Goal: Task Accomplishment & Management: Use online tool/utility

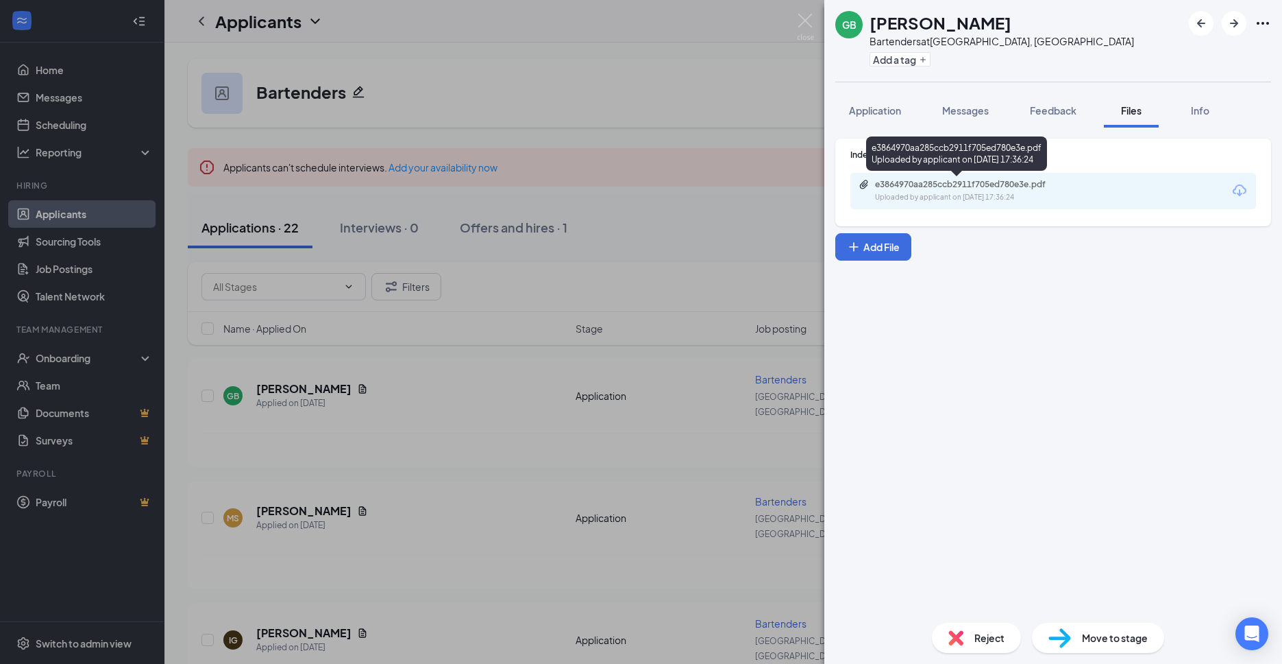
click at [1012, 186] on div "e3864970aa285ccb2911f705ed780e3e.pdf" at bounding box center [971, 184] width 192 height 11
click at [724, 108] on div "GB [PERSON_NAME] Bartenders at [GEOGRAPHIC_DATA], [GEOGRAPHIC_DATA] Add a tag A…" at bounding box center [641, 332] width 1282 height 664
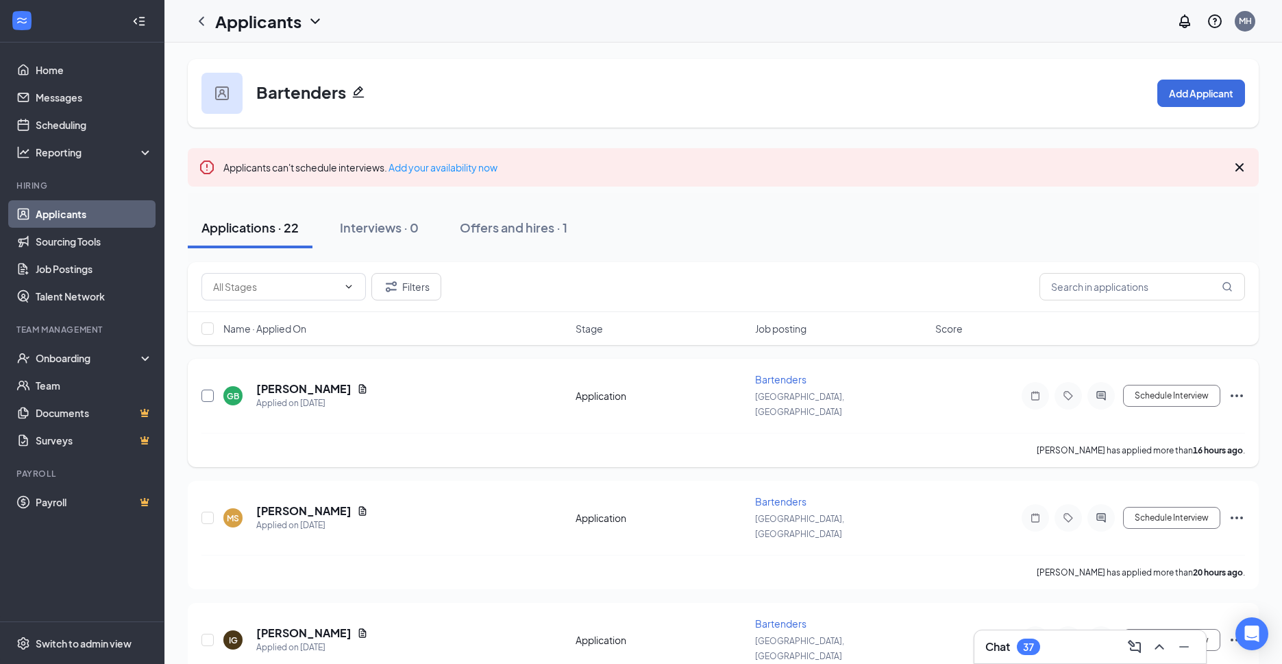
click at [206, 389] on input "checkbox" at bounding box center [208, 395] width 12 height 12
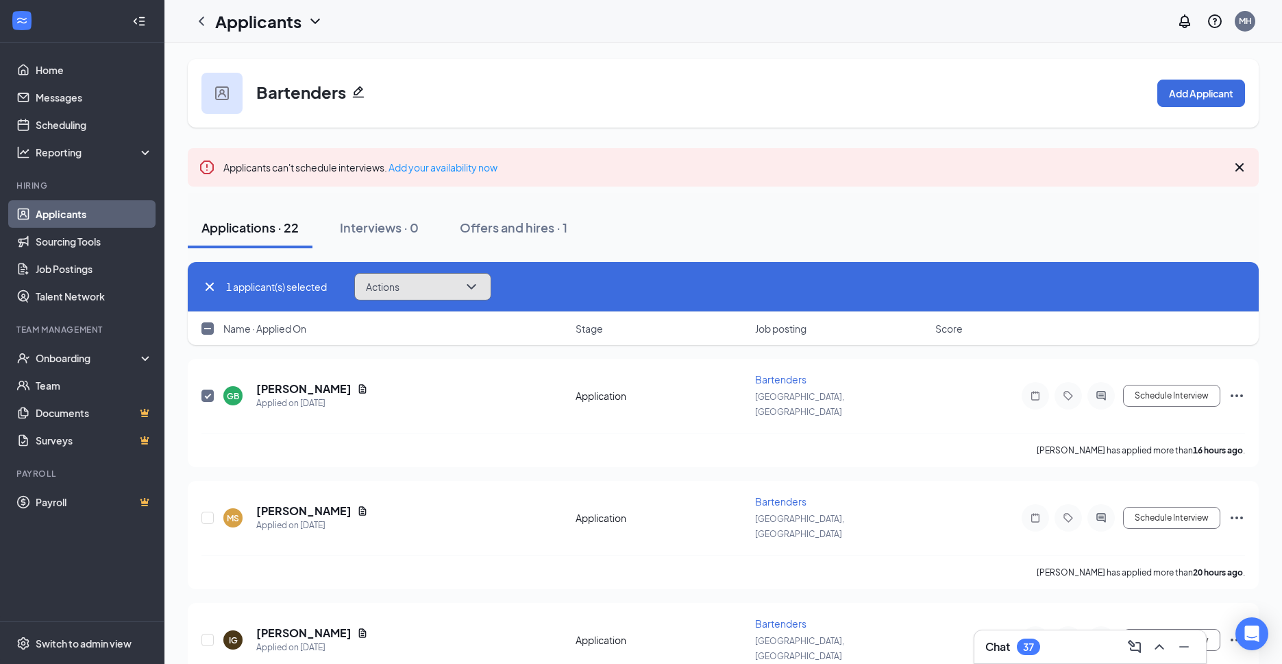
click at [480, 283] on icon "ChevronDown" at bounding box center [471, 286] width 16 height 16
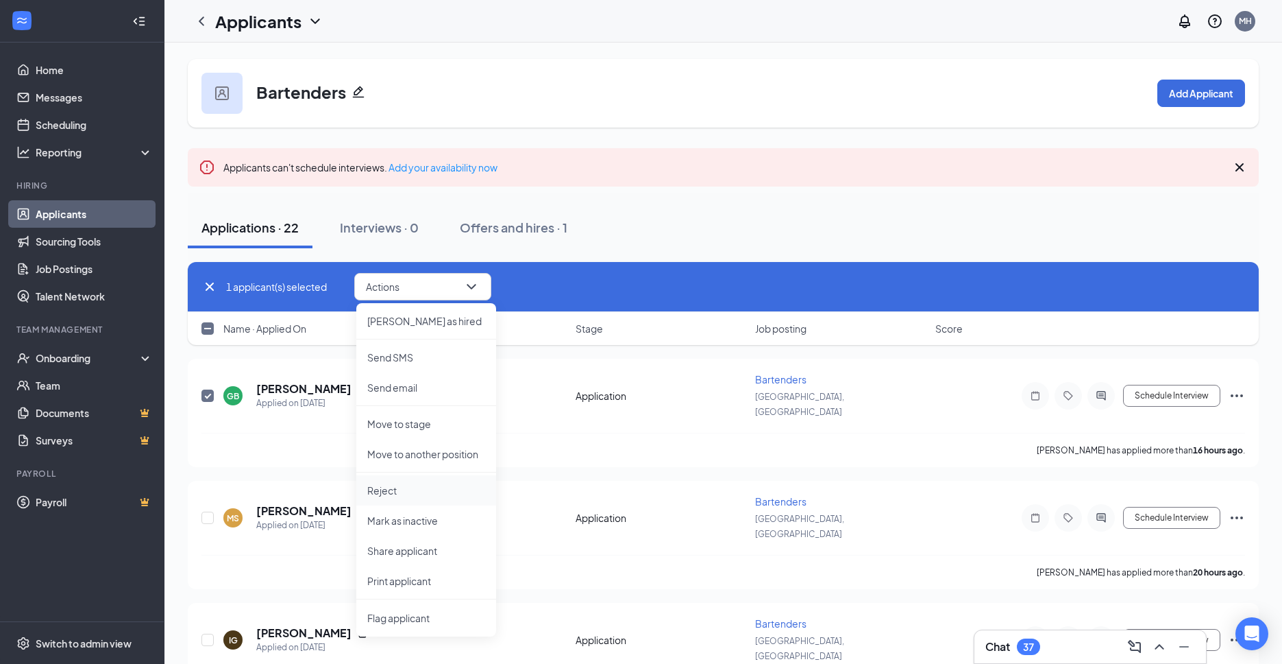
click at [404, 490] on p "Reject" at bounding box center [426, 490] width 118 height 14
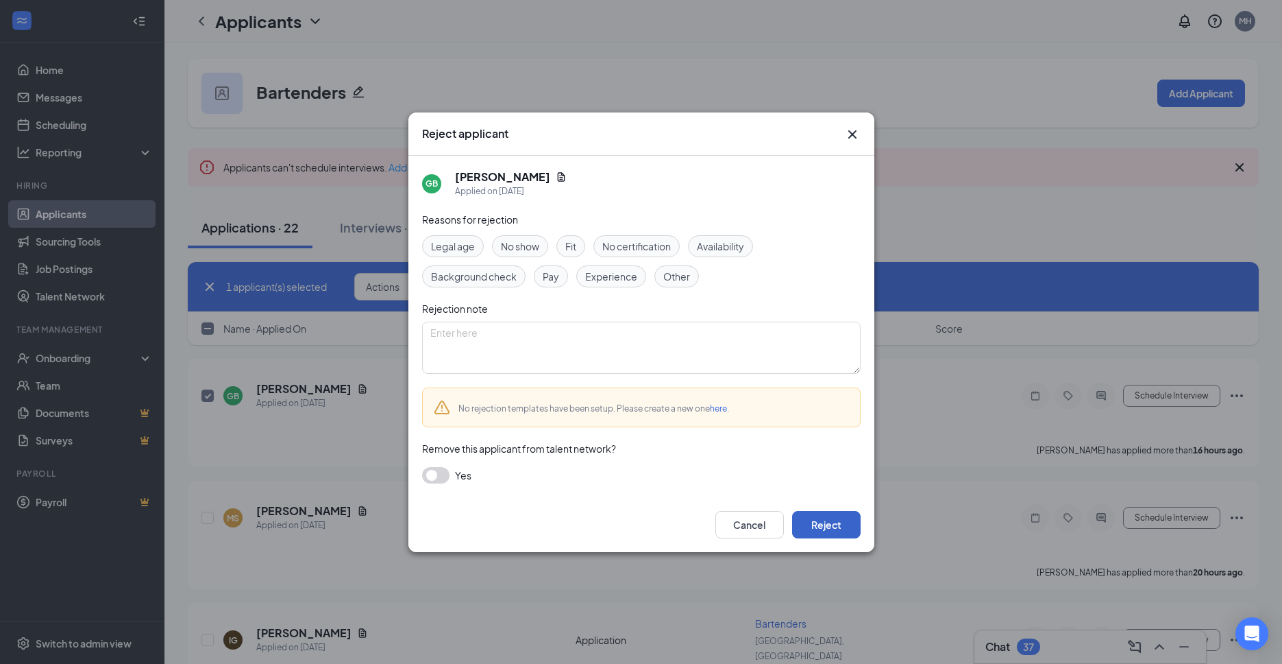
click at [803, 526] on button "Reject" at bounding box center [826, 524] width 69 height 27
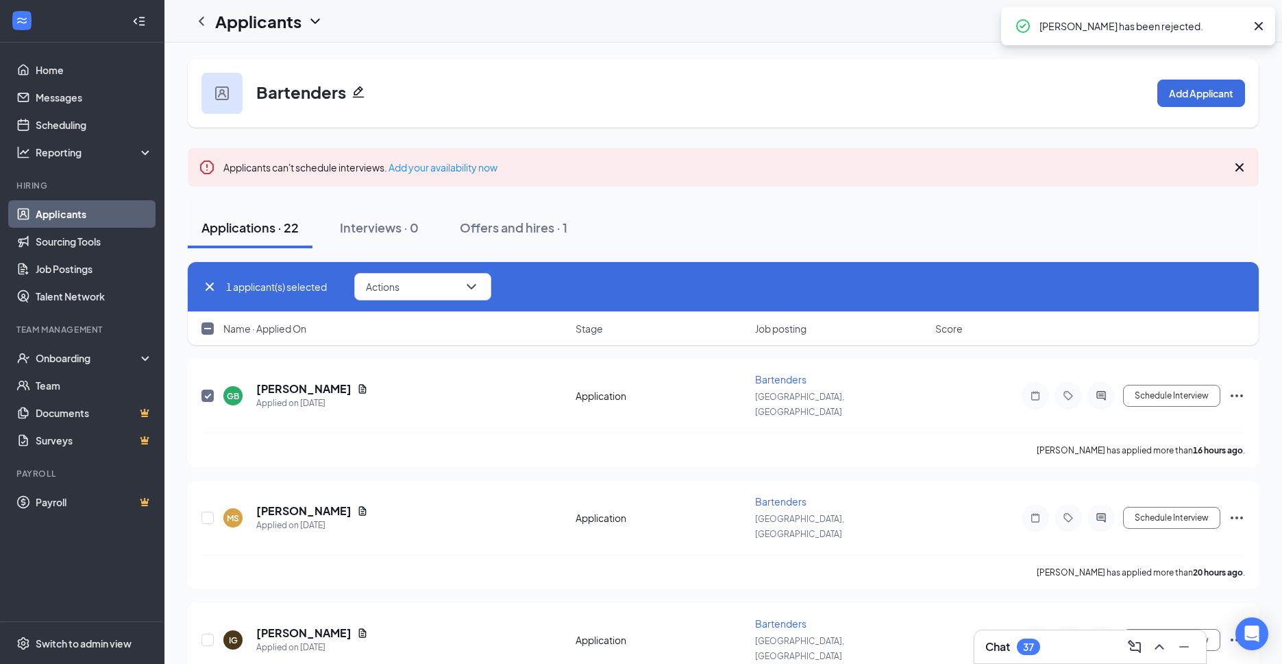
checkbox input "false"
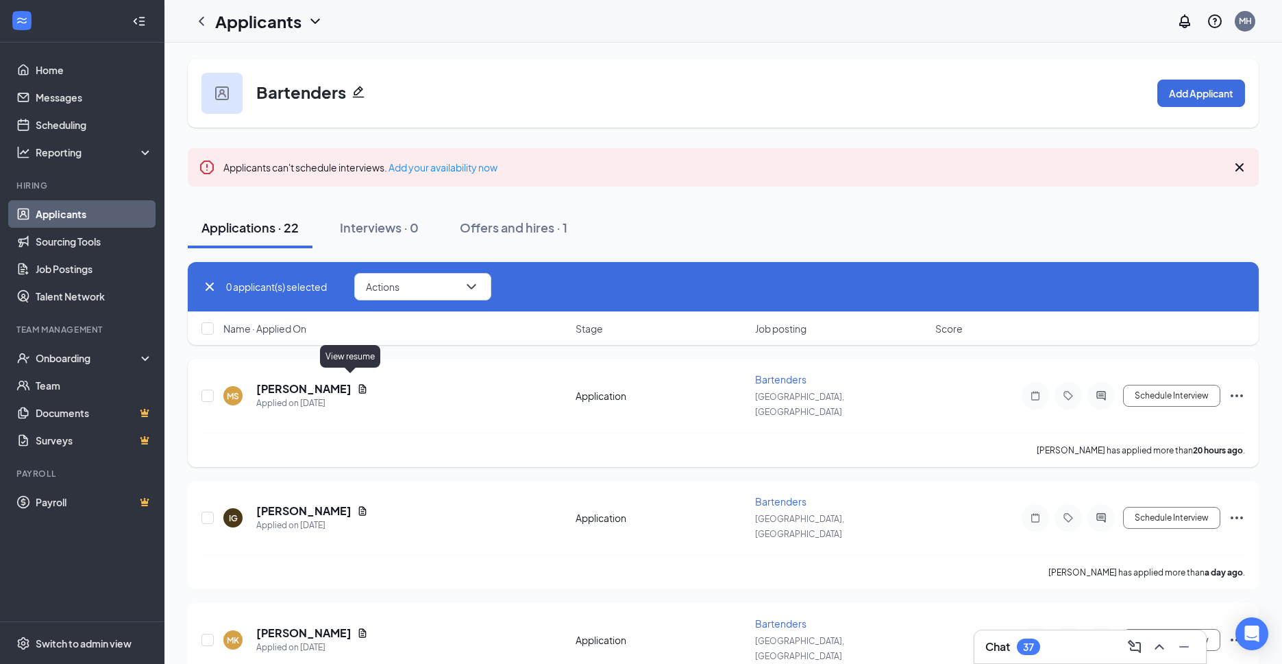
click at [357, 383] on icon "Document" at bounding box center [362, 388] width 11 height 11
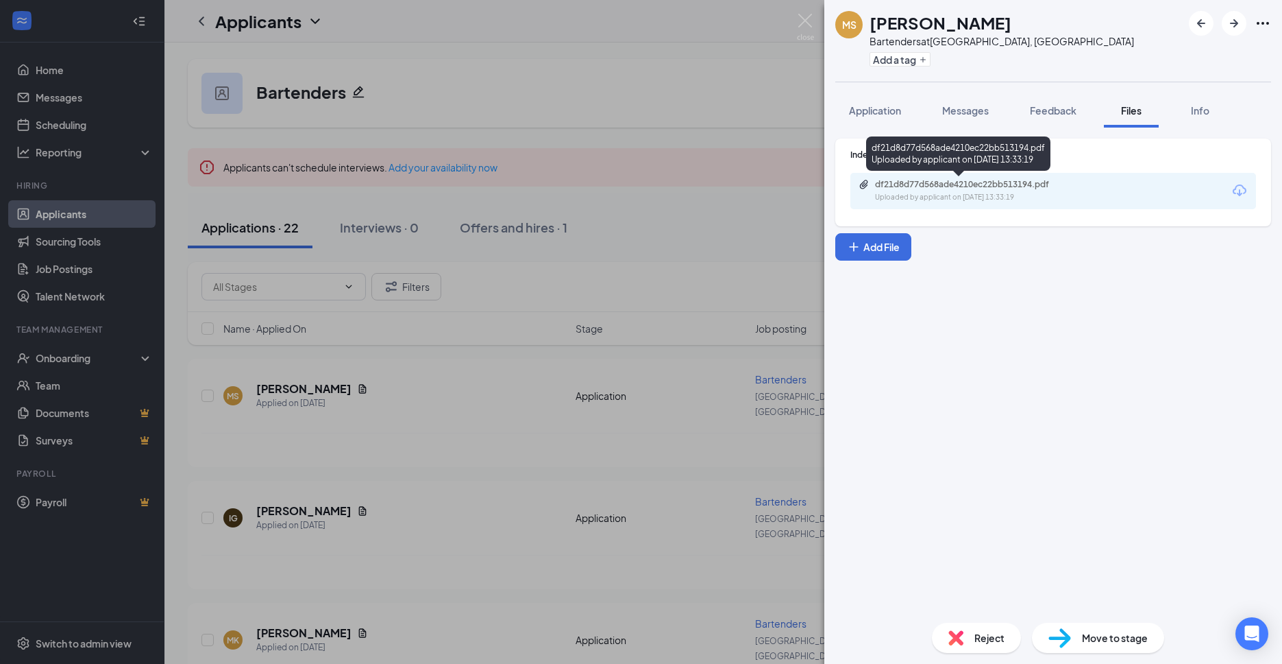
click at [910, 195] on div "Uploaded by applicant on [DATE] 13:33:19" at bounding box center [978, 197] width 206 height 11
click at [727, 73] on div "[PERSON_NAME] Bartenders at [GEOGRAPHIC_DATA], [GEOGRAPHIC_DATA] Add a tag Appl…" at bounding box center [641, 332] width 1282 height 664
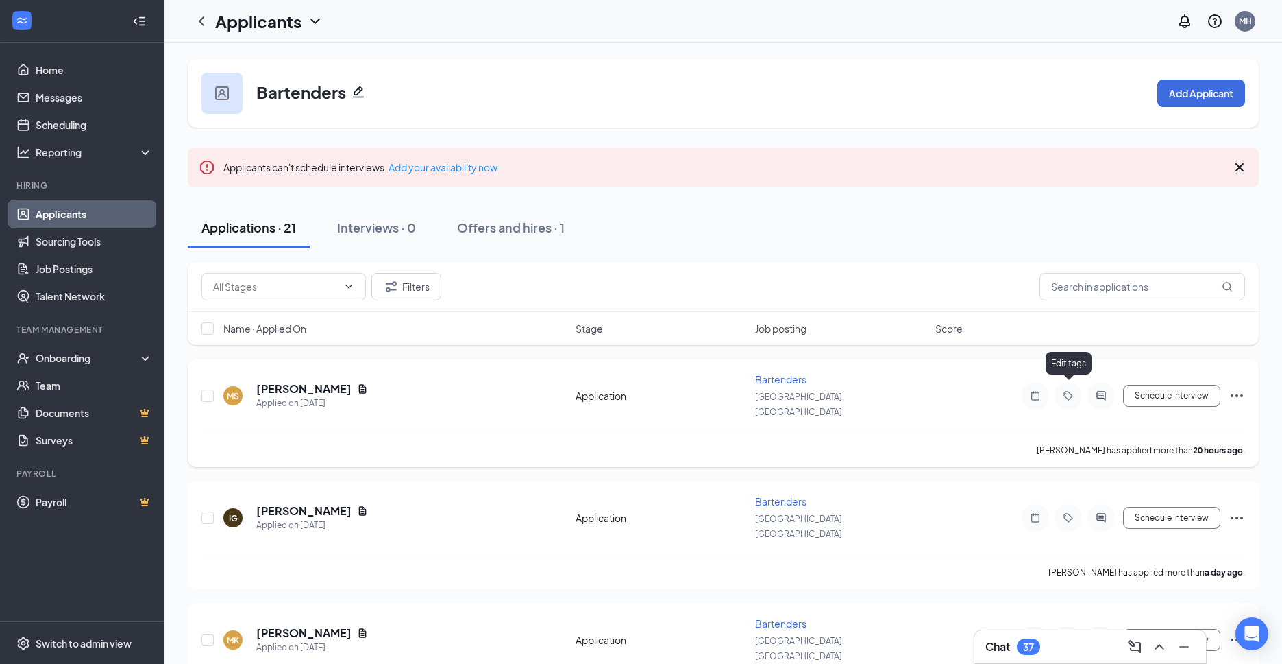
click at [1070, 391] on icon "Tag" at bounding box center [1068, 395] width 9 height 9
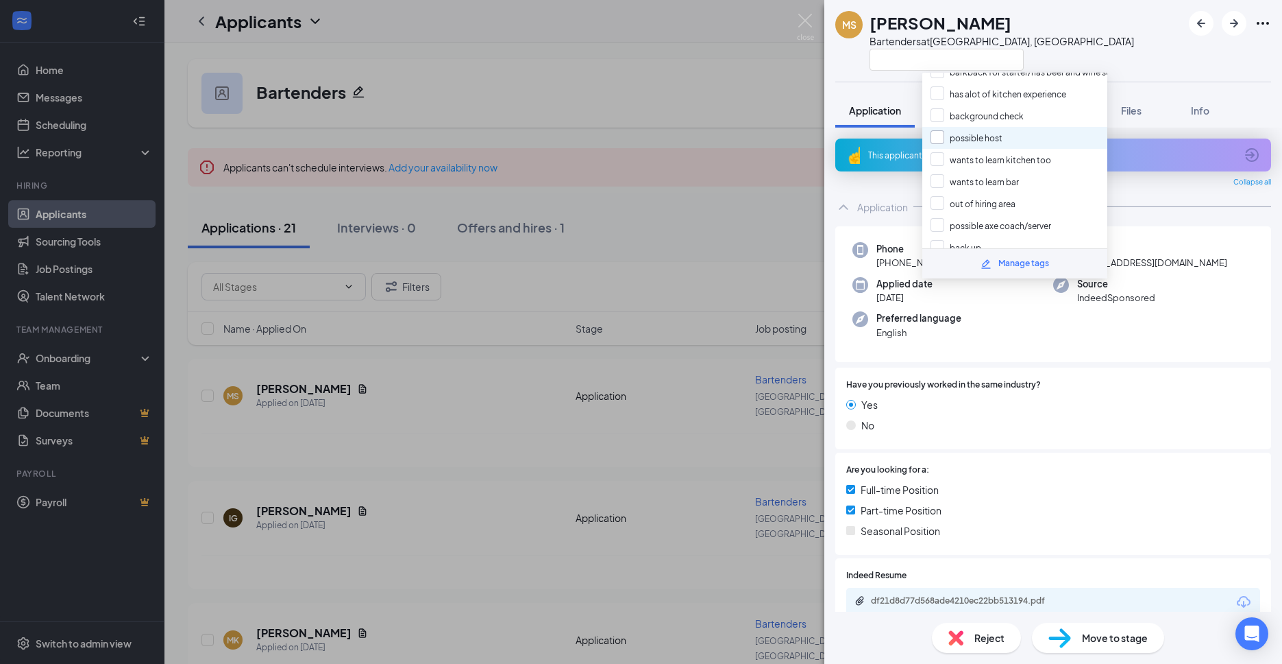
scroll to position [507, 0]
click at [758, 88] on div "[PERSON_NAME] Bartenders at [GEOGRAPHIC_DATA], [GEOGRAPHIC_DATA] Application Me…" at bounding box center [641, 332] width 1282 height 664
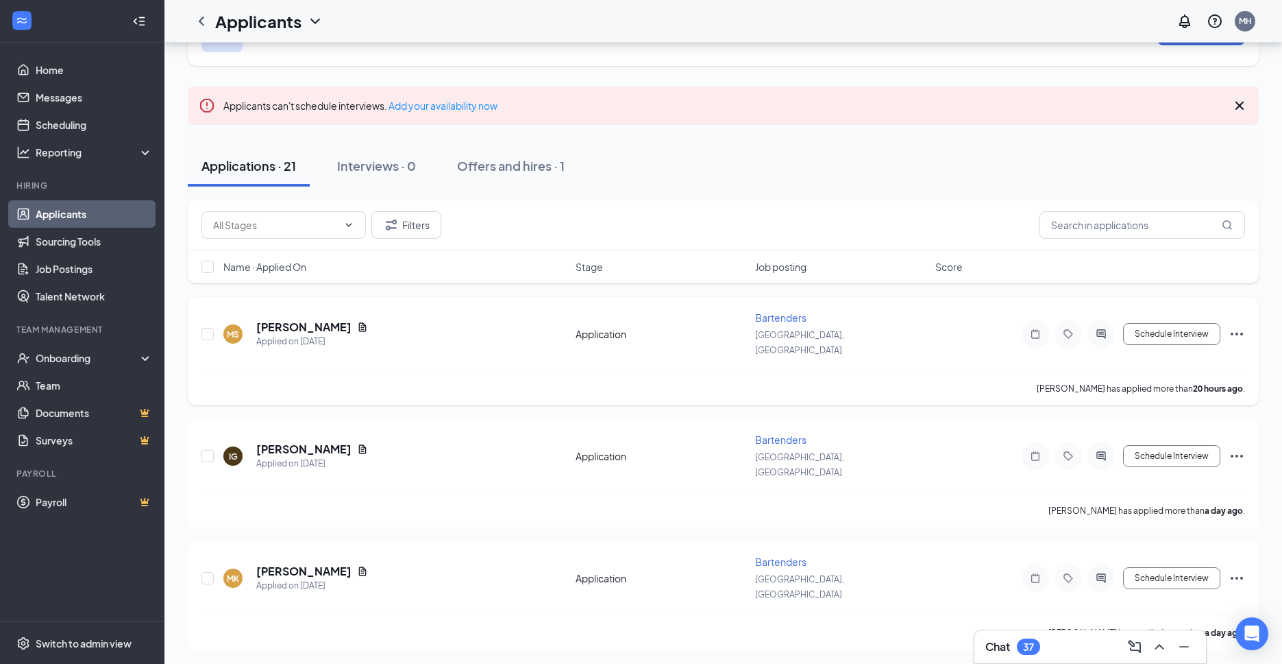
scroll to position [63, 0]
click at [1067, 328] on icon "Tag" at bounding box center [1068, 332] width 9 height 9
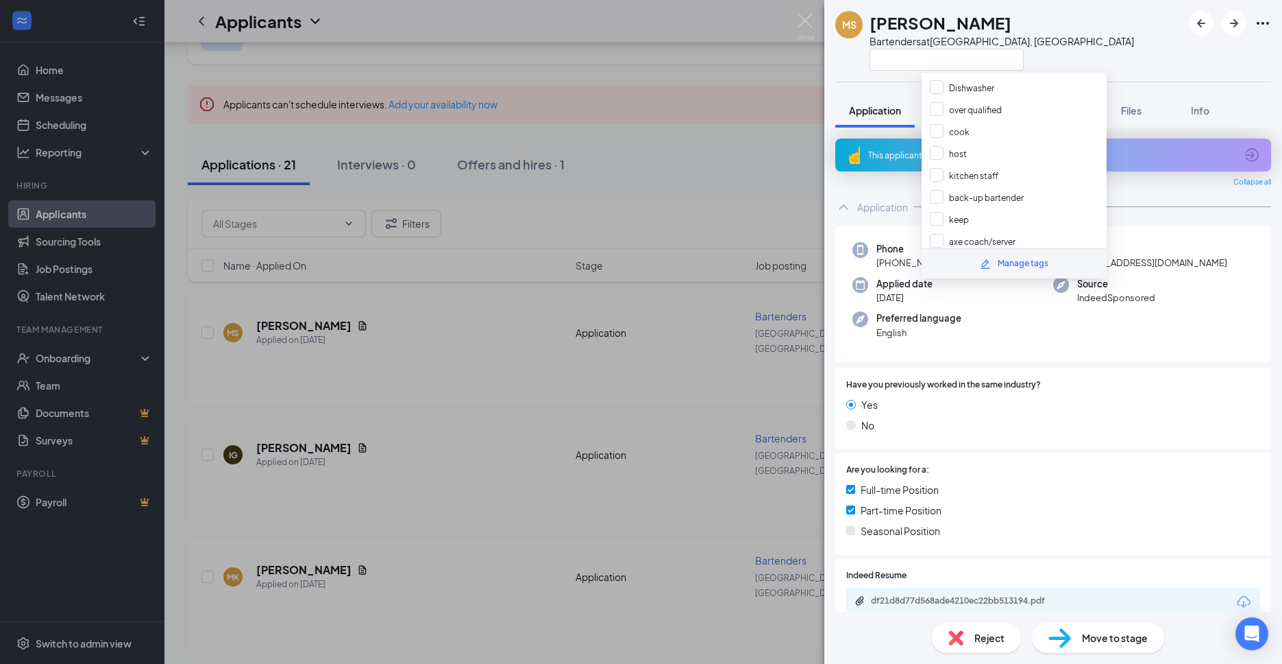
scroll to position [160, 0]
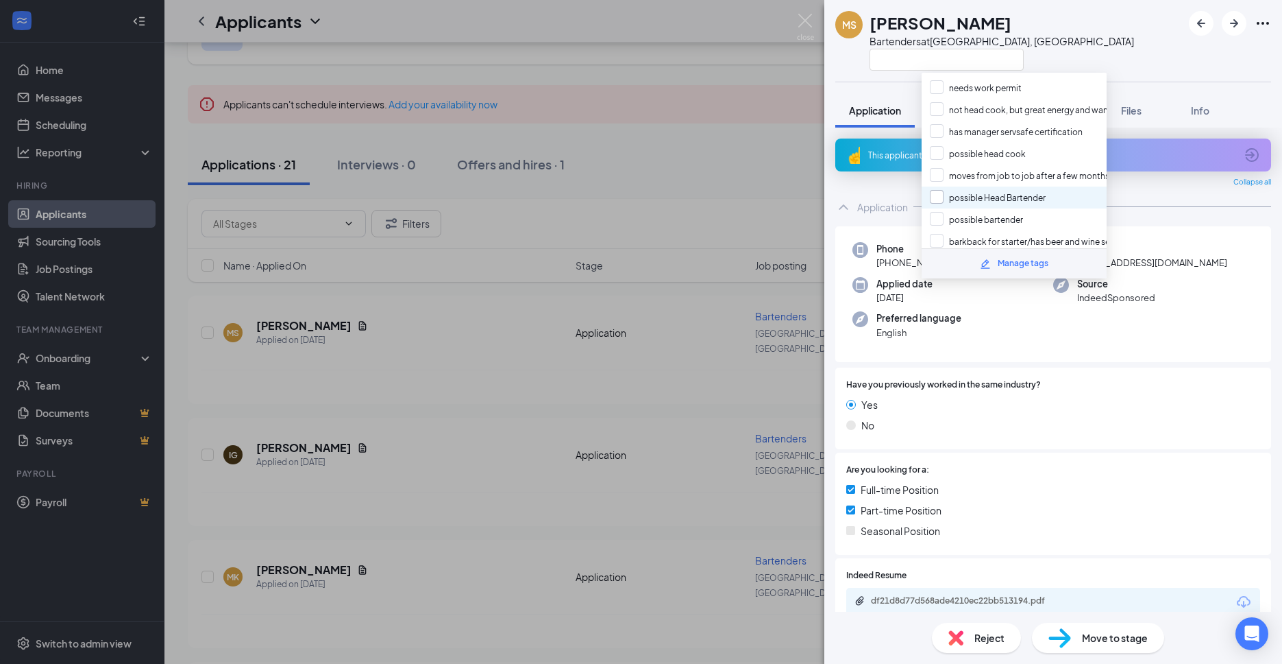
click at [934, 199] on input "possible Head Bartender" at bounding box center [988, 197] width 116 height 15
checkbox input "true"
click at [772, 149] on div "[PERSON_NAME] Bartenders at [GEOGRAPHIC_DATA], [GEOGRAPHIC_DATA] Application Me…" at bounding box center [641, 332] width 1282 height 664
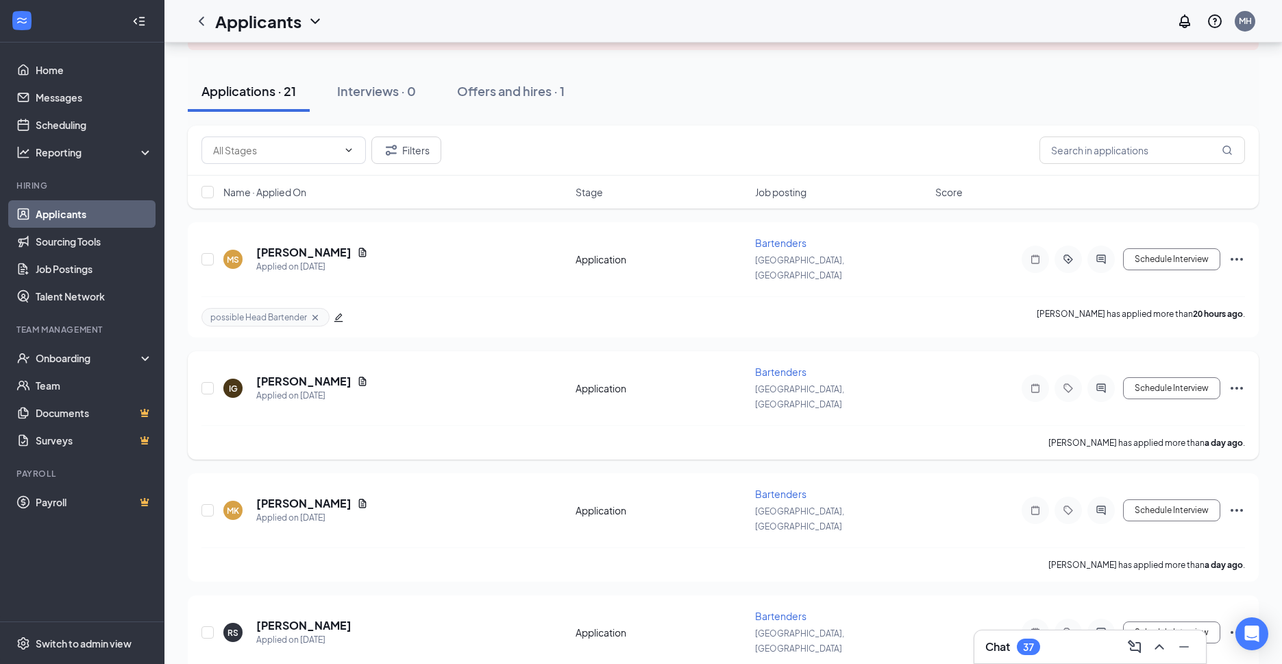
scroll to position [137, 0]
click at [357, 375] on icon "Document" at bounding box center [362, 380] width 11 height 11
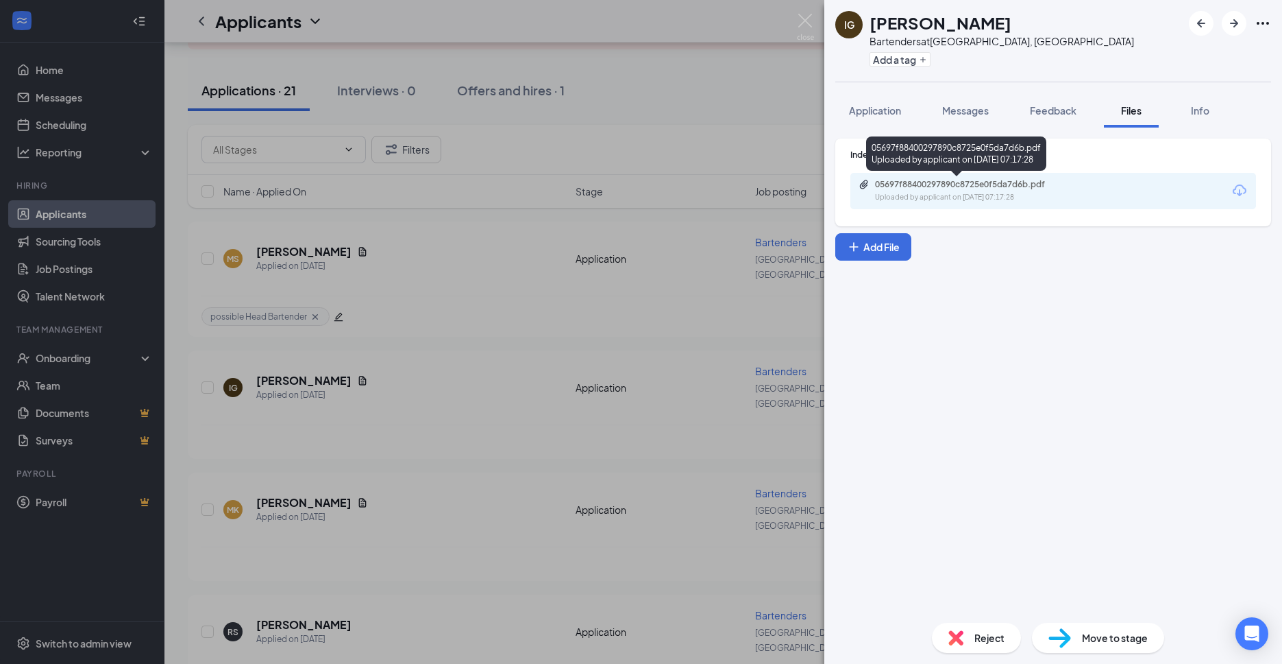
click at [943, 188] on div "05697f88400297890c8725e0f5da7d6b.pdf" at bounding box center [971, 184] width 192 height 11
click at [572, 289] on div "IG [PERSON_NAME] Bartenders at [GEOGRAPHIC_DATA], [GEOGRAPHIC_DATA] Add a tag A…" at bounding box center [641, 332] width 1282 height 664
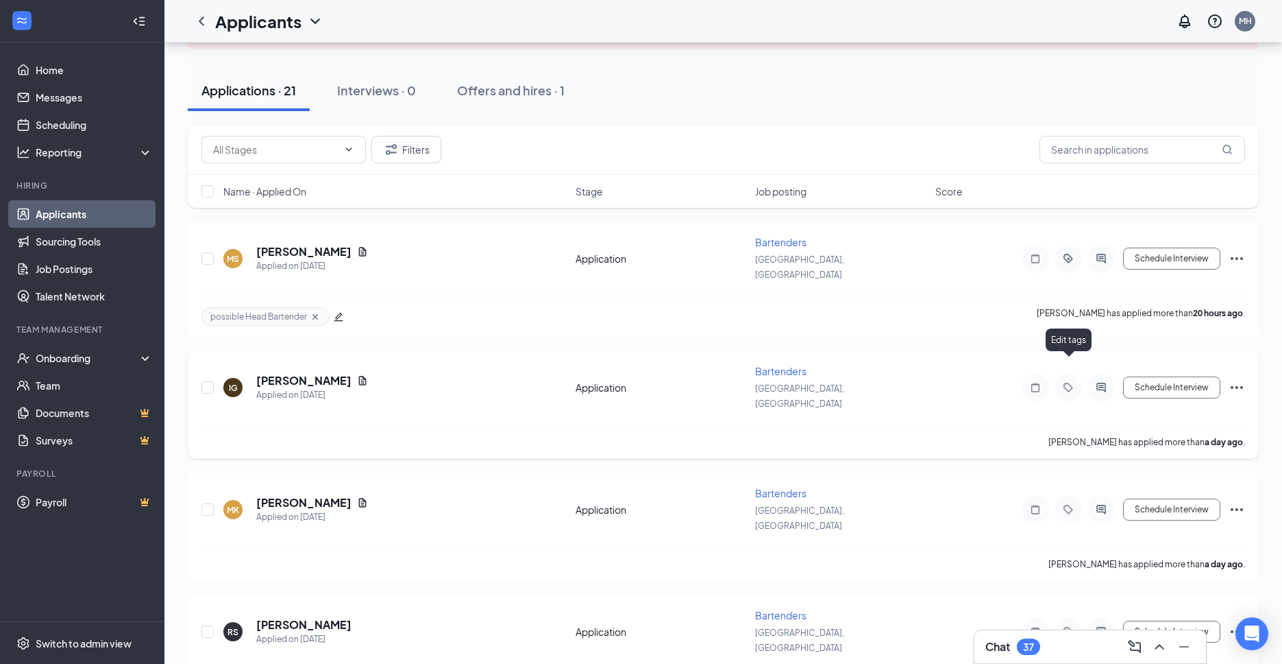
click at [1066, 382] on icon "Tag" at bounding box center [1068, 386] width 9 height 9
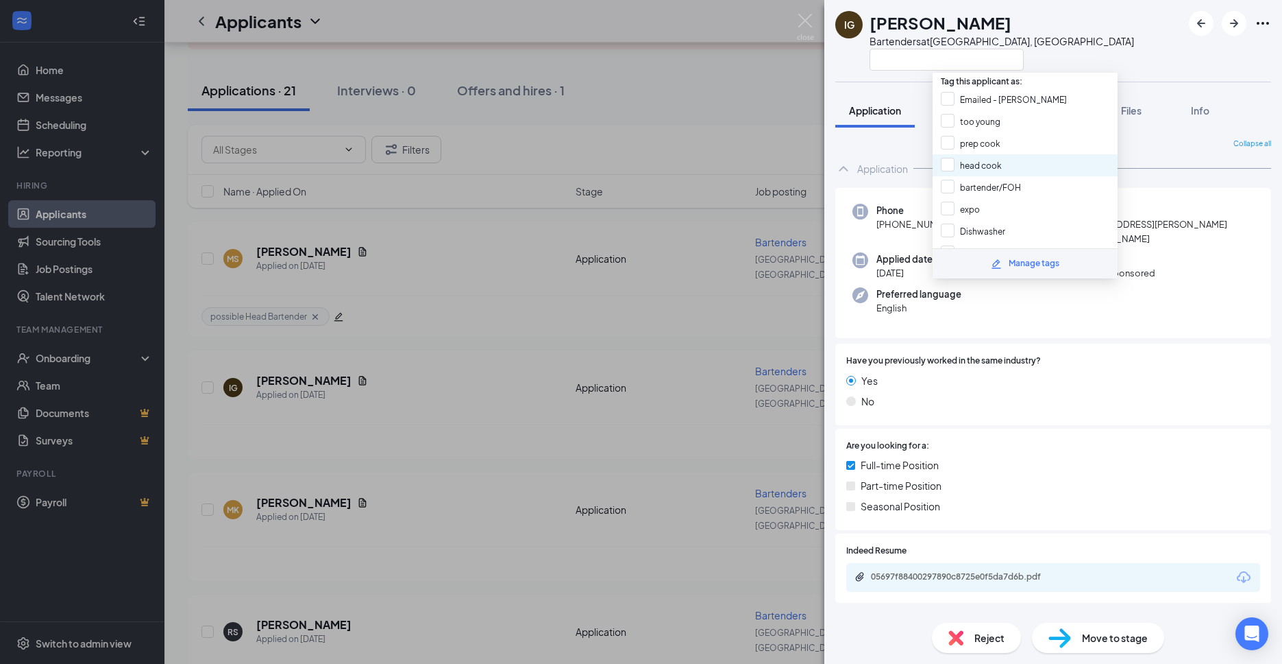
scroll to position [8, 0]
click at [955, 160] on input "axe coach/server" at bounding box center [984, 161] width 86 height 15
checkbox input "true"
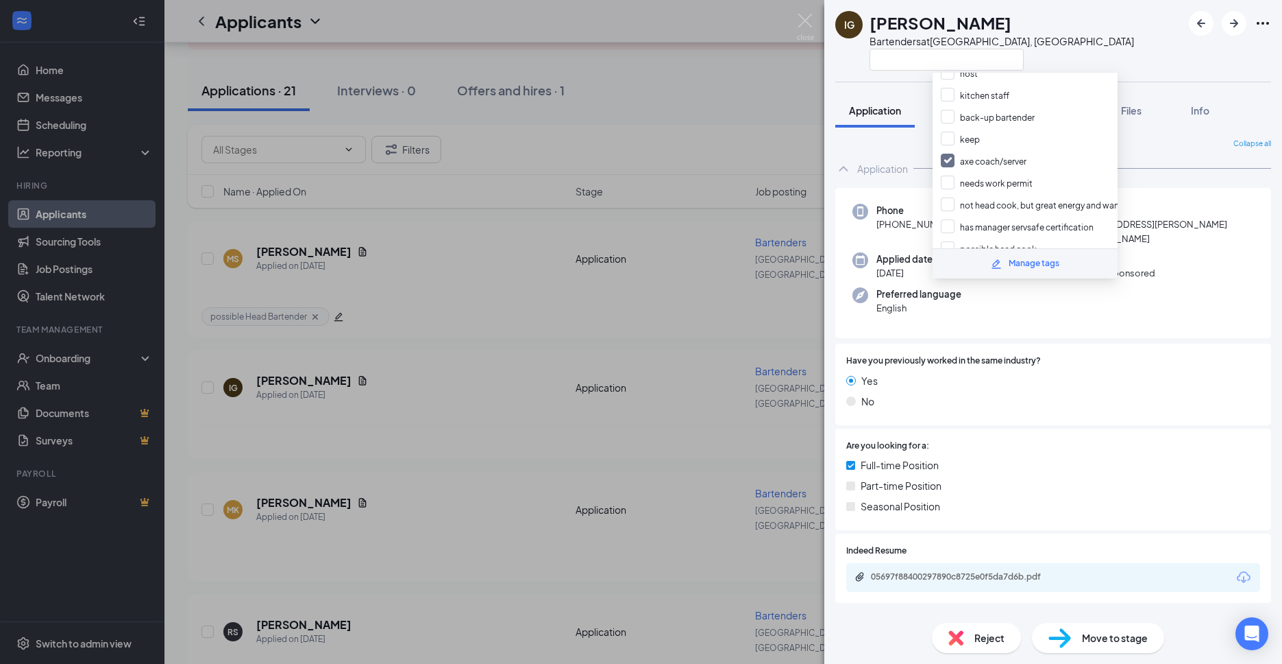
click at [485, 411] on div "IG [PERSON_NAME] Bartenders at [GEOGRAPHIC_DATA], [GEOGRAPHIC_DATA] Application…" at bounding box center [641, 332] width 1282 height 664
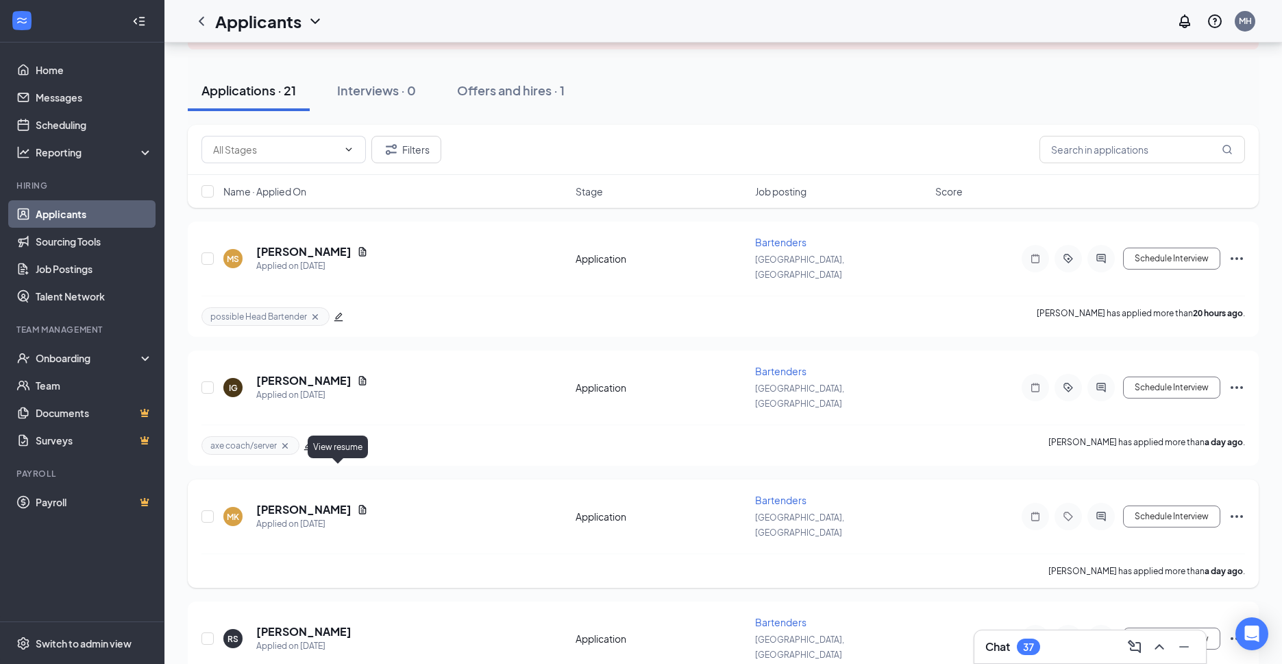
click at [357, 504] on icon "Document" at bounding box center [362, 509] width 11 height 11
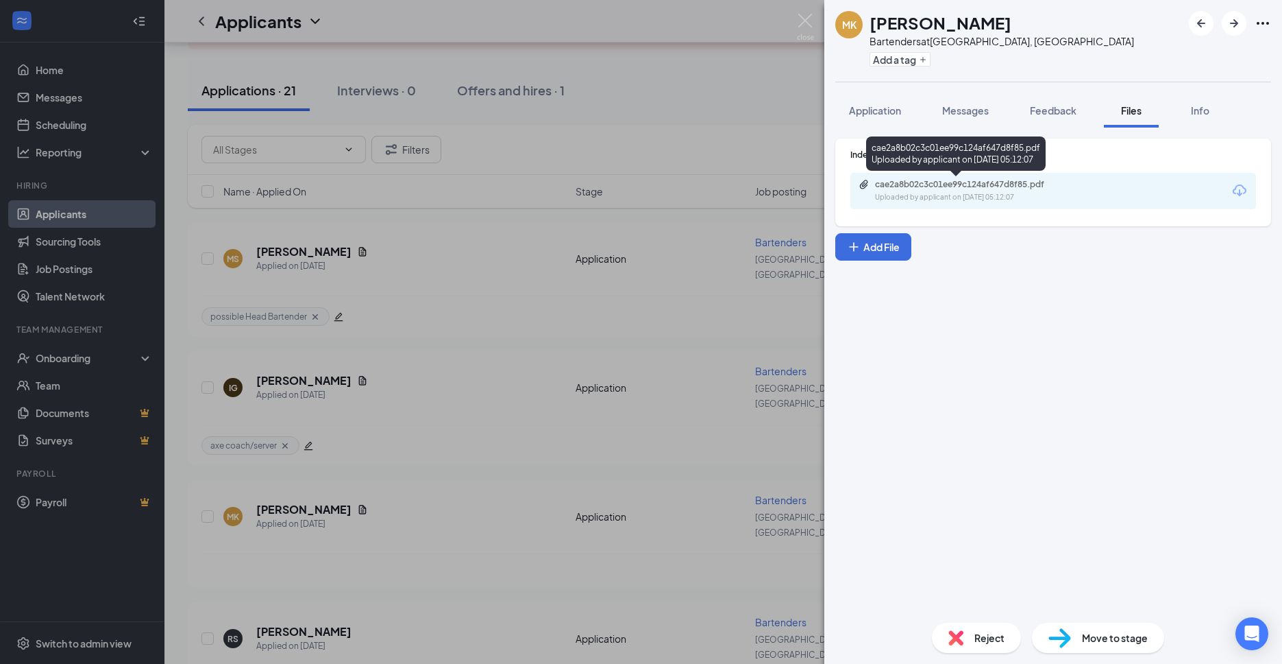
click at [1043, 188] on div "cae2a8b02c3c01ee99c124af647d8f85.pdf" at bounding box center [971, 184] width 192 height 11
click at [423, 419] on div "MK [PERSON_NAME] Bartenders at [GEOGRAPHIC_DATA], [GEOGRAPHIC_DATA] Add a tag A…" at bounding box center [641, 332] width 1282 height 664
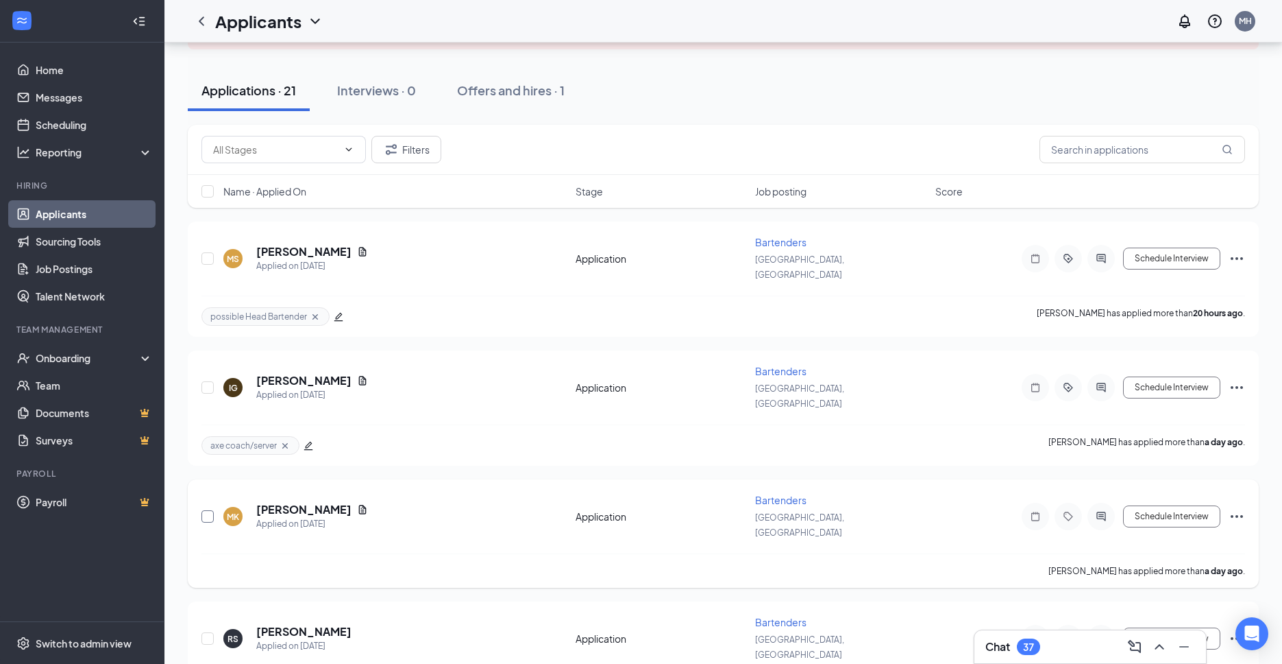
click at [204, 510] on input "checkbox" at bounding box center [208, 516] width 12 height 12
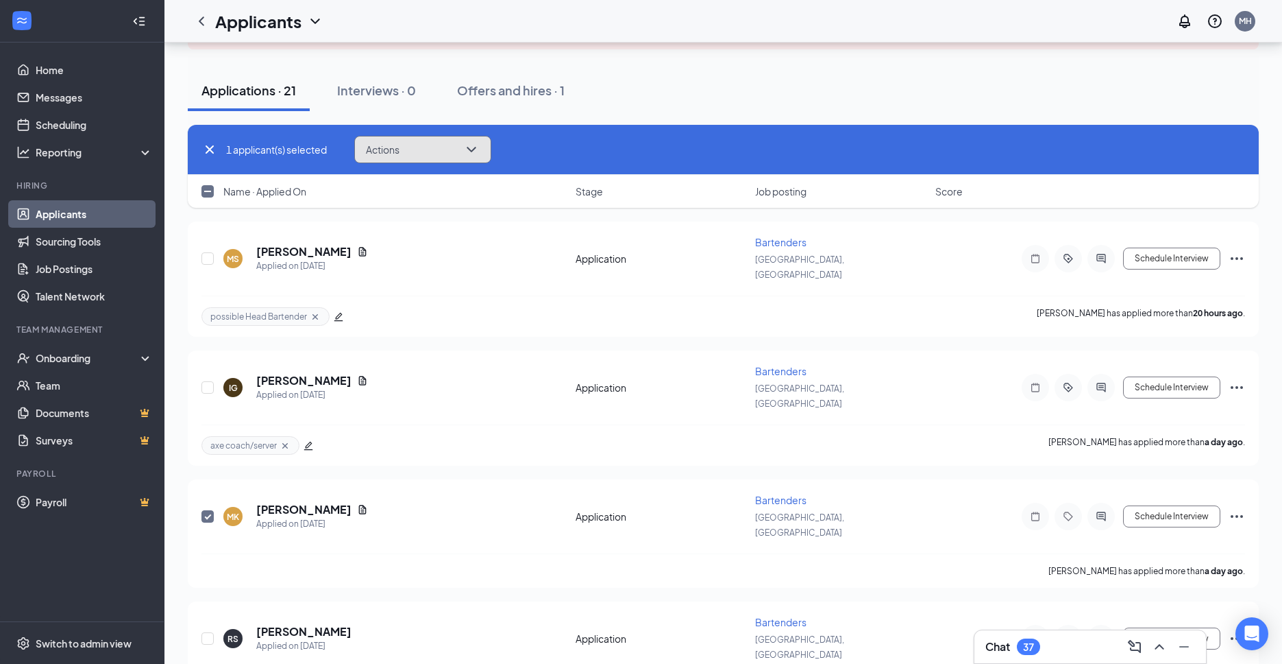
click at [438, 160] on button "Actions" at bounding box center [422, 149] width 137 height 27
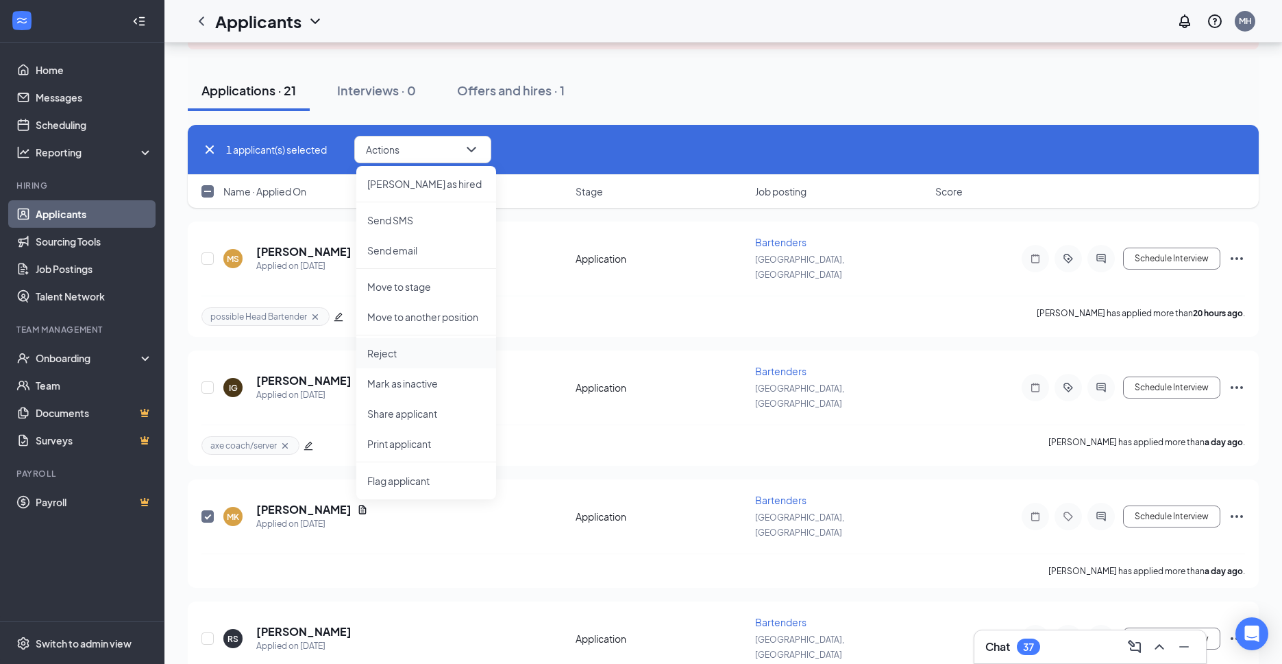
click at [398, 352] on p "Reject" at bounding box center [426, 353] width 118 height 14
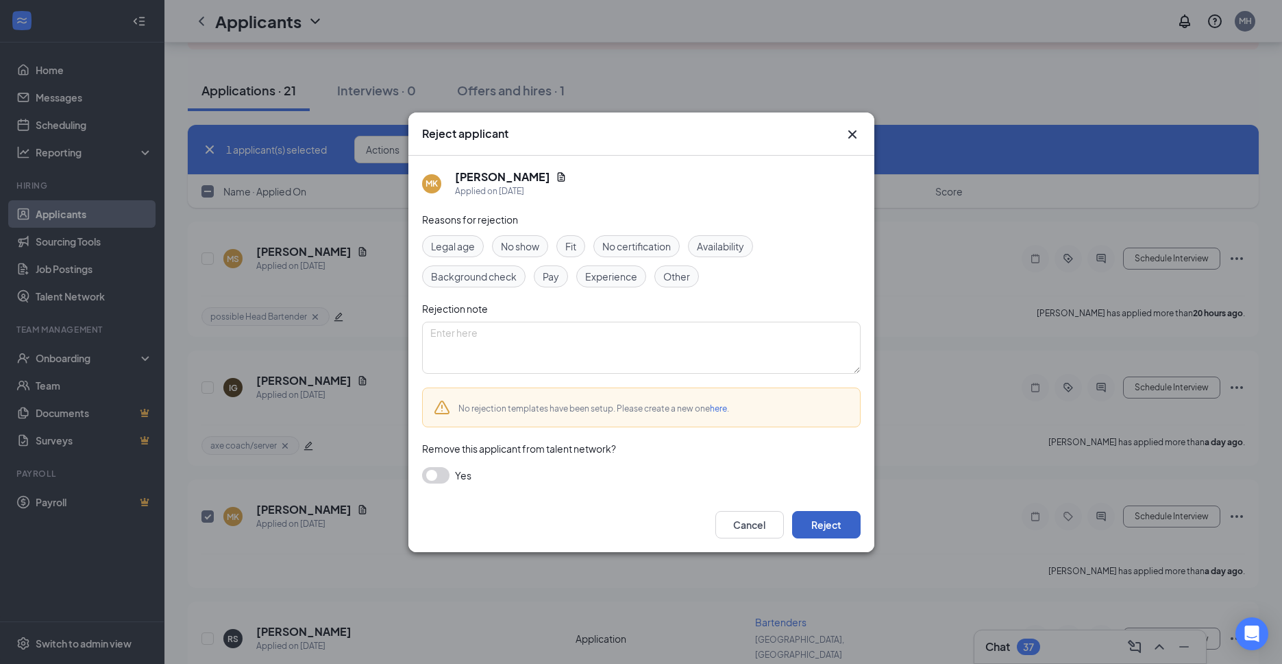
click at [830, 522] on button "Reject" at bounding box center [826, 524] width 69 height 27
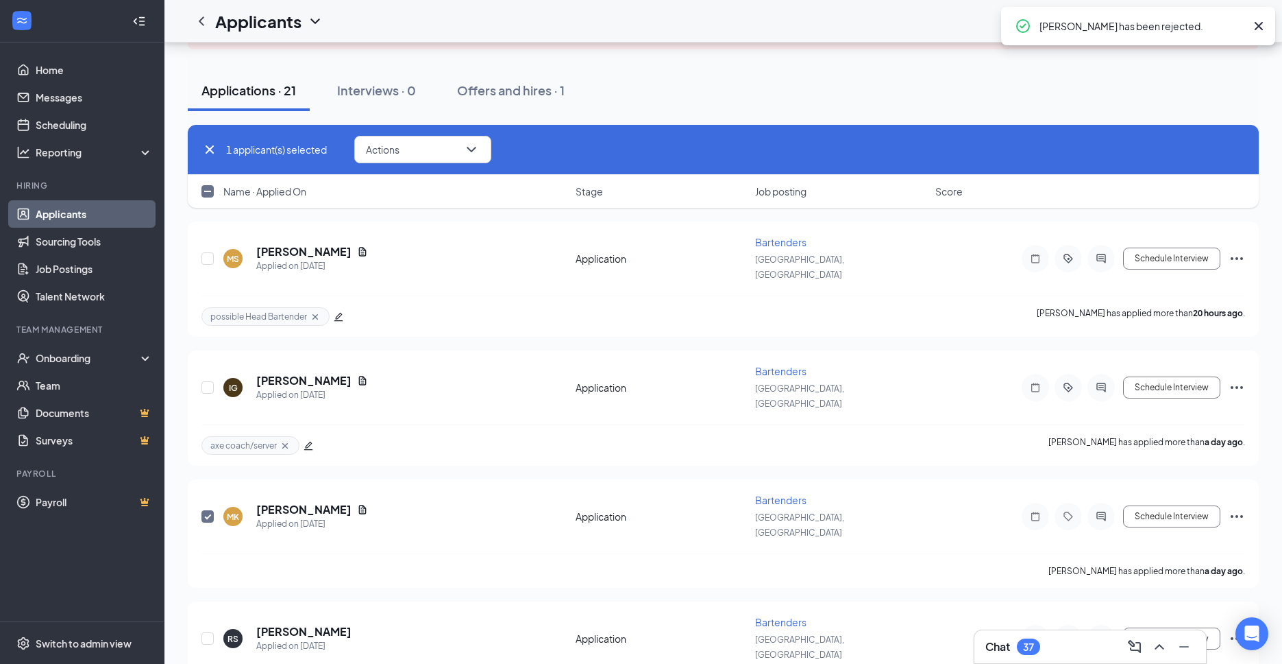
checkbox input "false"
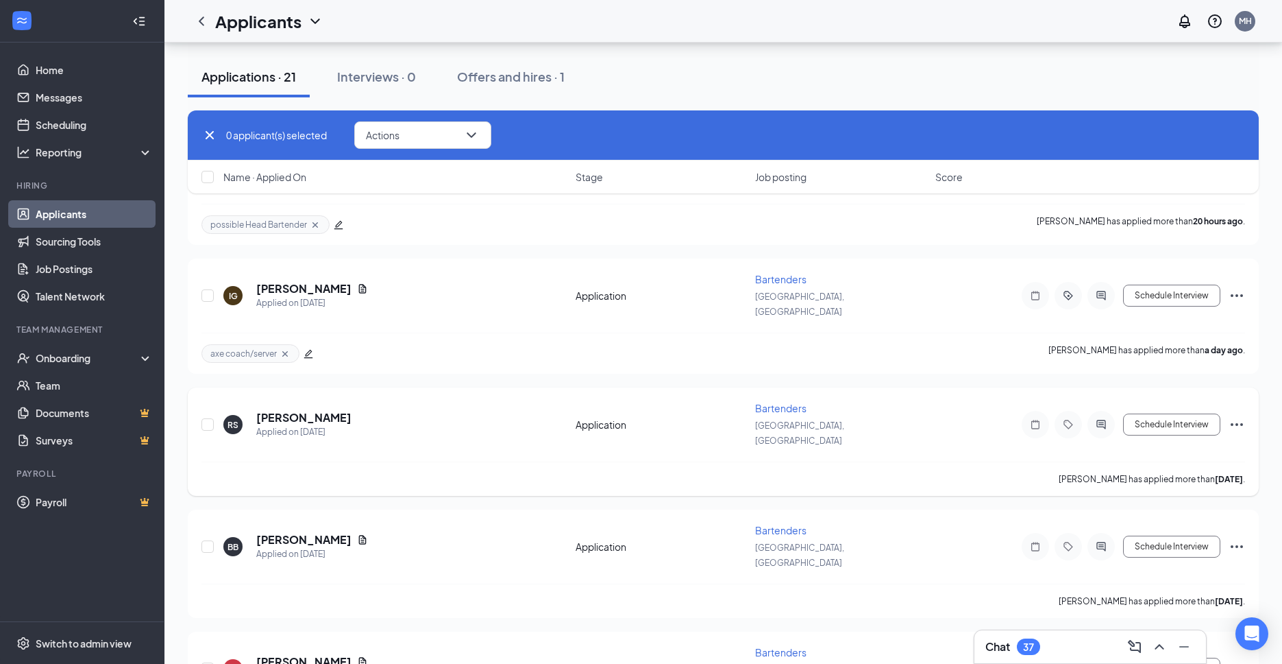
scroll to position [230, 0]
click at [357, 533] on icon "Document" at bounding box center [362, 538] width 11 height 11
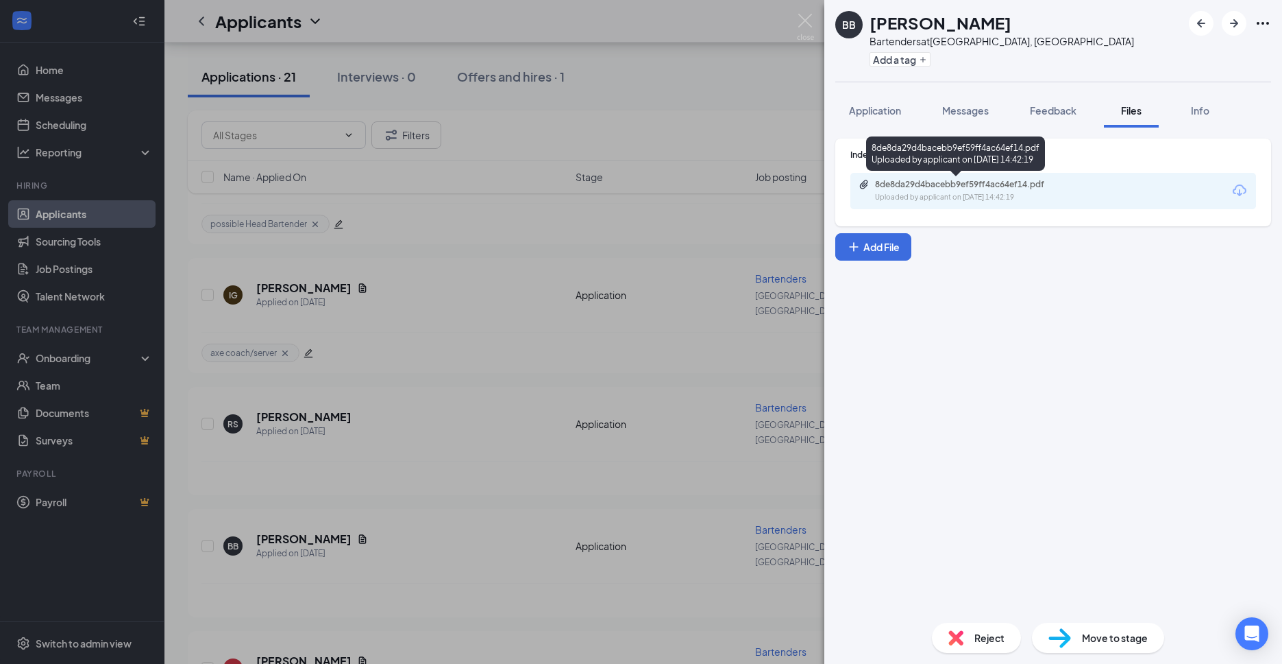
click at [932, 195] on div "Uploaded by applicant on [DATE] 14:42:19" at bounding box center [978, 197] width 206 height 11
click at [504, 254] on div "BB [PERSON_NAME] Bartenders at [GEOGRAPHIC_DATA], [GEOGRAPHIC_DATA] Add a tag A…" at bounding box center [641, 332] width 1282 height 664
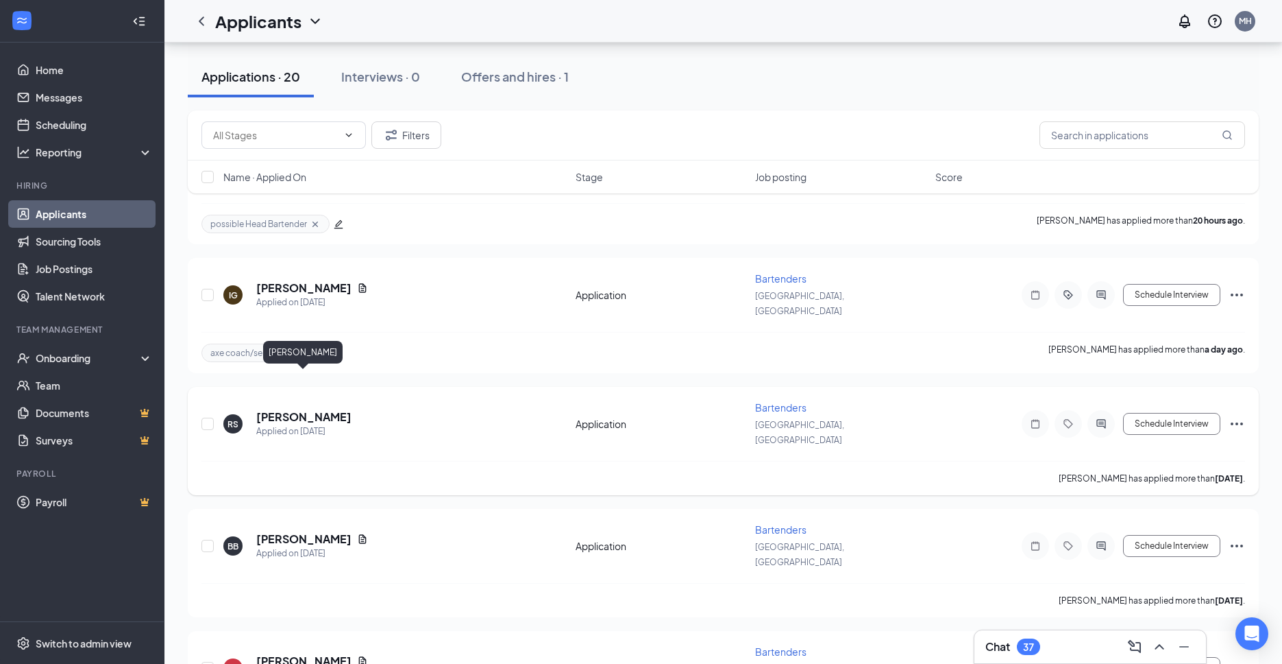
click at [333, 409] on h5 "[PERSON_NAME]" at bounding box center [303, 416] width 95 height 15
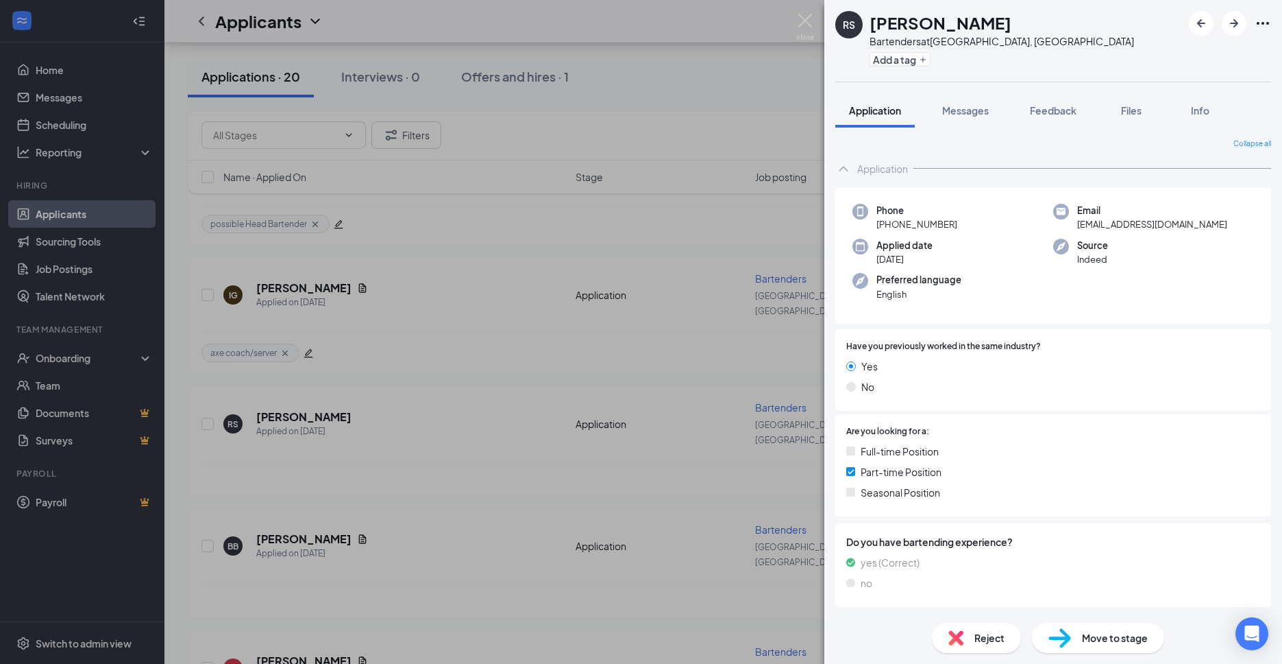
click at [740, 156] on div "RS [PERSON_NAME] Bartenders at [GEOGRAPHIC_DATA], [GEOGRAPHIC_DATA] Add a tag A…" at bounding box center [641, 332] width 1282 height 664
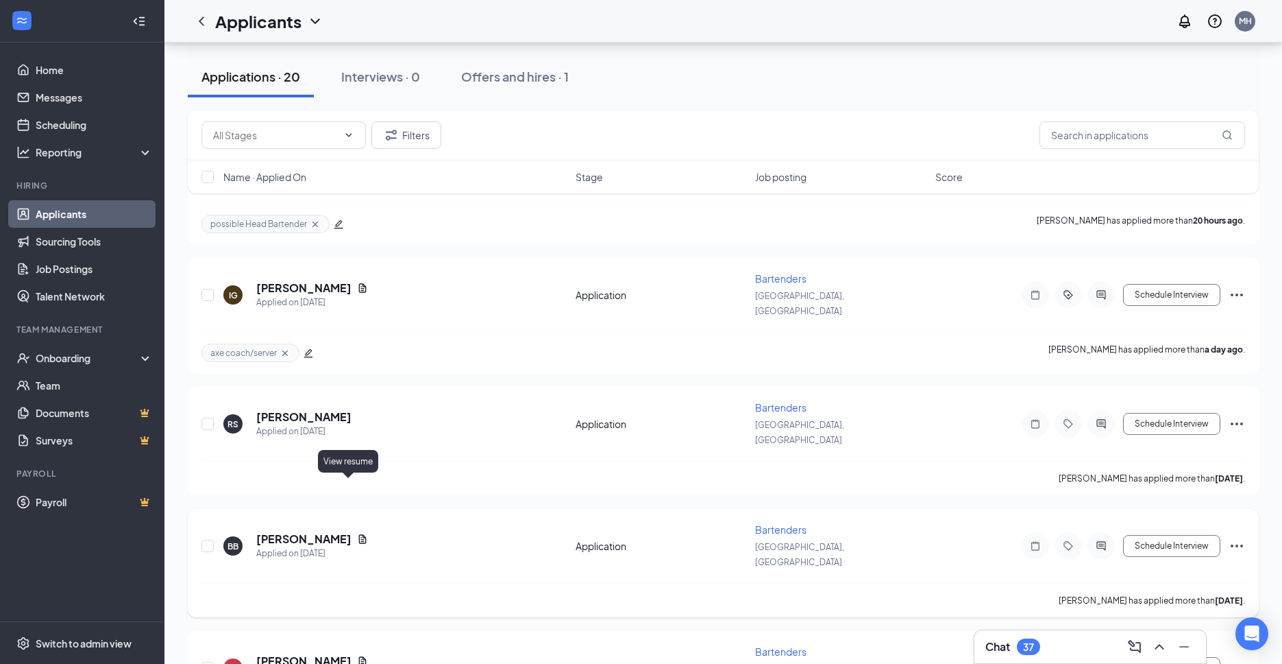
click at [357, 533] on icon "Document" at bounding box center [362, 538] width 11 height 11
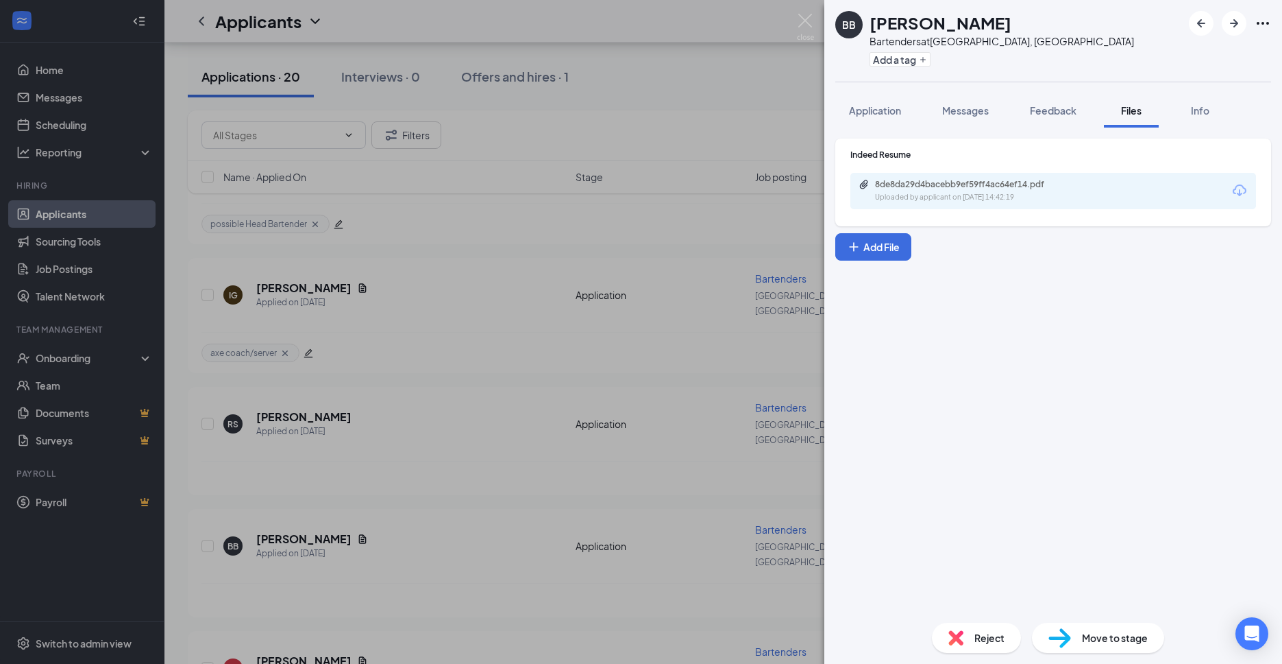
click at [963, 199] on div "Uploaded by applicant on [DATE] 14:42:19" at bounding box center [978, 197] width 206 height 11
click at [353, 317] on div "BB [PERSON_NAME] Bartenders at [GEOGRAPHIC_DATA], [GEOGRAPHIC_DATA] Add a tag A…" at bounding box center [641, 332] width 1282 height 664
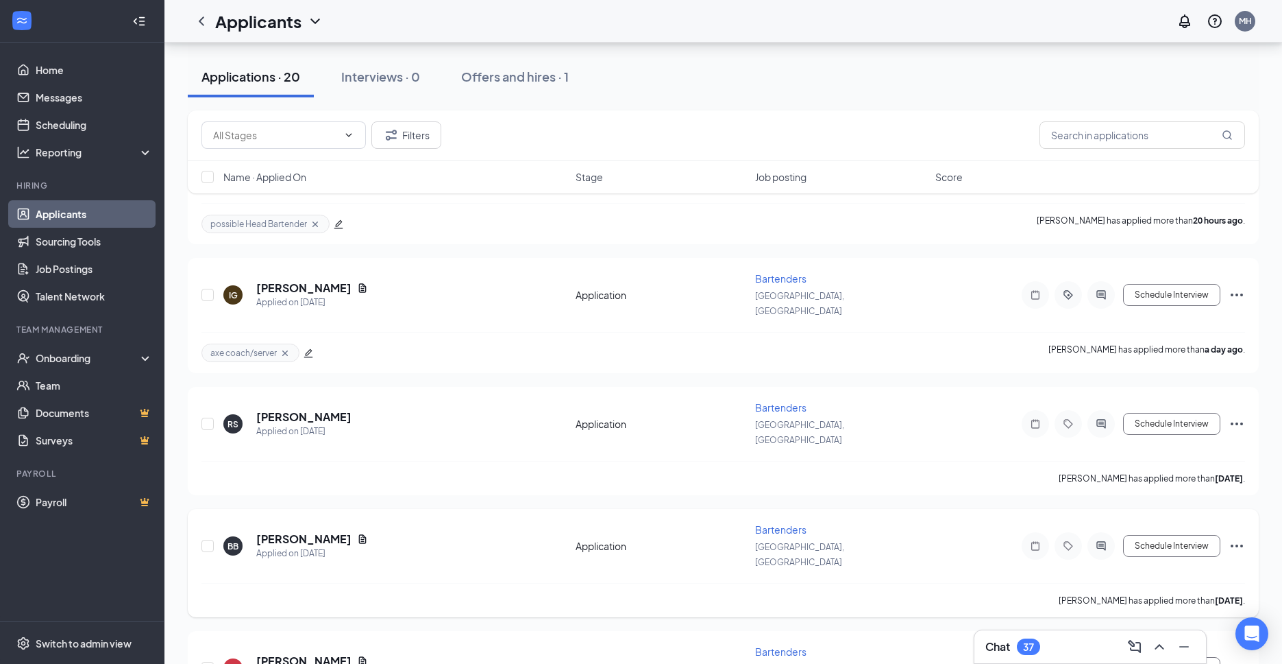
click at [202, 522] on div at bounding box center [209, 545] width 14 height 47
click at [205, 539] on input "checkbox" at bounding box center [208, 545] width 12 height 12
checkbox input "true"
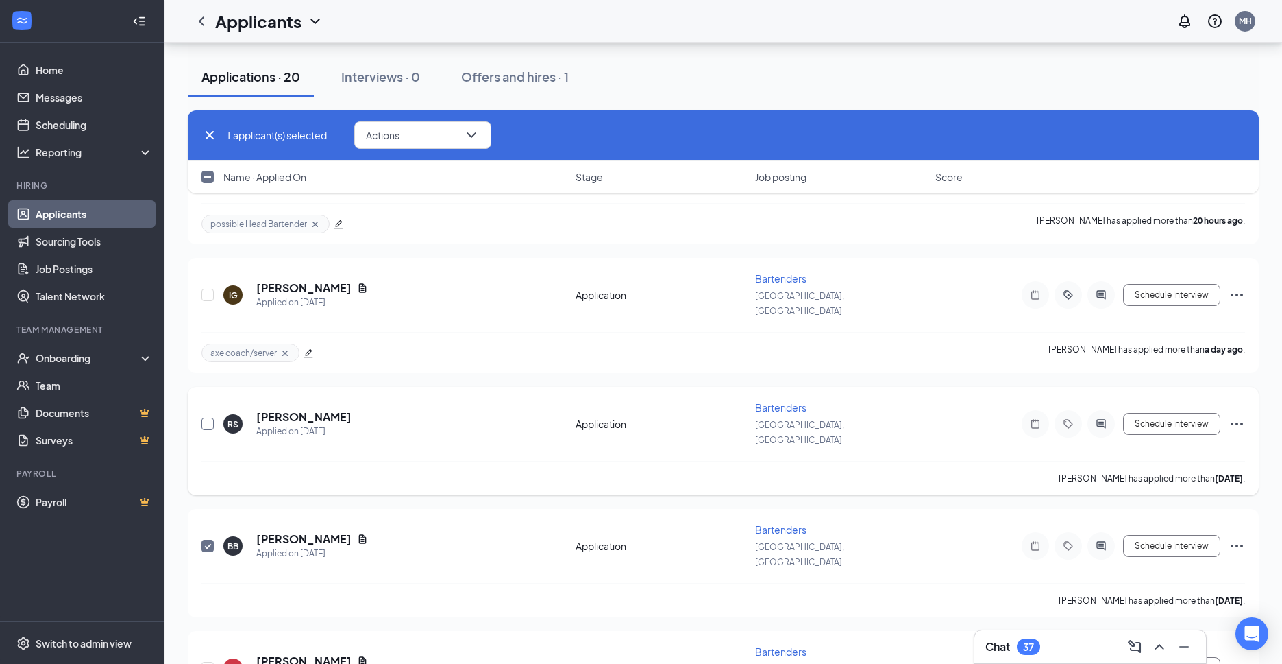
click at [212, 417] on input "checkbox" at bounding box center [208, 423] width 12 height 12
checkbox input "true"
click at [455, 135] on button "Actions" at bounding box center [422, 134] width 137 height 27
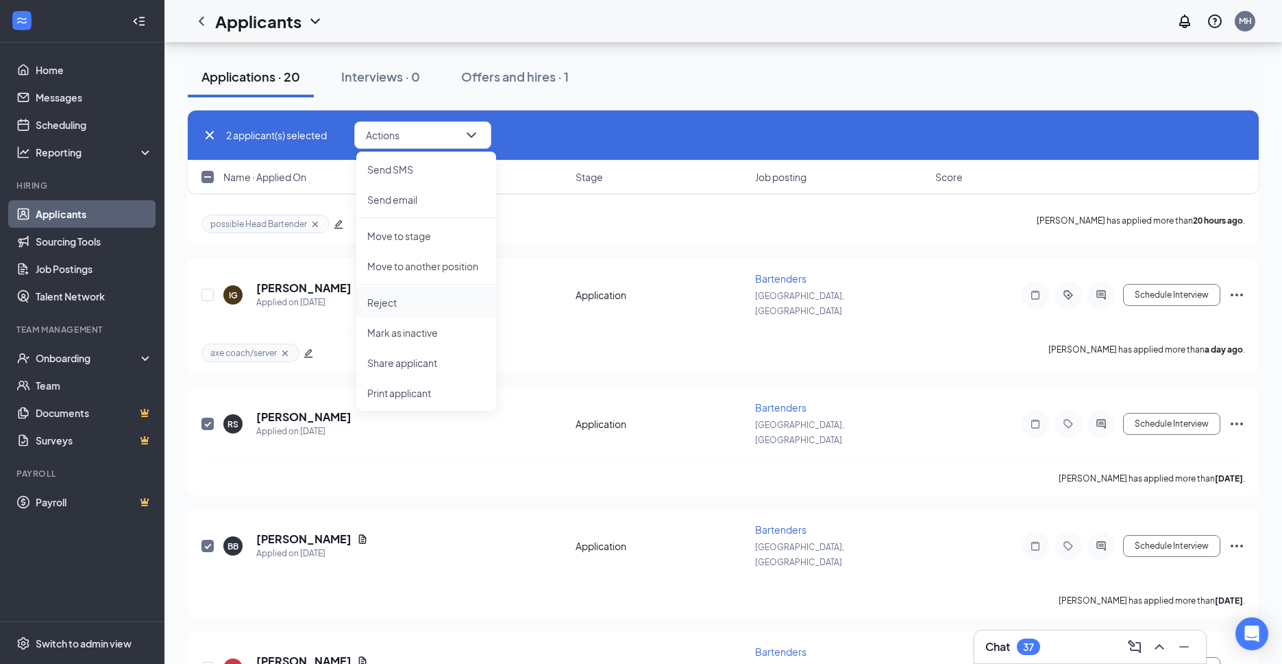
click at [403, 295] on p "Reject" at bounding box center [426, 302] width 118 height 14
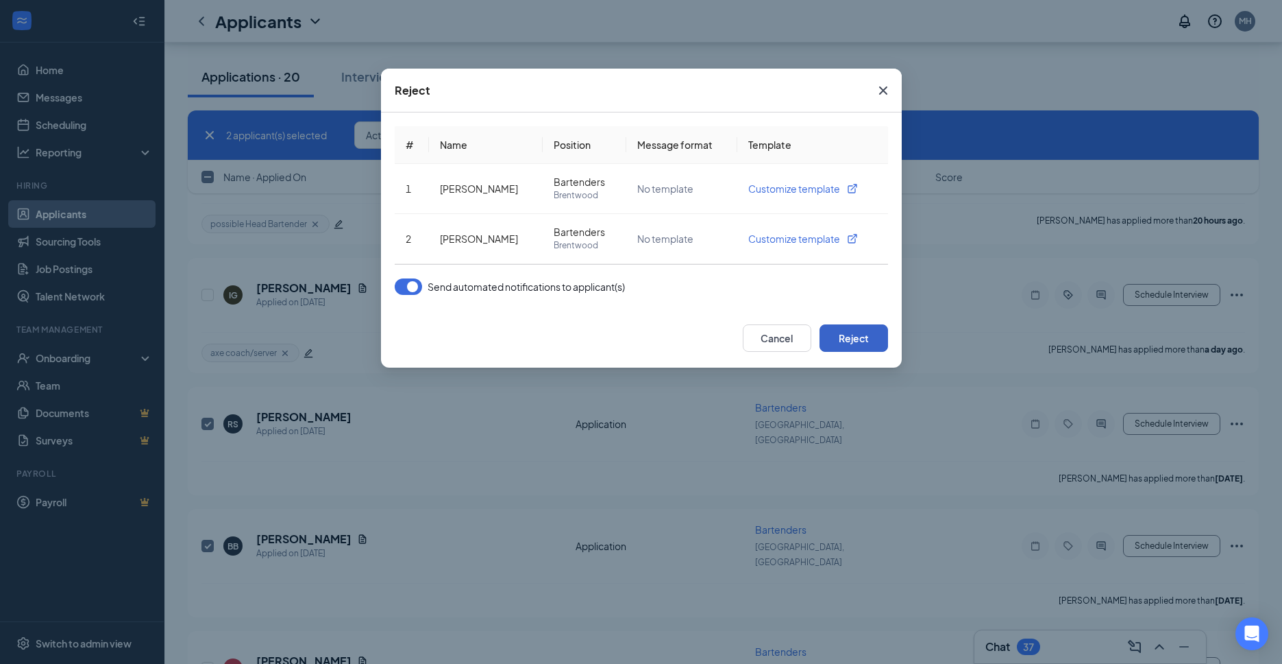
click at [869, 343] on button "Reject" at bounding box center [854, 337] width 69 height 27
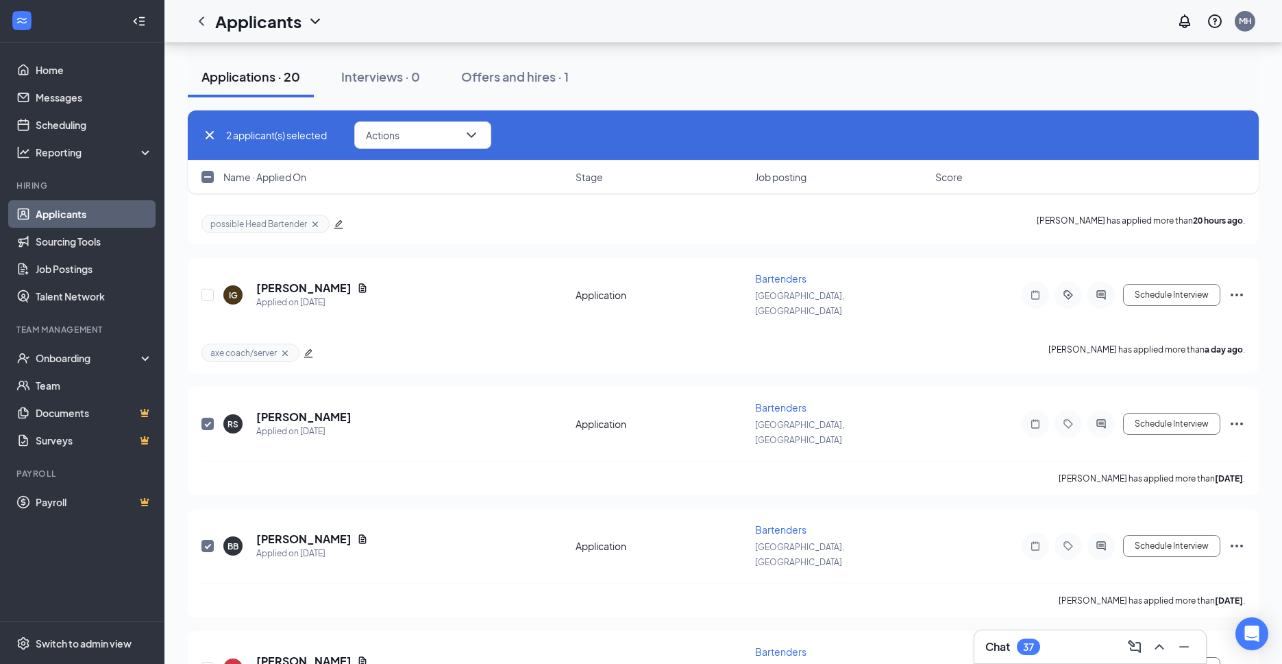
checkbox input "false"
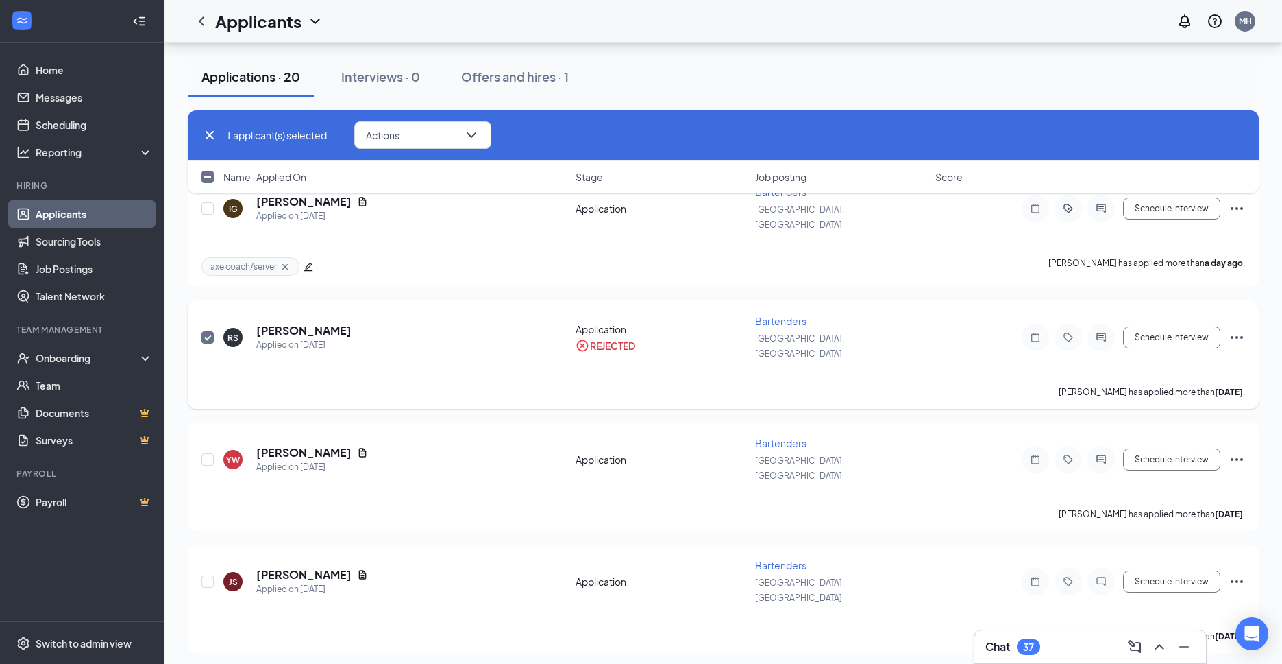
scroll to position [331, 0]
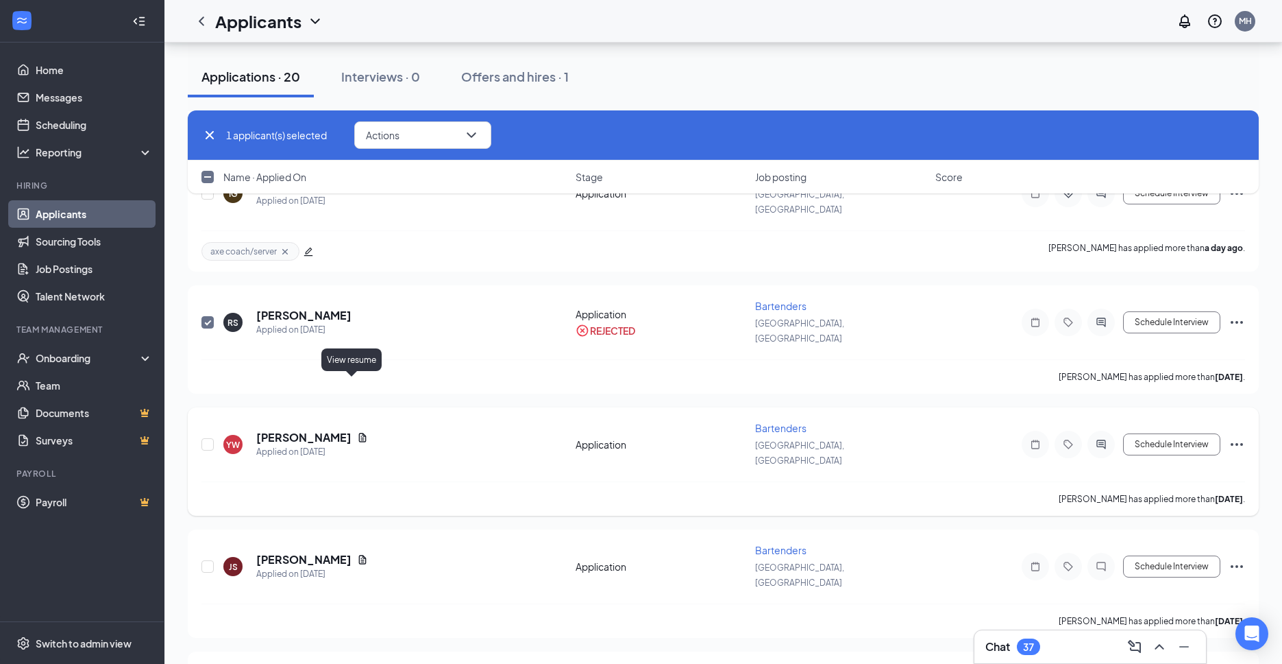
click at [359, 433] on icon "Document" at bounding box center [363, 437] width 8 height 9
checkbox input "false"
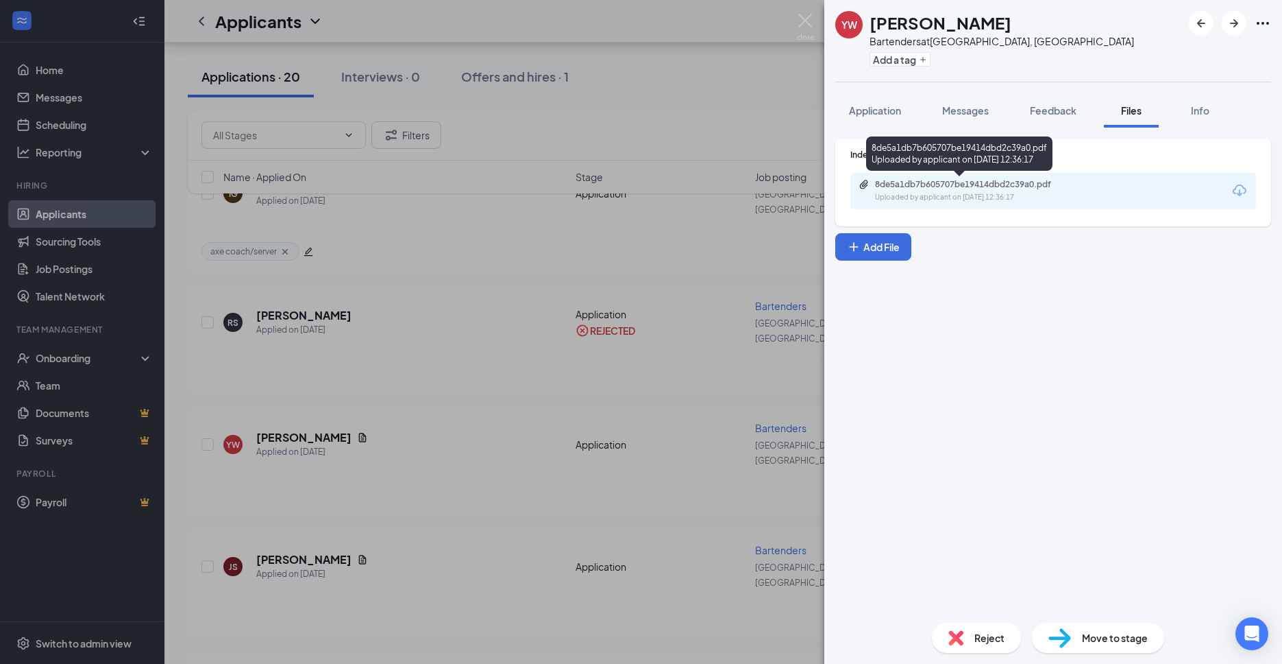
click at [1003, 192] on div "Uploaded by applicant on [DATE] 12:36:17" at bounding box center [978, 197] width 206 height 11
click at [498, 395] on div "YW [PERSON_NAME] Bartenders at [GEOGRAPHIC_DATA], [GEOGRAPHIC_DATA] Add a tag A…" at bounding box center [641, 332] width 1282 height 664
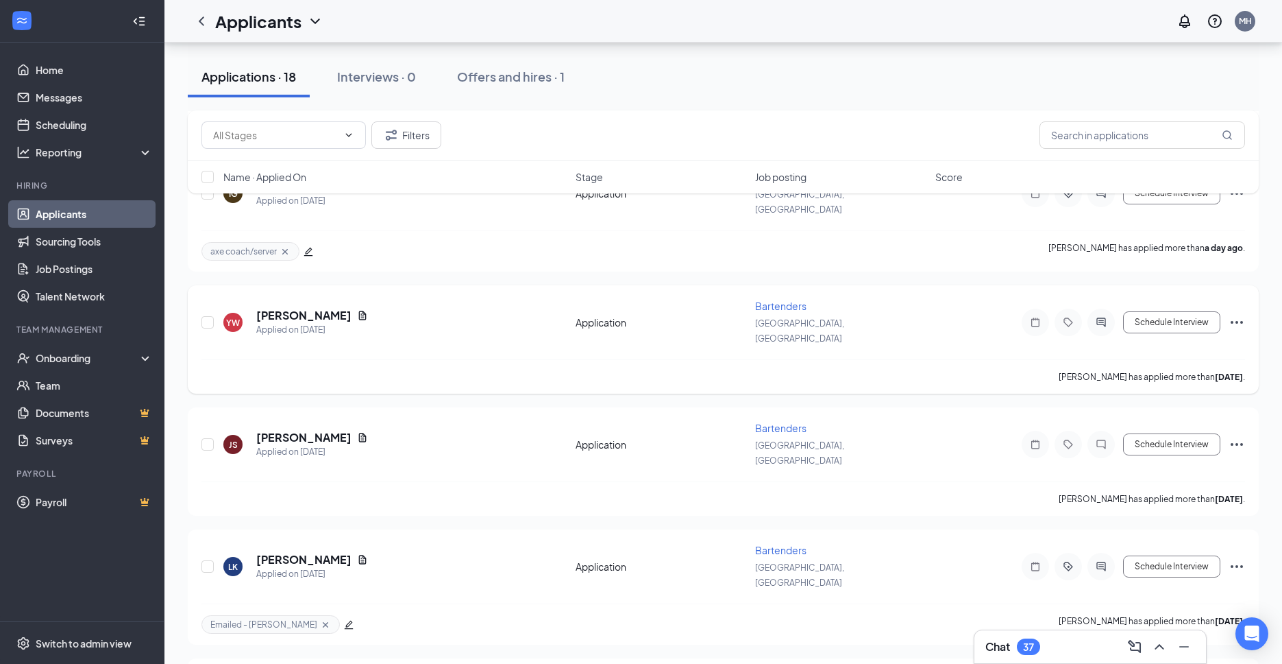
click at [1064, 317] on icon "Tag" at bounding box center [1068, 321] width 9 height 9
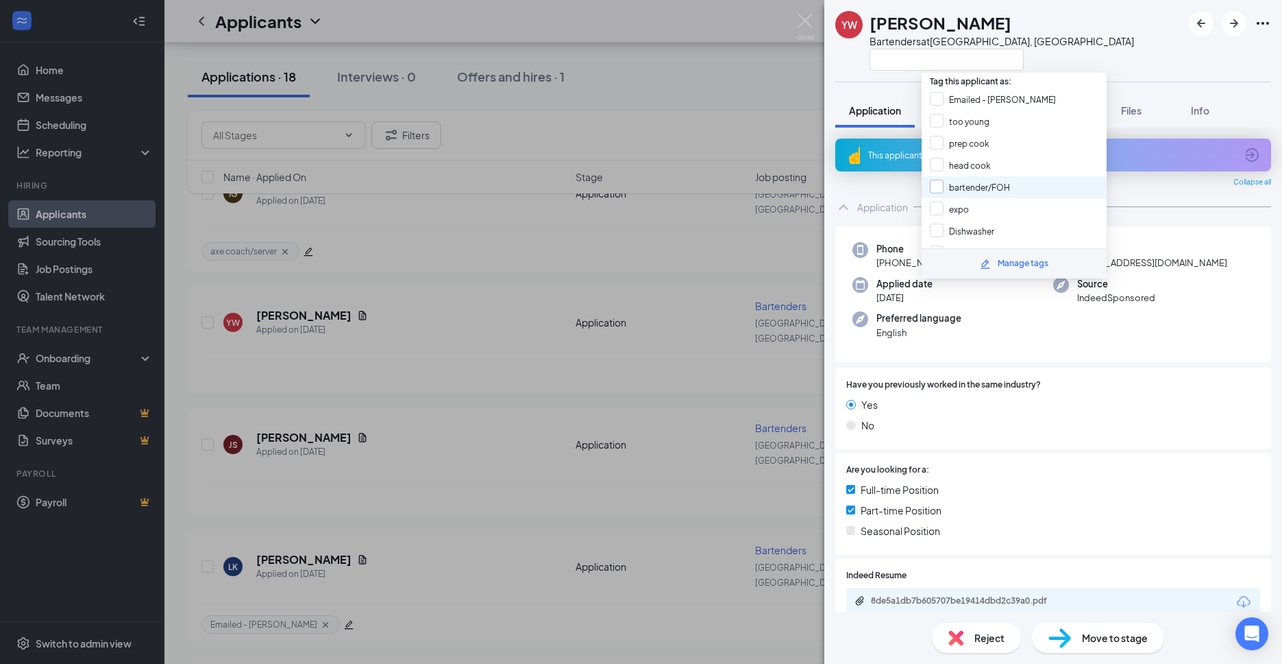
click at [936, 186] on input "bartender/FOH" at bounding box center [970, 187] width 80 height 15
checkbox input "true"
click at [940, 201] on input "axe coach/server" at bounding box center [973, 198] width 86 height 15
checkbox input "true"
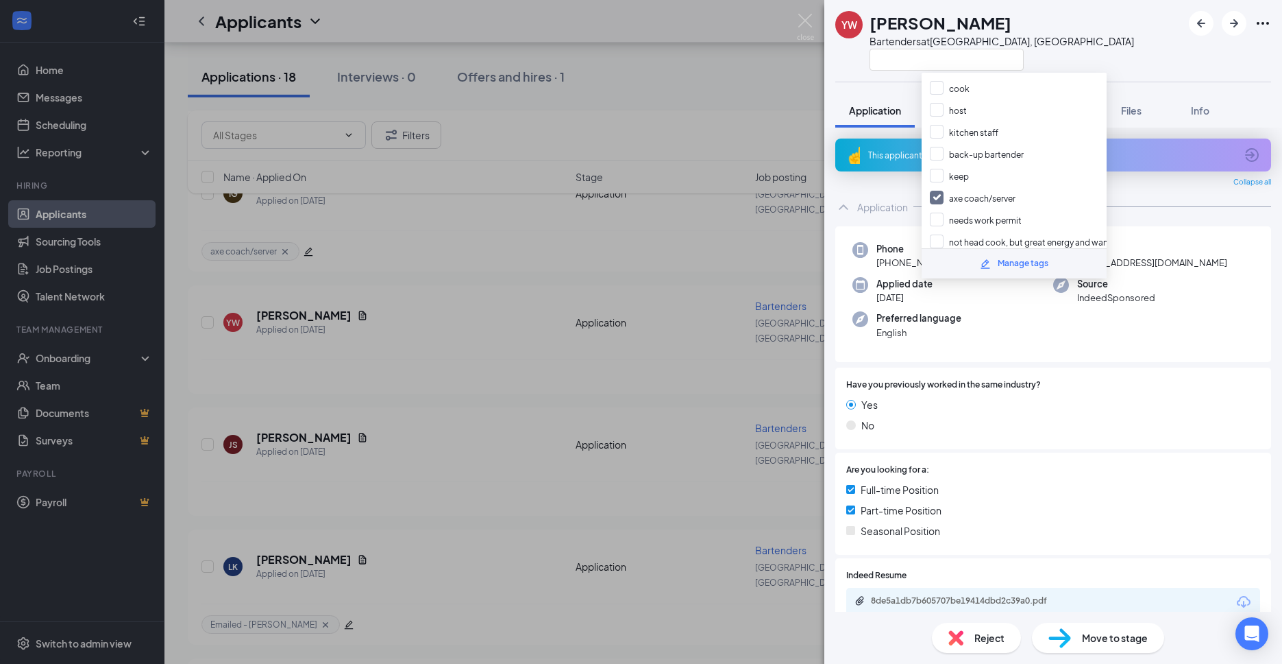
click at [734, 147] on div "YW [PERSON_NAME] Bartenders at [GEOGRAPHIC_DATA], [GEOGRAPHIC_DATA] Application…" at bounding box center [641, 332] width 1282 height 664
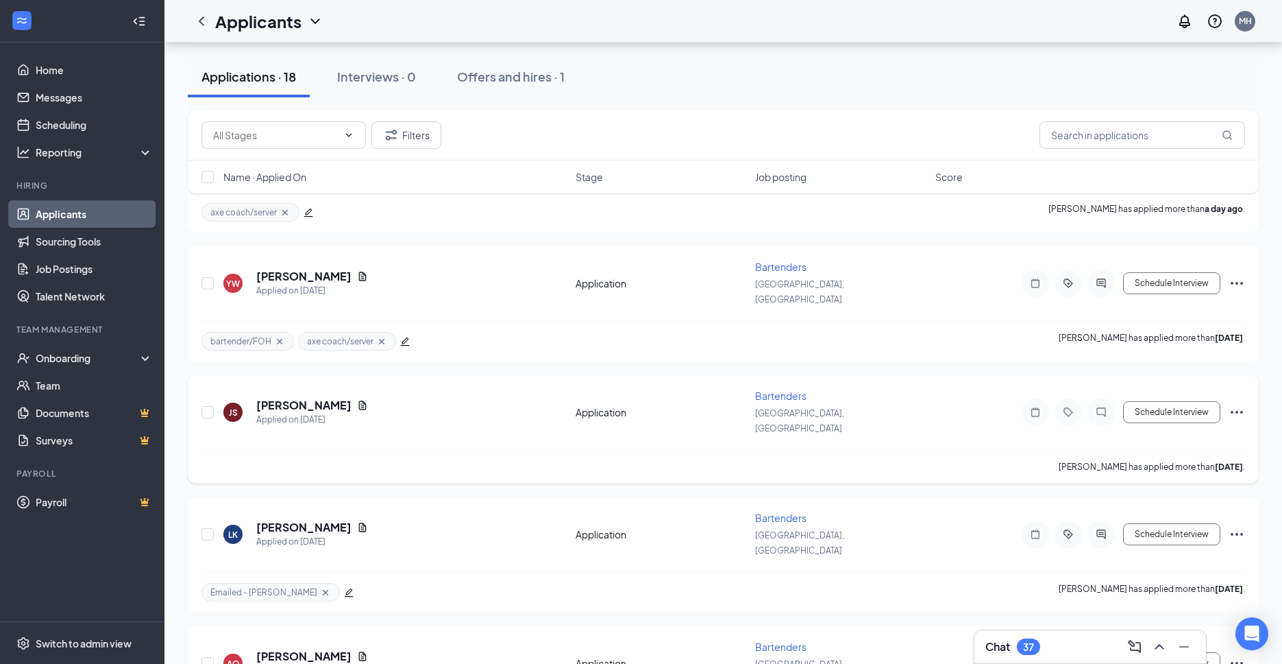
scroll to position [377, 0]
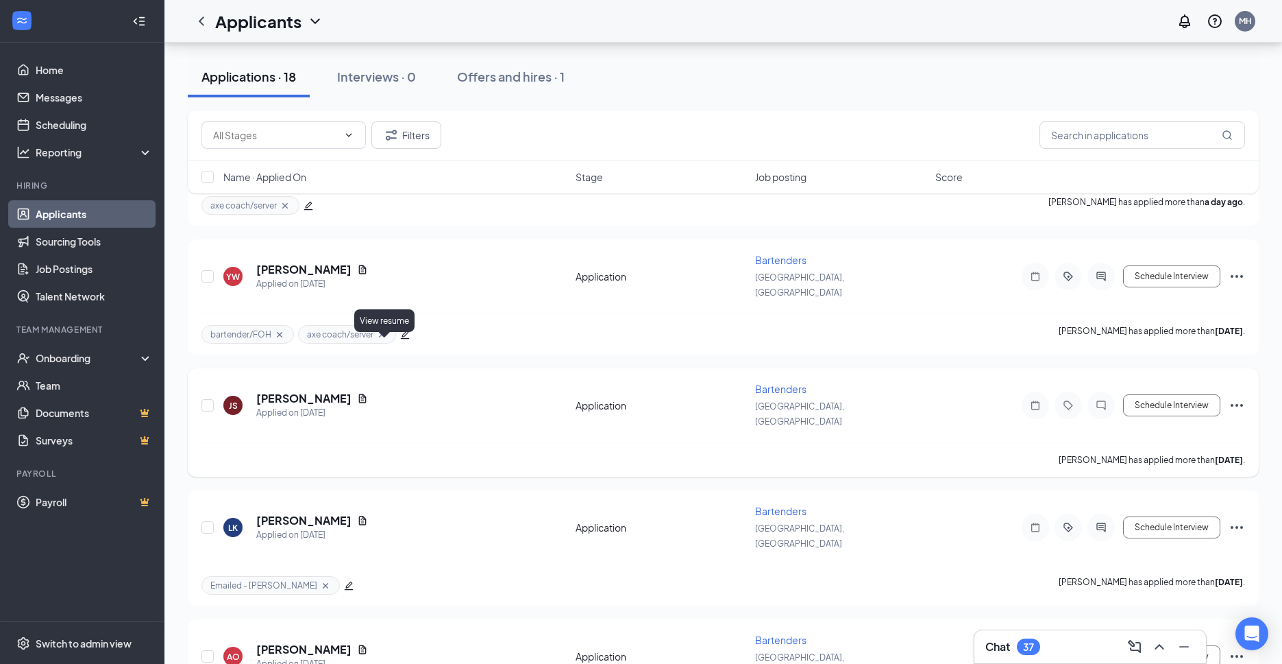
click at [367, 393] on icon "Document" at bounding box center [363, 397] width 8 height 9
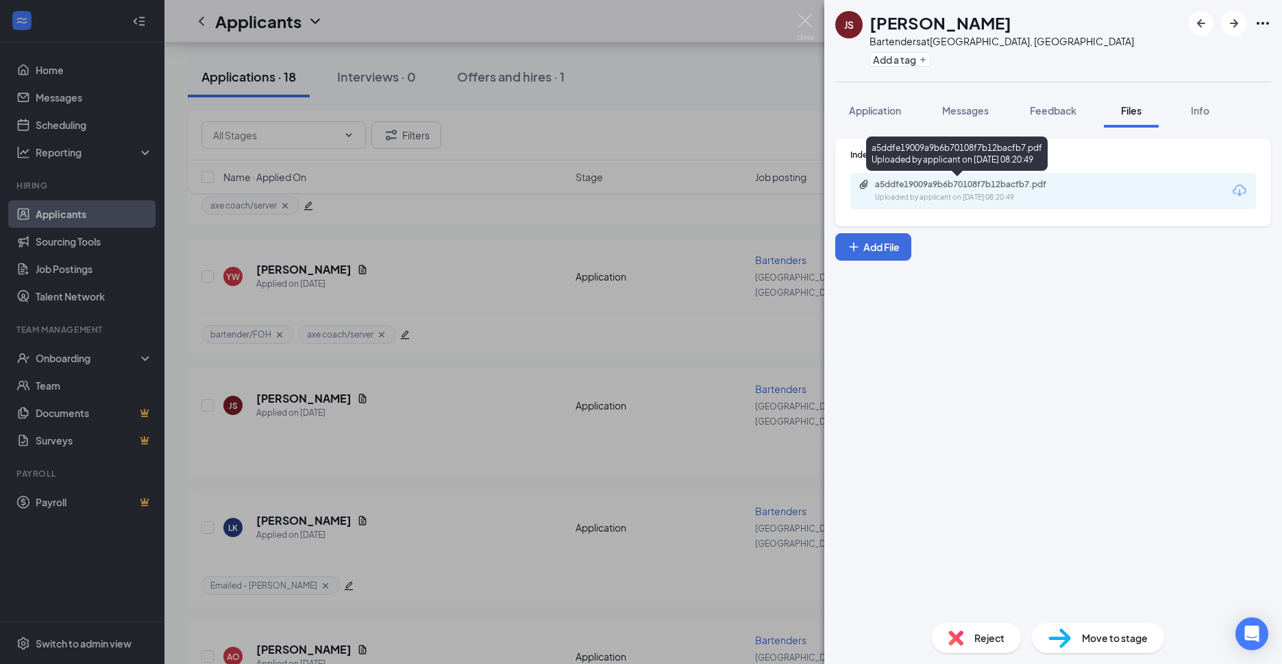
click at [984, 197] on div "Uploaded by applicant on [DATE] 08:20:49" at bounding box center [978, 197] width 206 height 11
click at [365, 367] on div "JS [PERSON_NAME] Bartenders at [GEOGRAPHIC_DATA], [GEOGRAPHIC_DATA] Add a tag A…" at bounding box center [641, 332] width 1282 height 664
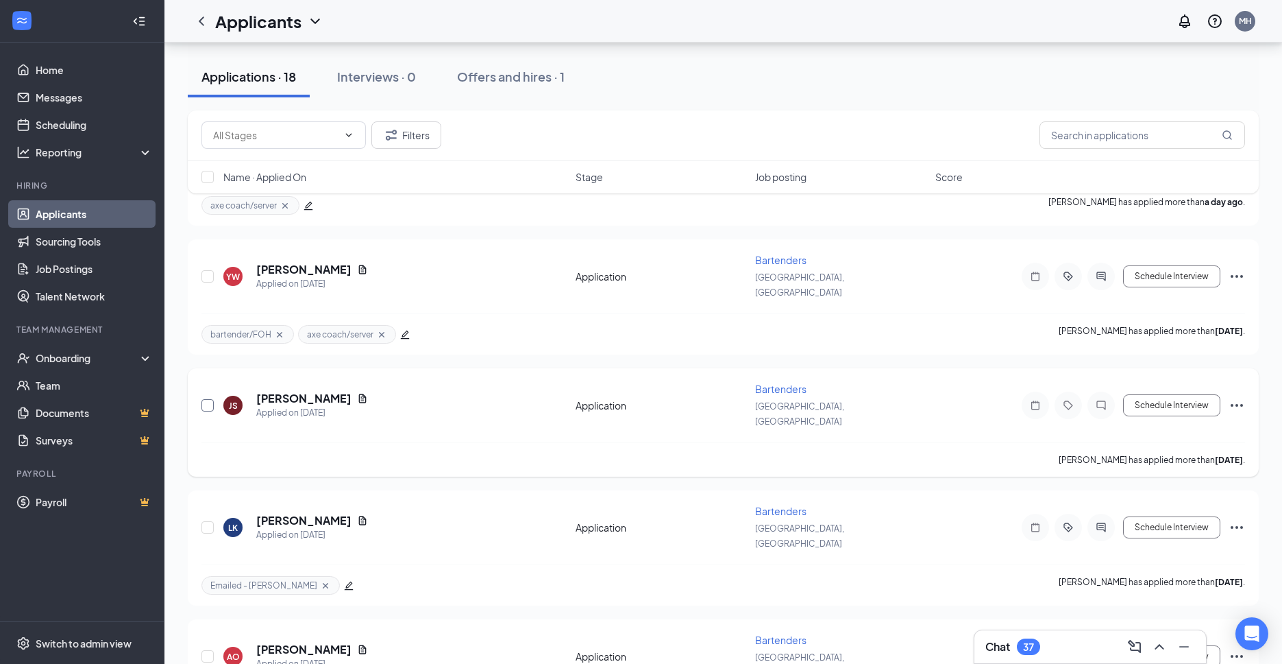
click at [210, 399] on input "checkbox" at bounding box center [208, 405] width 12 height 12
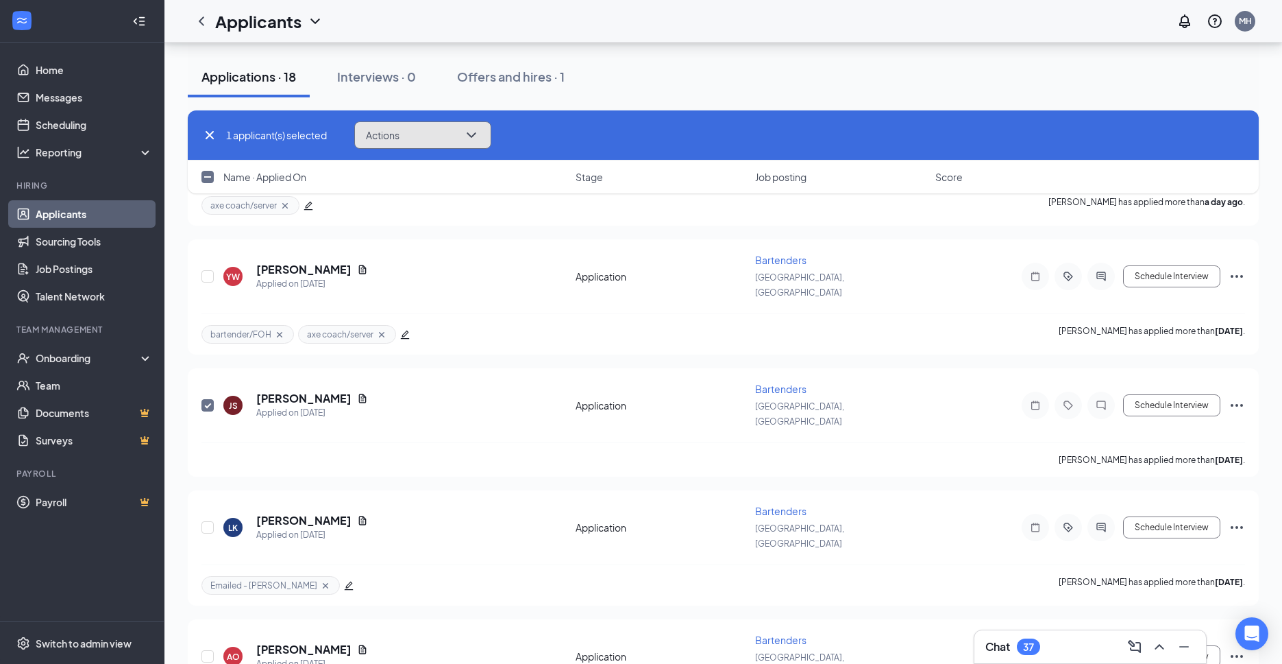
click at [385, 146] on button "Actions" at bounding box center [422, 134] width 137 height 27
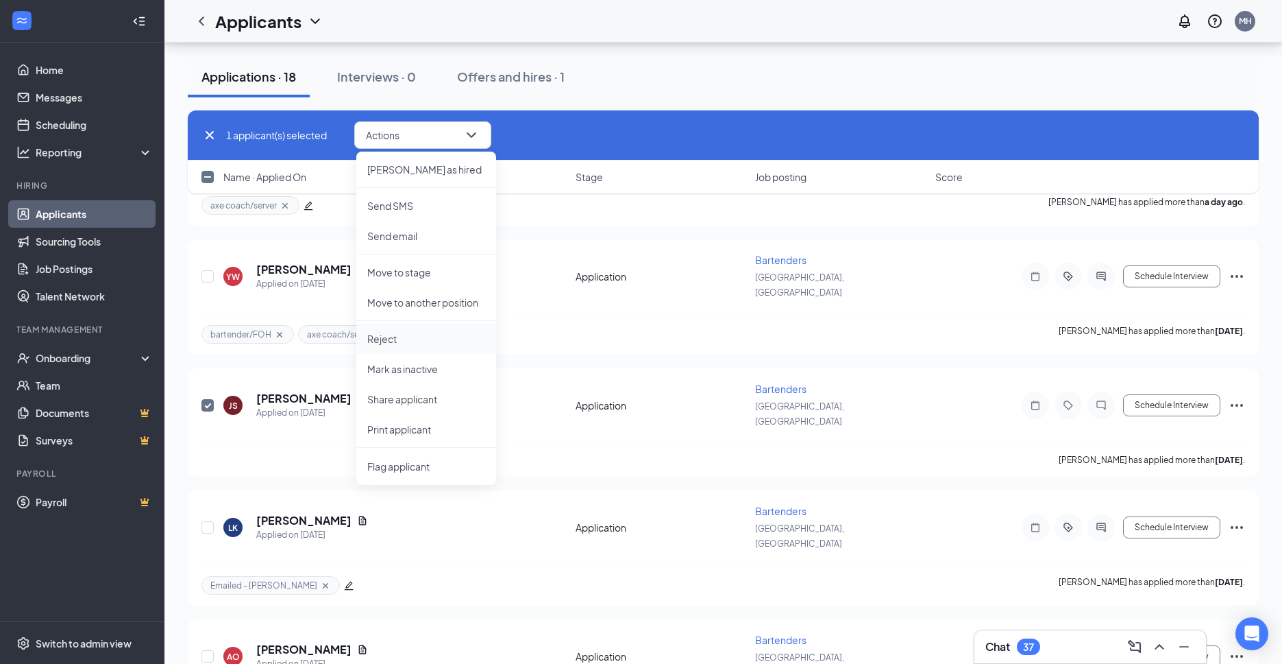
click at [404, 338] on p "Reject" at bounding box center [426, 339] width 118 height 14
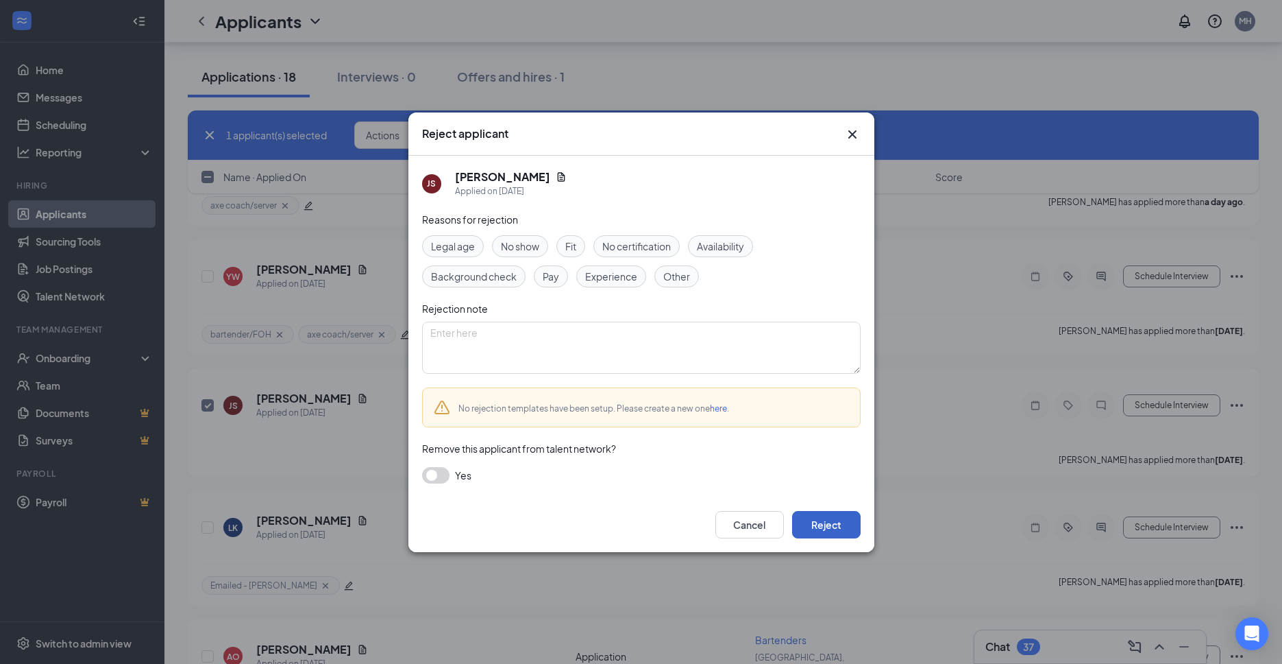
click at [832, 522] on button "Reject" at bounding box center [826, 524] width 69 height 27
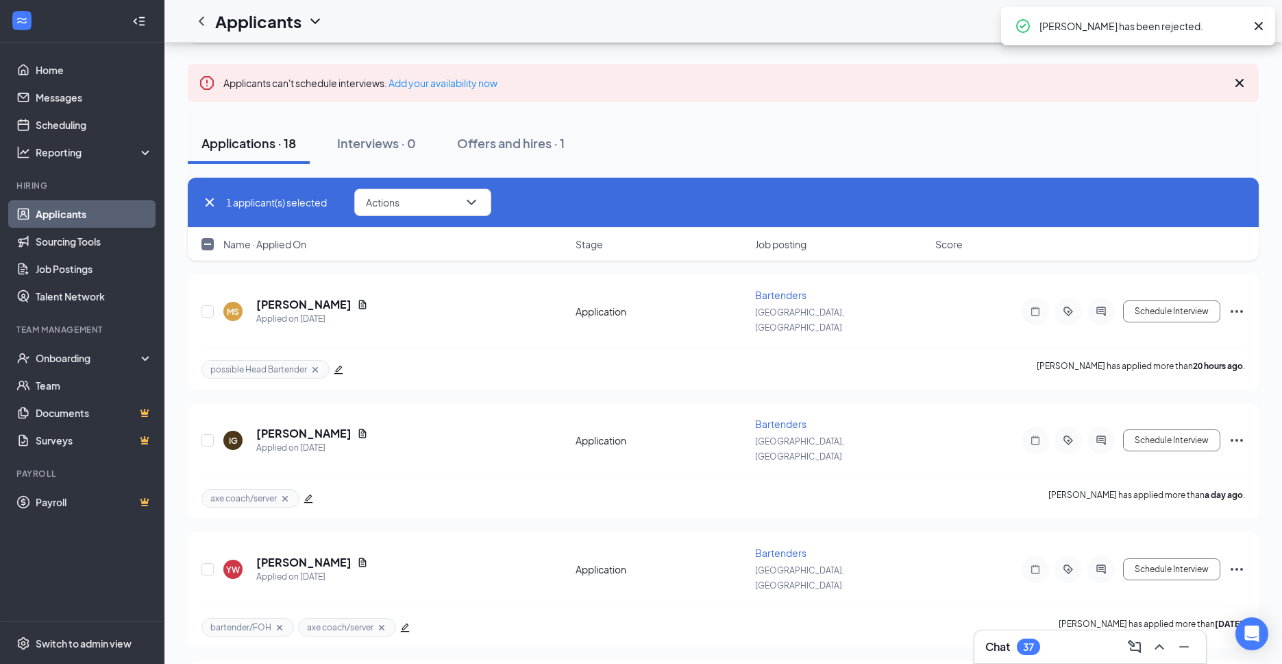
scroll to position [76, 0]
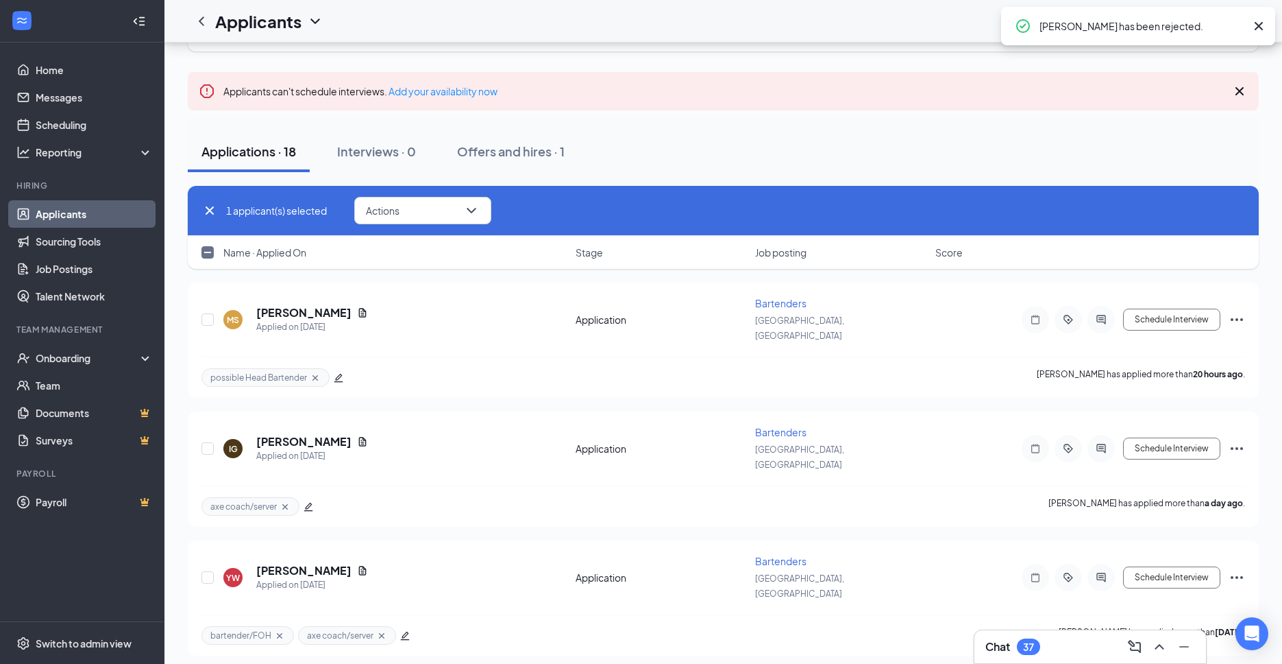
checkbox input "false"
click at [359, 308] on icon "Document" at bounding box center [363, 312] width 8 height 9
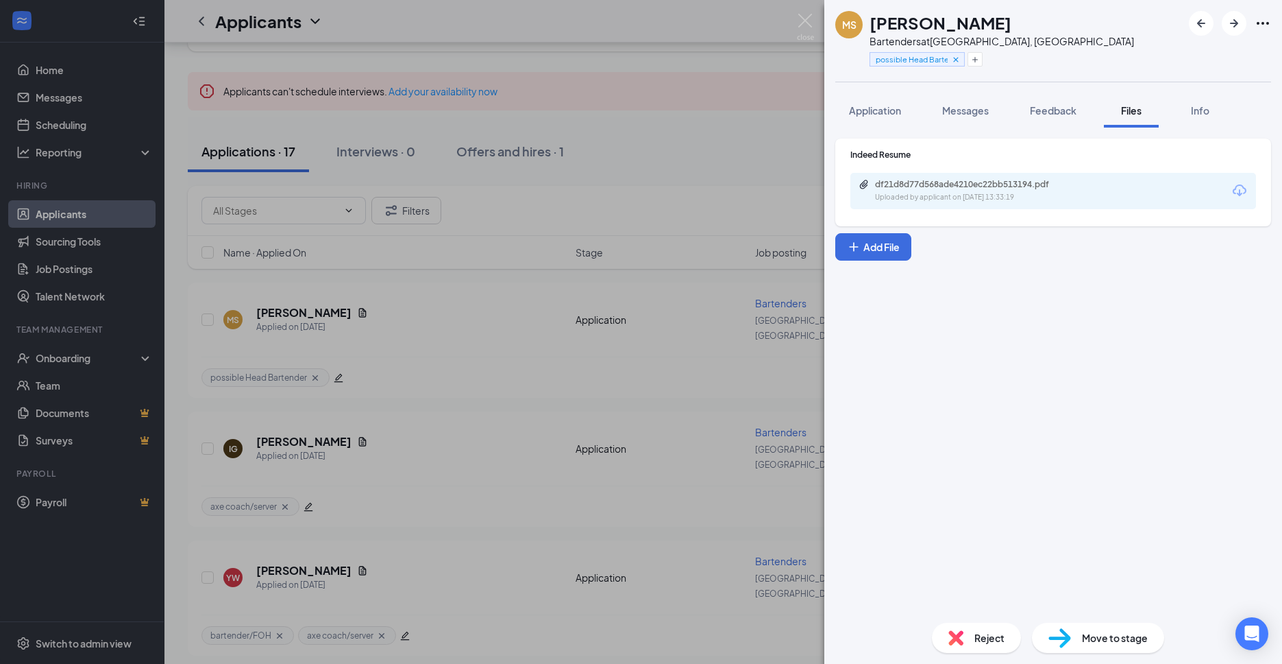
click at [977, 187] on div "df21d8d77d568ade4210ec22bb513194.pdf" at bounding box center [971, 184] width 192 height 11
click at [758, 96] on div "[PERSON_NAME] Bartenders at [GEOGRAPHIC_DATA], [GEOGRAPHIC_DATA] possible Head …" at bounding box center [641, 332] width 1282 height 664
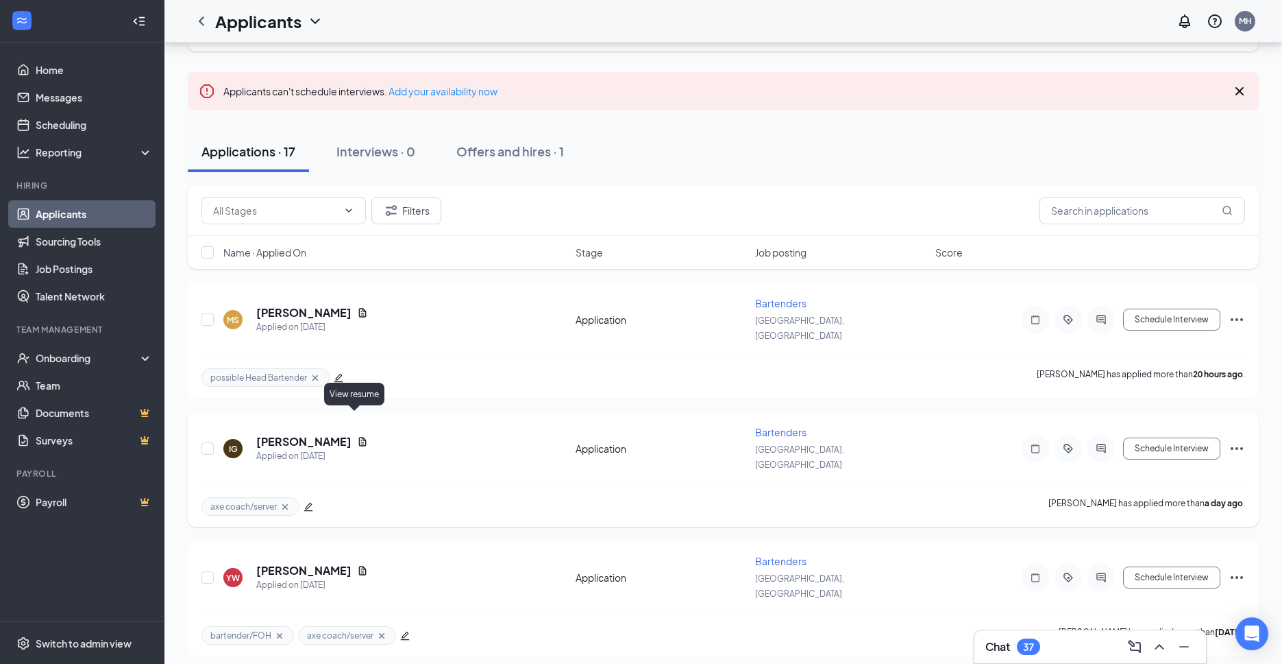
click at [357, 436] on icon "Document" at bounding box center [362, 441] width 11 height 11
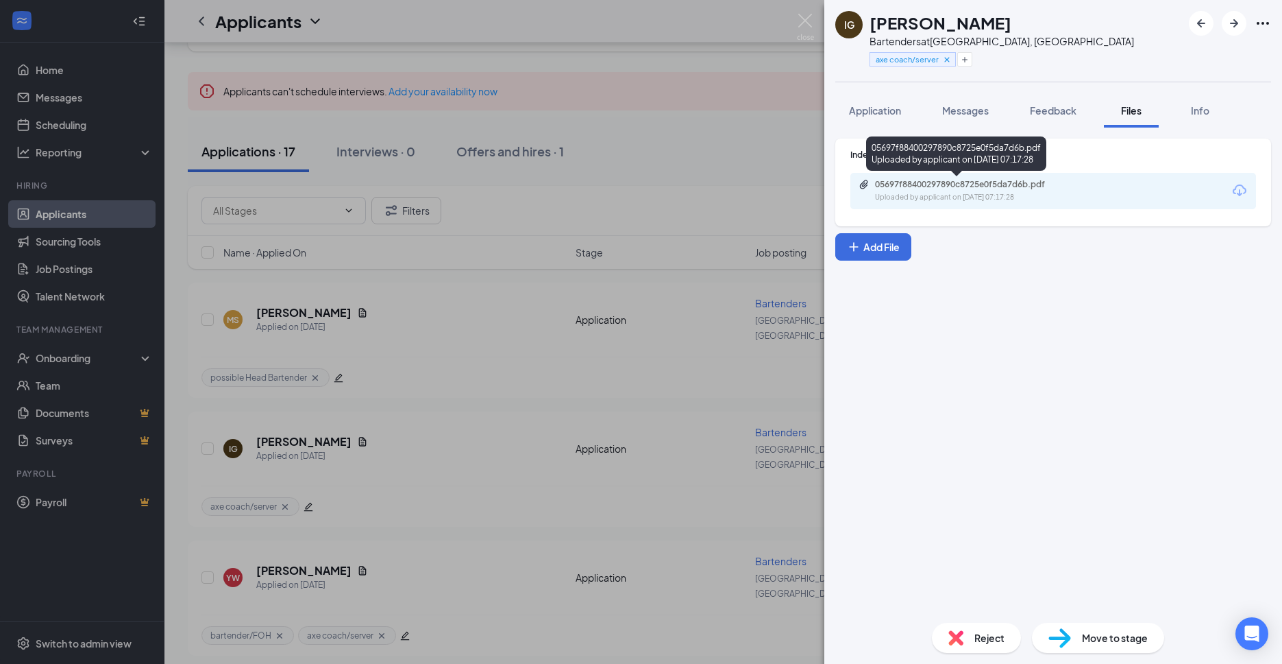
click at [934, 175] on div "05697f88400297890c8725e0f5da7d6b.pdf Uploaded by applicant on [DATE] 07:17:28" at bounding box center [956, 156] width 180 height 40
click at [934, 179] on div "05697f88400297890c8725e0f5da7d6b.pdf" at bounding box center [971, 184] width 192 height 11
click at [622, 173] on div "IG [PERSON_NAME] Bartenders at [GEOGRAPHIC_DATA], [GEOGRAPHIC_DATA] axe coach/s…" at bounding box center [641, 332] width 1282 height 664
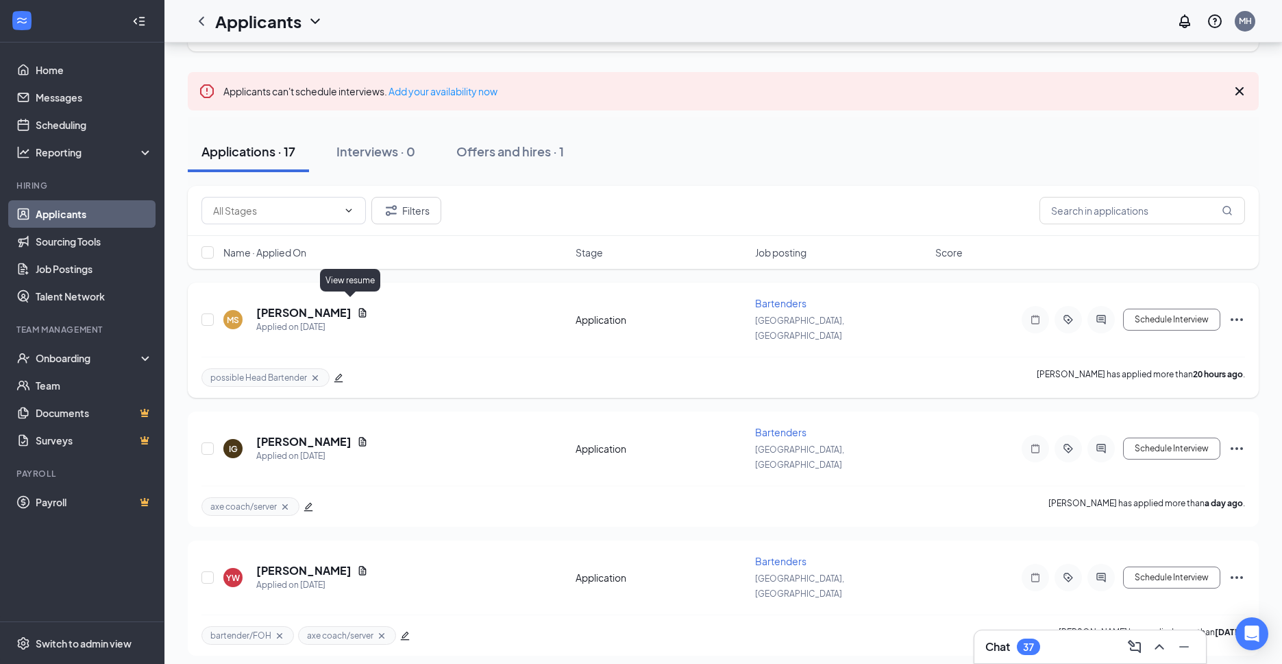
click at [357, 307] on icon "Document" at bounding box center [362, 312] width 11 height 11
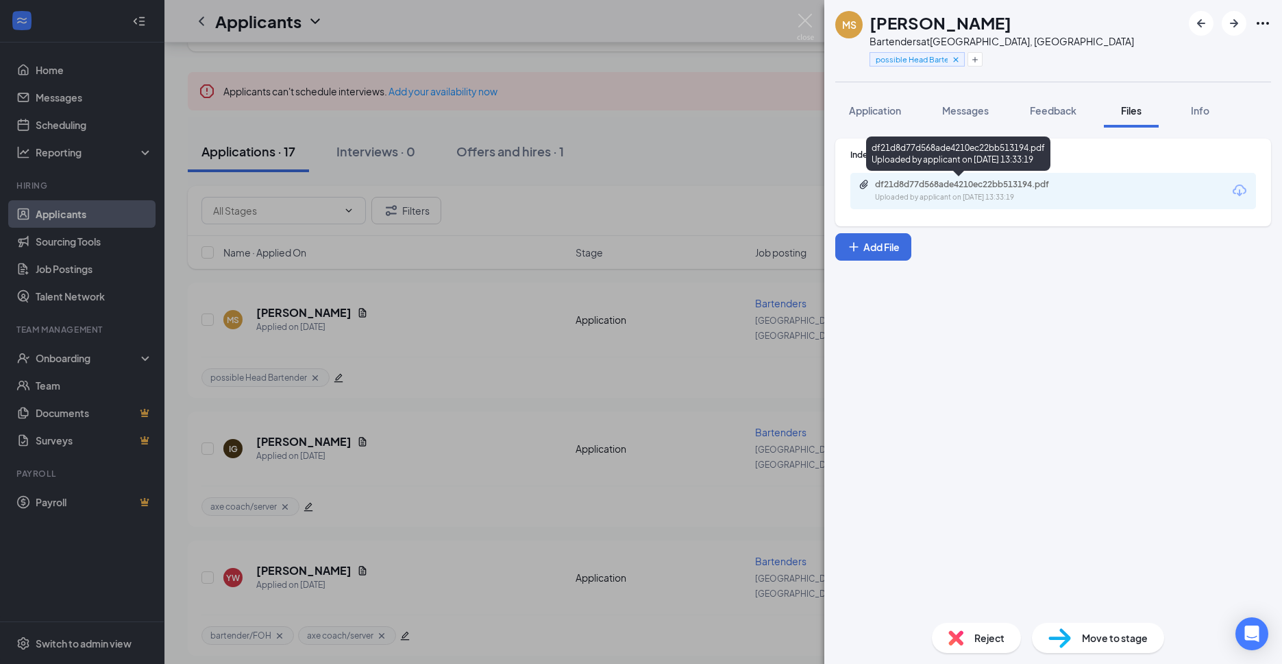
click at [953, 192] on div "Uploaded by applicant on [DATE] 13:33:19" at bounding box center [978, 197] width 206 height 11
click at [744, 156] on div "[PERSON_NAME] Bartenders at [GEOGRAPHIC_DATA], [GEOGRAPHIC_DATA] possible Head …" at bounding box center [641, 332] width 1282 height 664
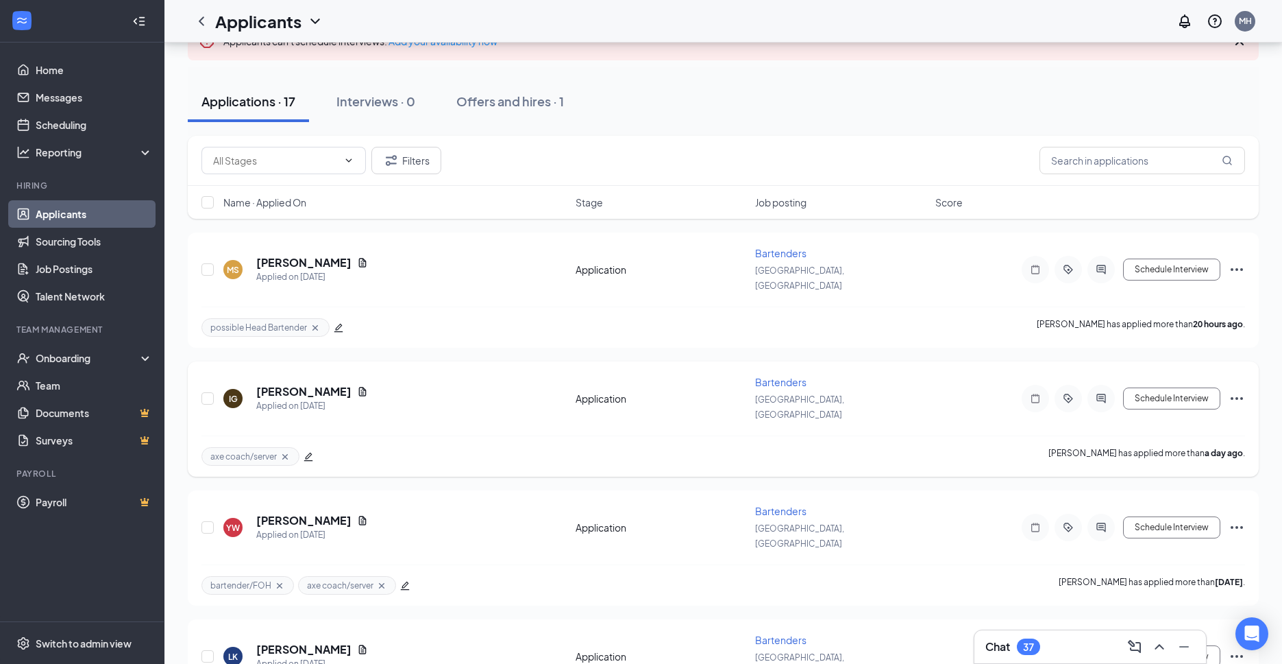
scroll to position [128, 0]
click at [359, 513] on icon "Document" at bounding box center [363, 517] width 8 height 9
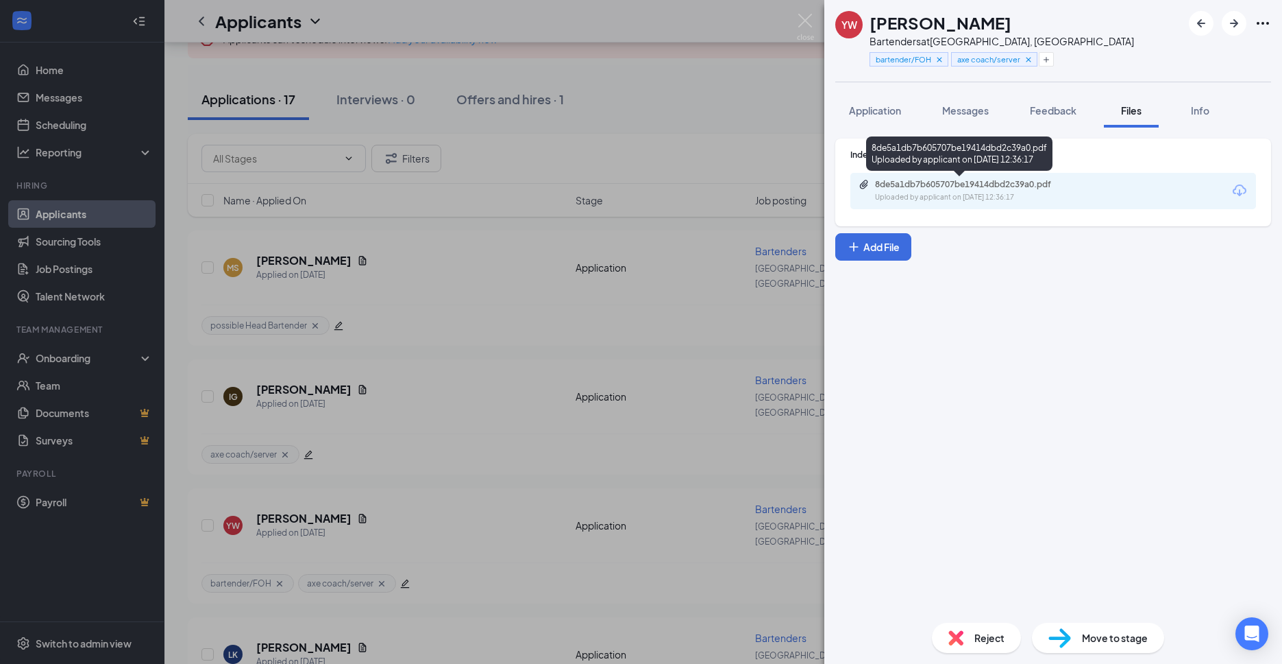
click at [1001, 194] on div "Uploaded by applicant on [DATE] 12:36:17" at bounding box center [978, 197] width 206 height 11
click at [650, 80] on div "YW [PERSON_NAME] Bartenders at [GEOGRAPHIC_DATA], [GEOGRAPHIC_DATA] bartender/F…" at bounding box center [641, 332] width 1282 height 664
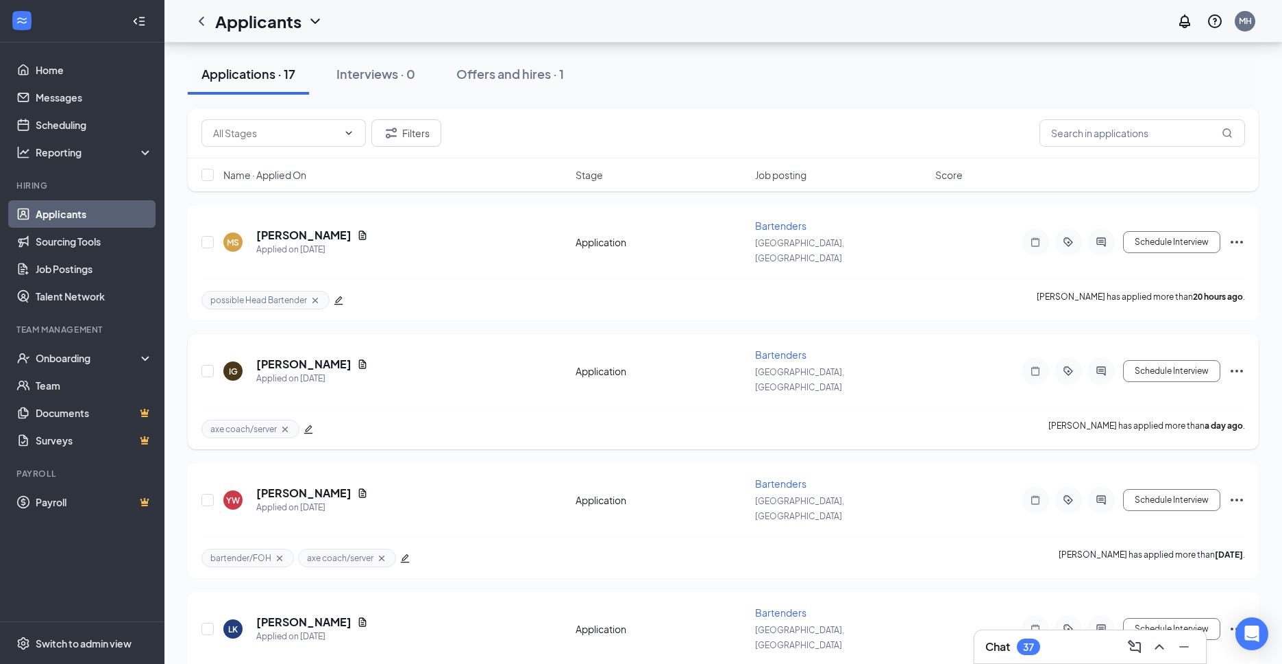
scroll to position [161, 0]
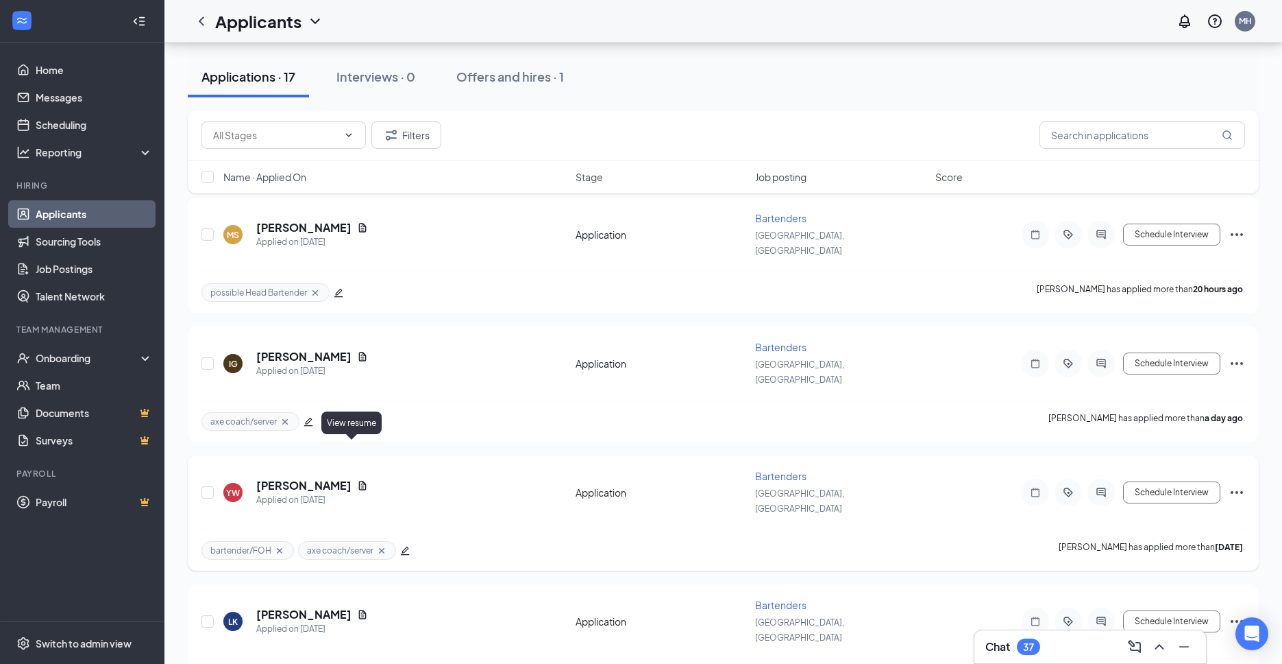
click at [359, 480] on icon "Document" at bounding box center [363, 484] width 8 height 9
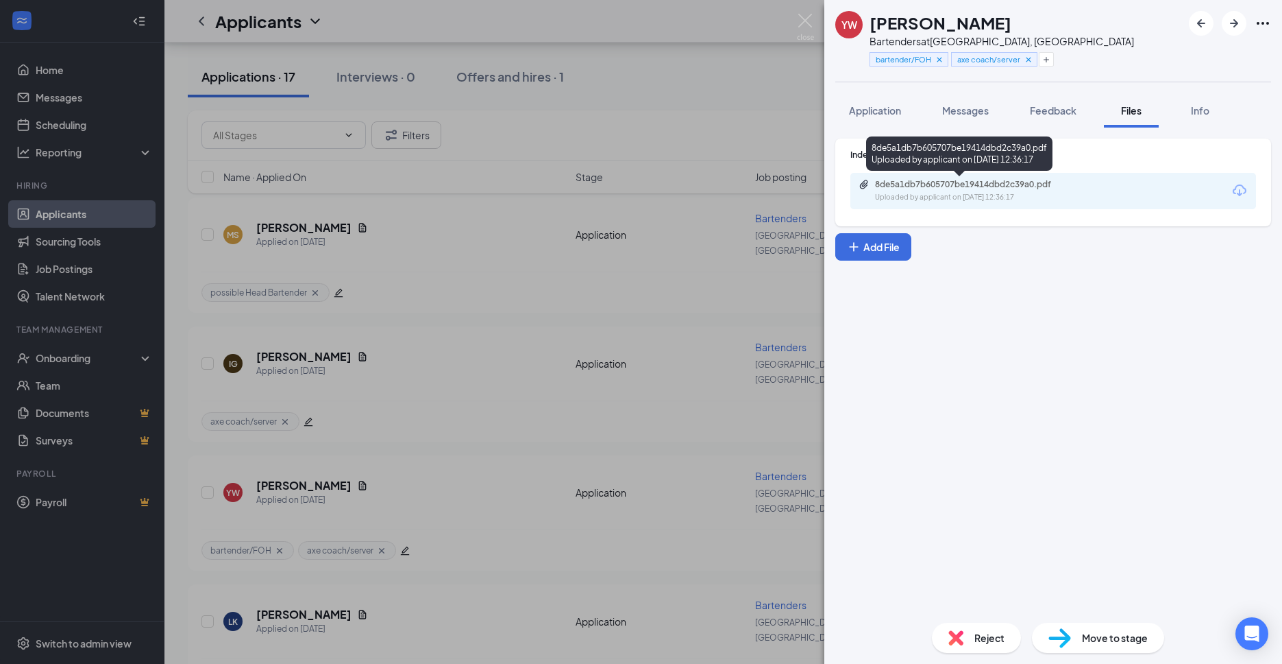
click at [929, 195] on div "Uploaded by applicant on [DATE] 12:36:17" at bounding box center [978, 197] width 206 height 11
click at [801, 17] on img at bounding box center [805, 27] width 17 height 27
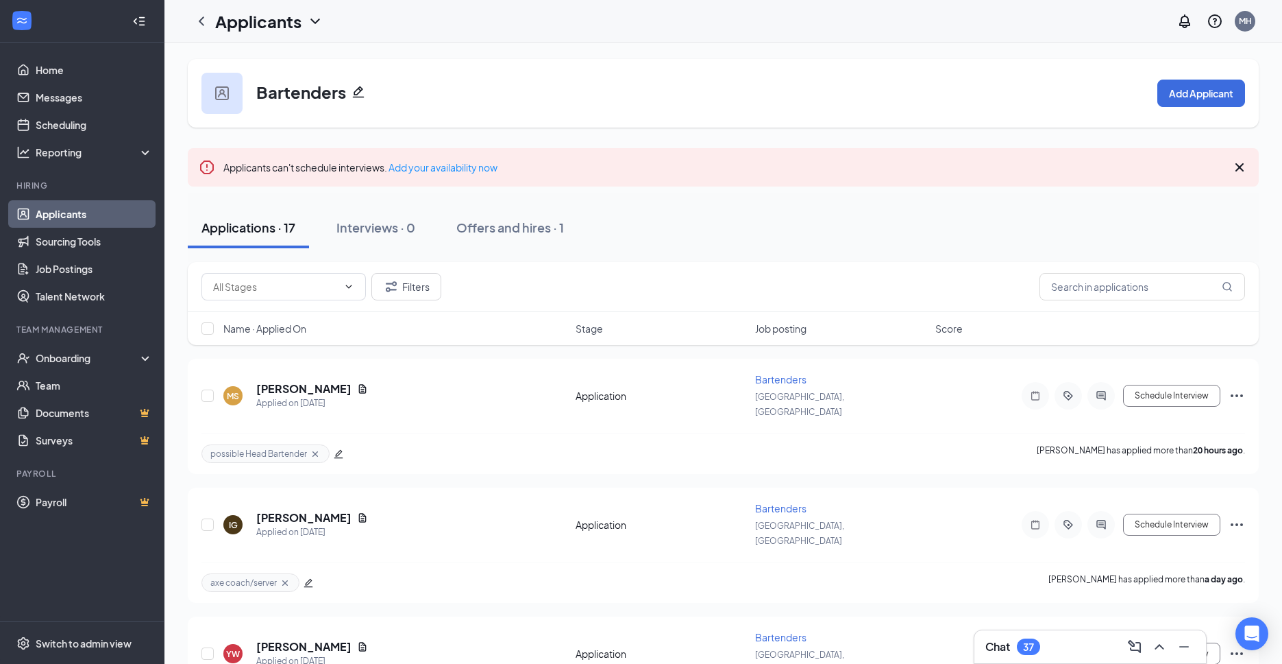
click at [306, 17] on div "Applicants" at bounding box center [269, 21] width 108 height 23
click at [208, 23] on icon "ChevronLeft" at bounding box center [201, 21] width 16 height 16
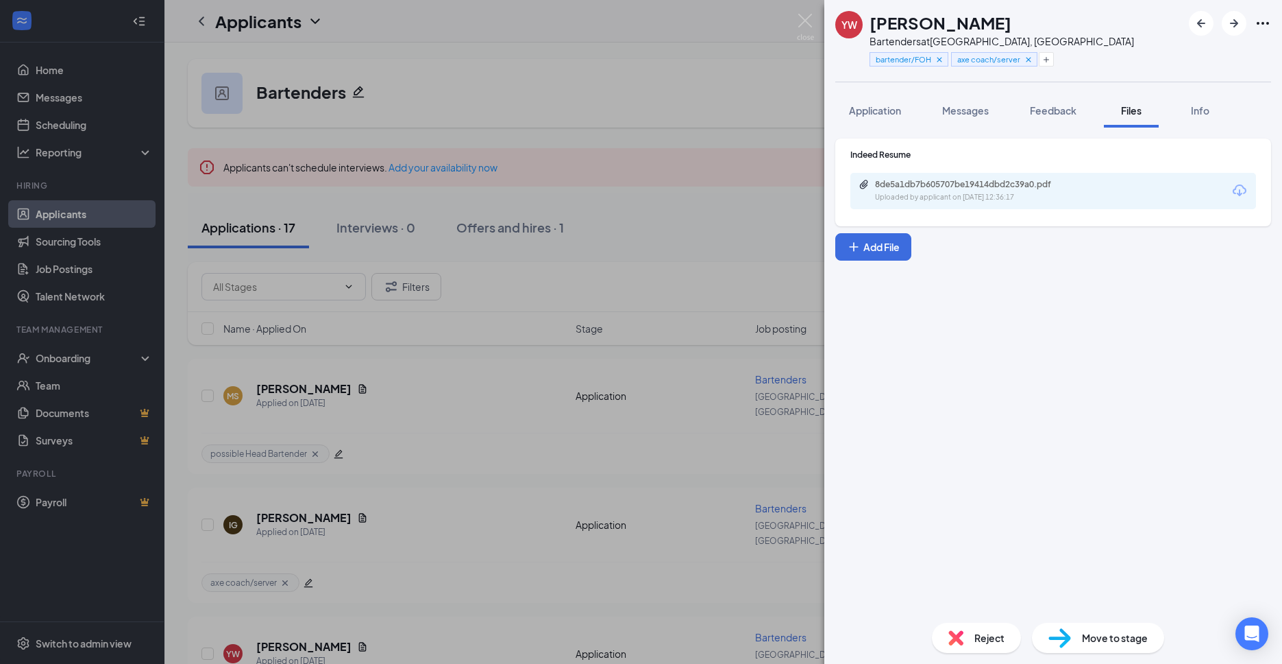
click at [725, 82] on div "YW [PERSON_NAME] Bartenders at [GEOGRAPHIC_DATA], [GEOGRAPHIC_DATA] bartender/F…" at bounding box center [641, 332] width 1282 height 664
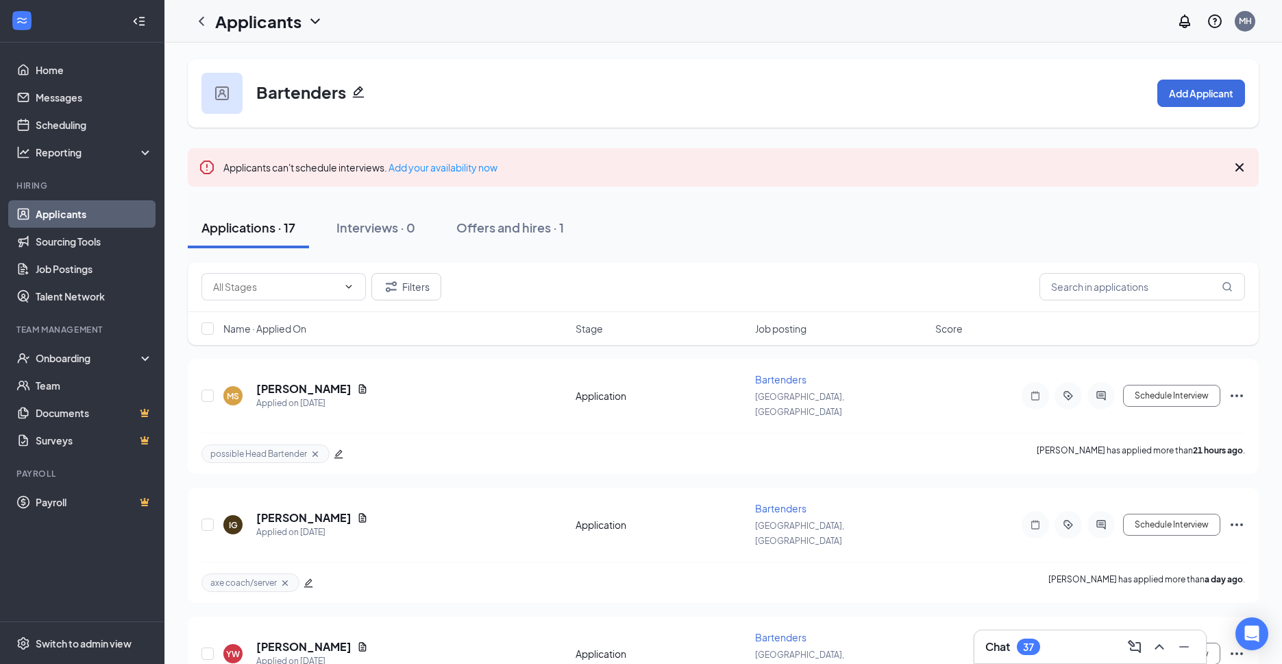
click at [310, 18] on icon "ChevronDown" at bounding box center [315, 21] width 16 height 16
click at [199, 21] on icon "ChevronLeft" at bounding box center [201, 21] width 16 height 16
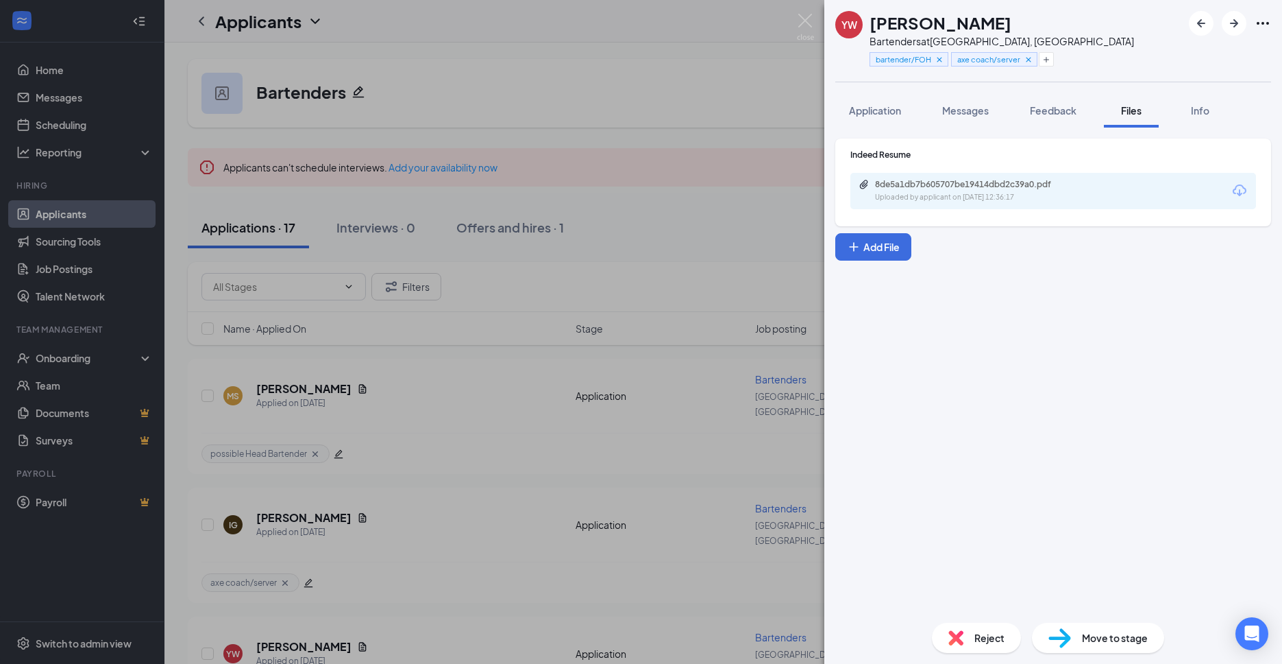
click at [512, 42] on div "YW [PERSON_NAME] Bartenders at [GEOGRAPHIC_DATA], [GEOGRAPHIC_DATA] bartender/F…" at bounding box center [641, 332] width 1282 height 664
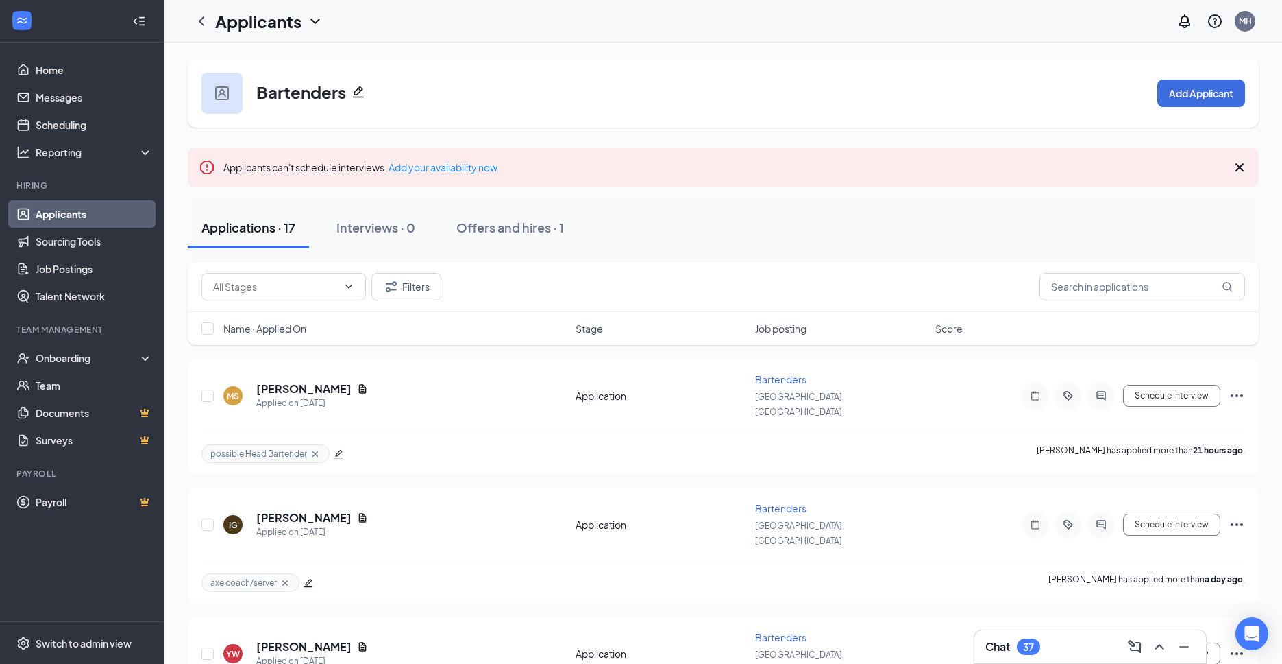
click at [100, 214] on link "Applicants" at bounding box center [94, 213] width 117 height 27
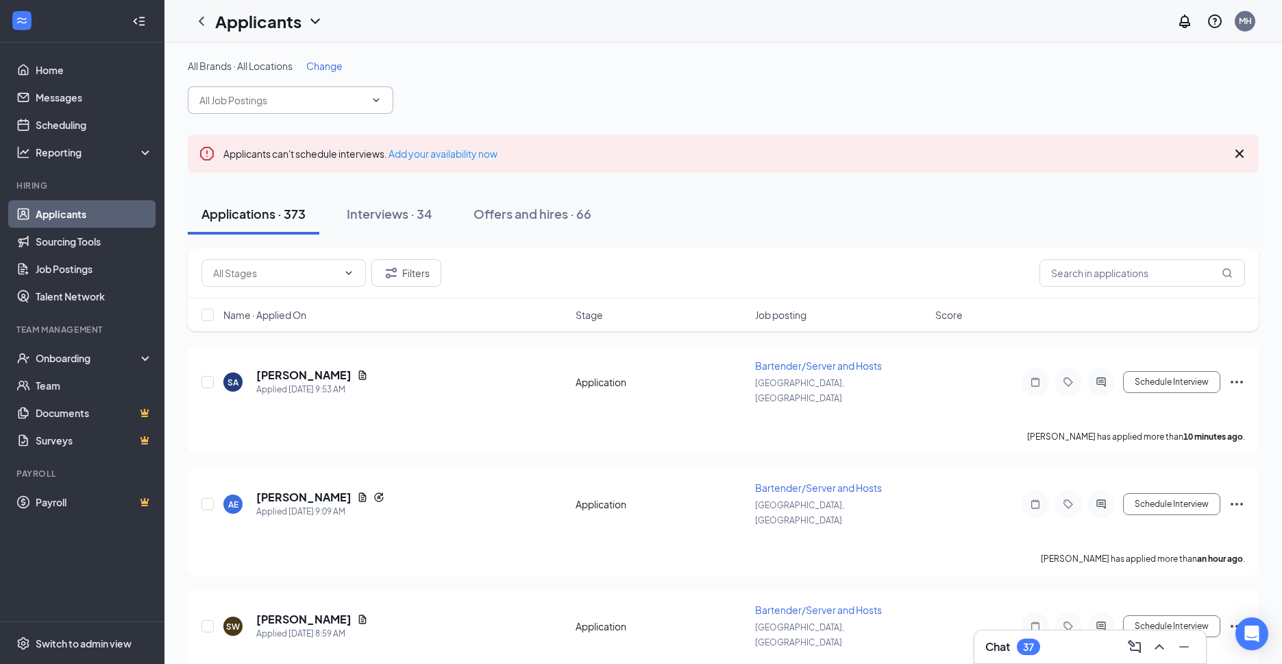
click at [291, 104] on input "text" at bounding box center [282, 100] width 166 height 15
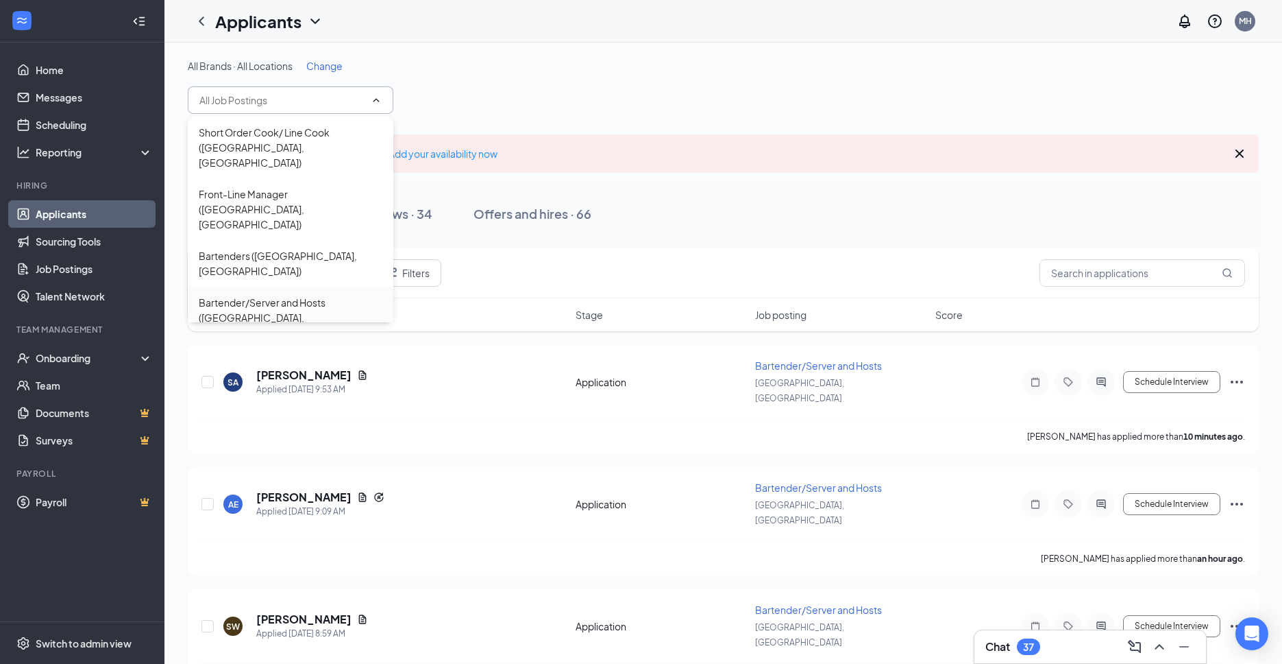
click at [289, 295] on div "Bartender/Server and Hosts ([GEOGRAPHIC_DATA], [GEOGRAPHIC_DATA])" at bounding box center [291, 317] width 184 height 45
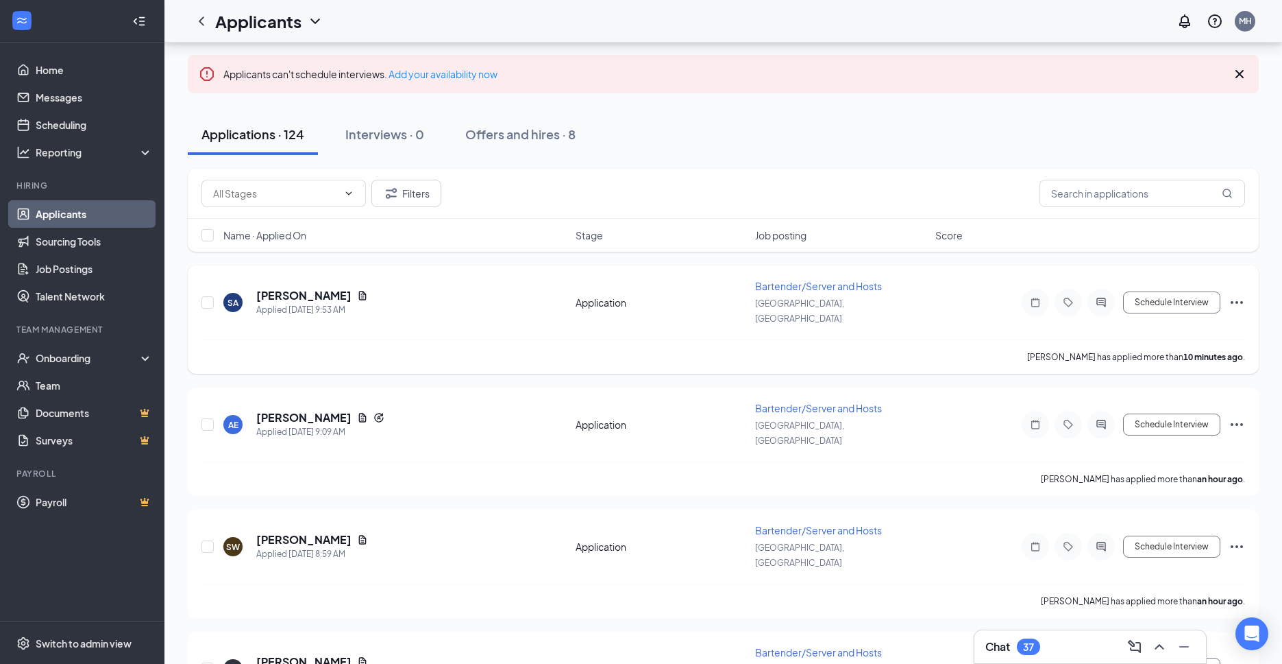
scroll to position [96, 0]
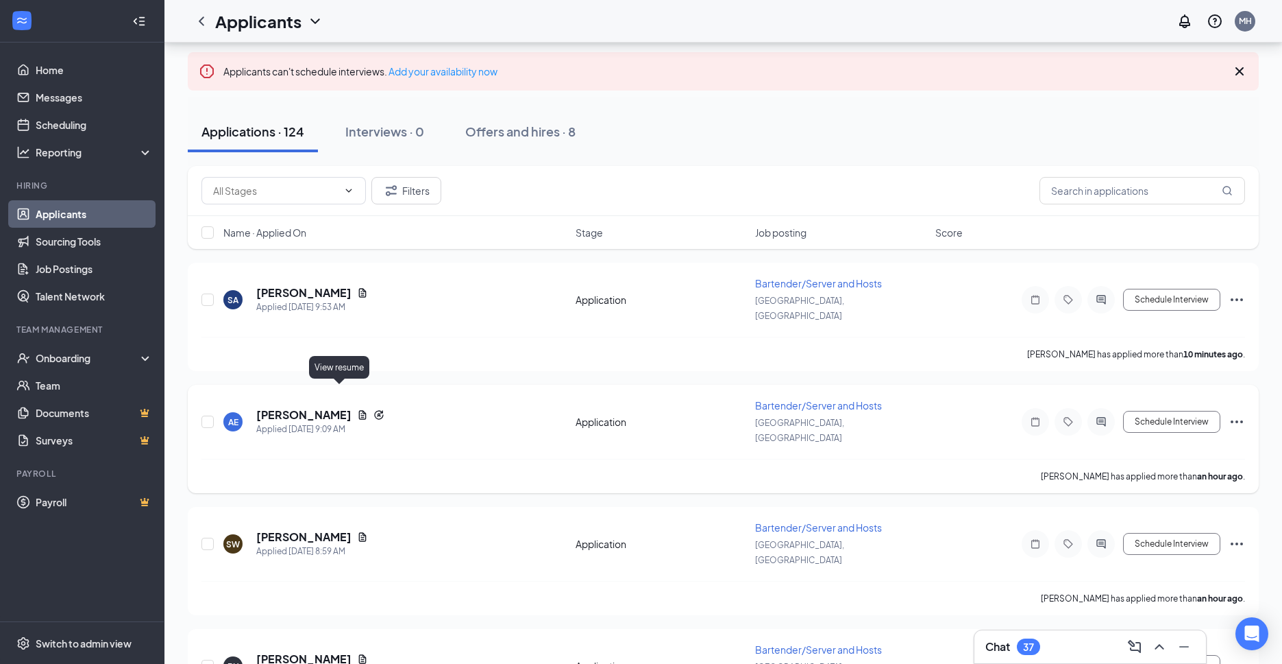
click at [357, 409] on icon "Document" at bounding box center [362, 414] width 11 height 11
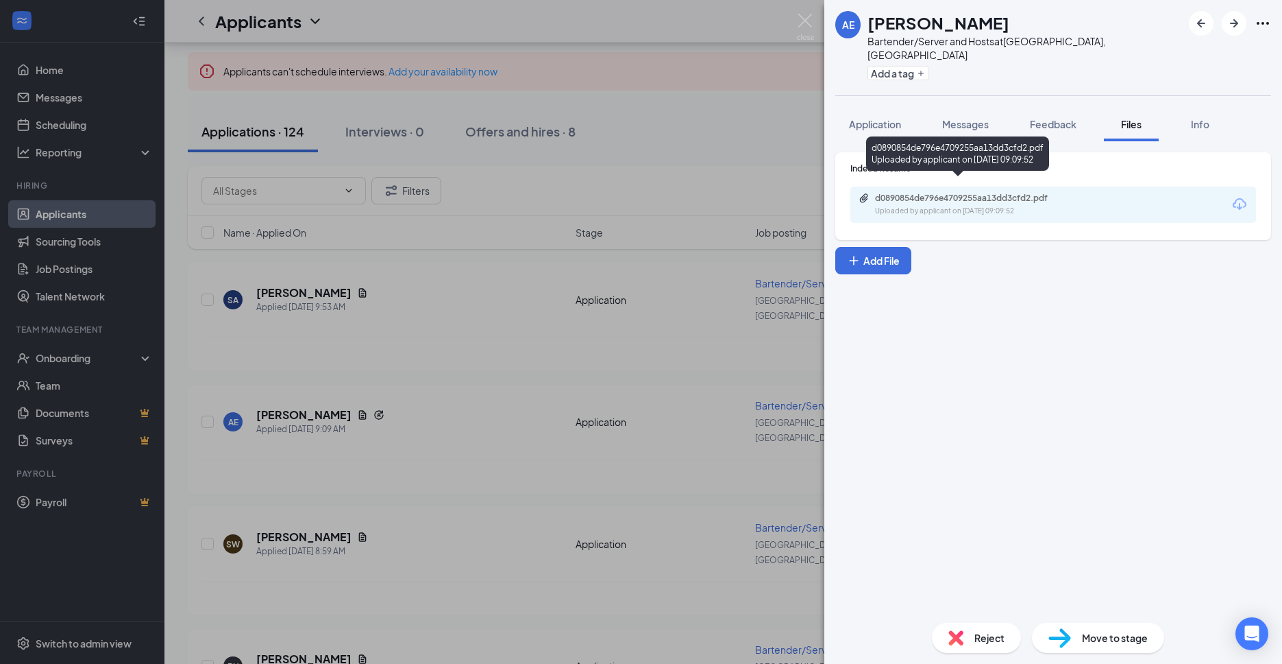
click at [982, 206] on div "Uploaded by applicant on [DATE] 09:09:52" at bounding box center [978, 211] width 206 height 11
click at [626, 266] on div "AE [PERSON_NAME] Bartender/Server and Hosts at [GEOGRAPHIC_DATA], [GEOGRAPHIC_D…" at bounding box center [641, 332] width 1282 height 664
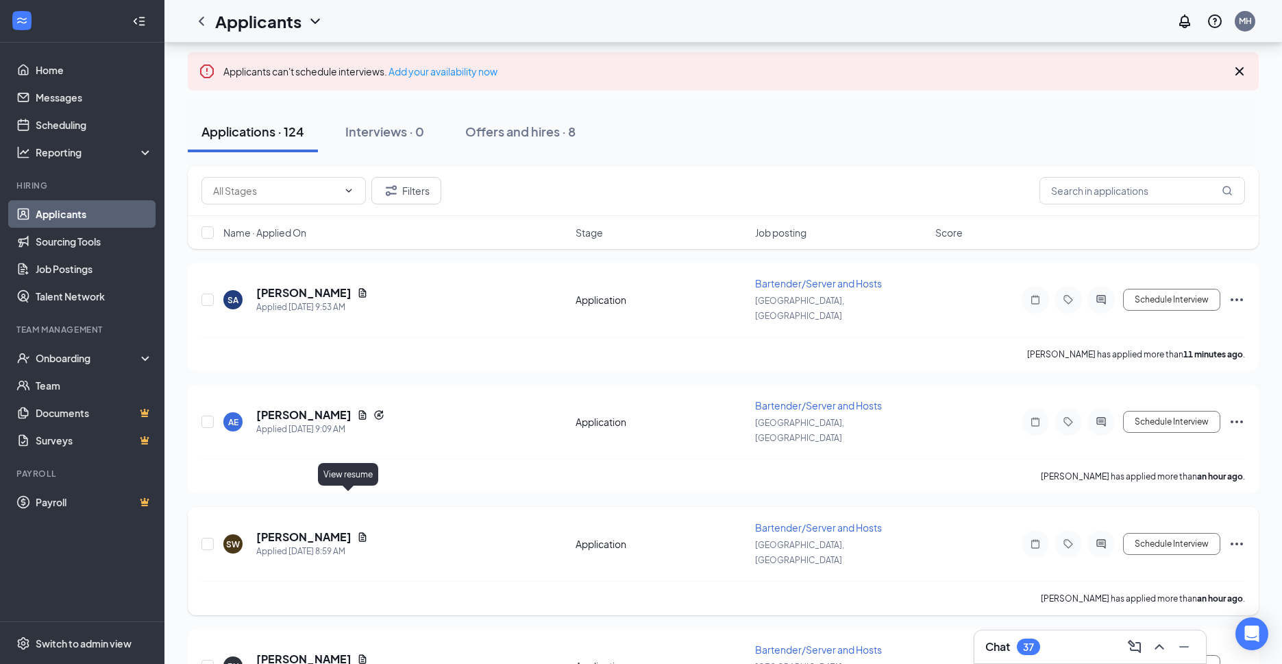
click at [359, 532] on icon "Document" at bounding box center [363, 536] width 8 height 9
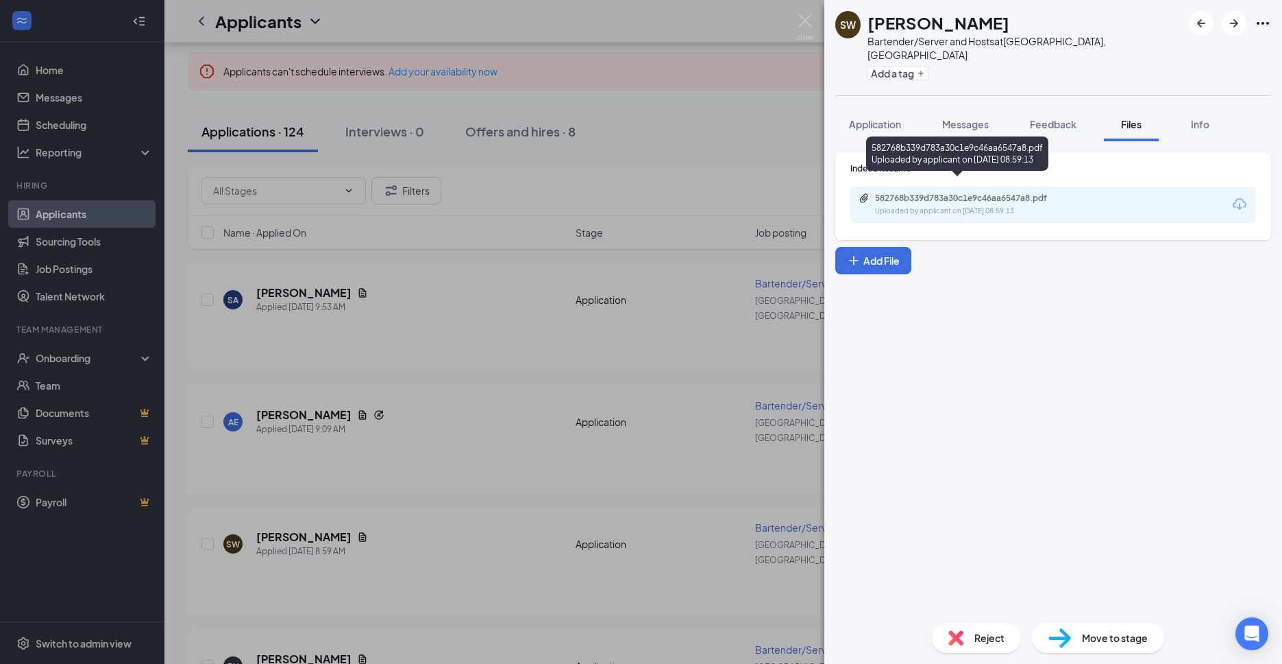
click at [945, 206] on div "Uploaded by applicant on [DATE] 08:59:13" at bounding box center [978, 211] width 206 height 11
click at [611, 310] on div "SW [PERSON_NAME] Bartender/Server and Hosts at [GEOGRAPHIC_DATA], [GEOGRAPHIC_D…" at bounding box center [641, 332] width 1282 height 664
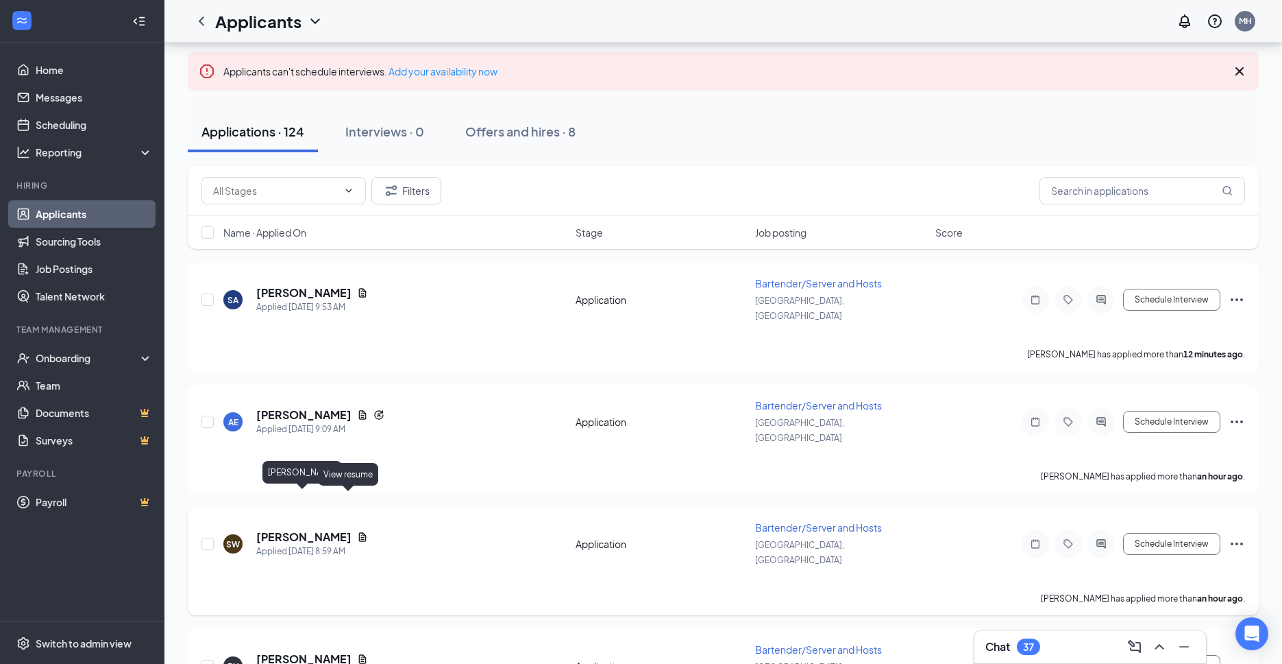
click at [313, 529] on h5 "[PERSON_NAME]" at bounding box center [303, 536] width 95 height 15
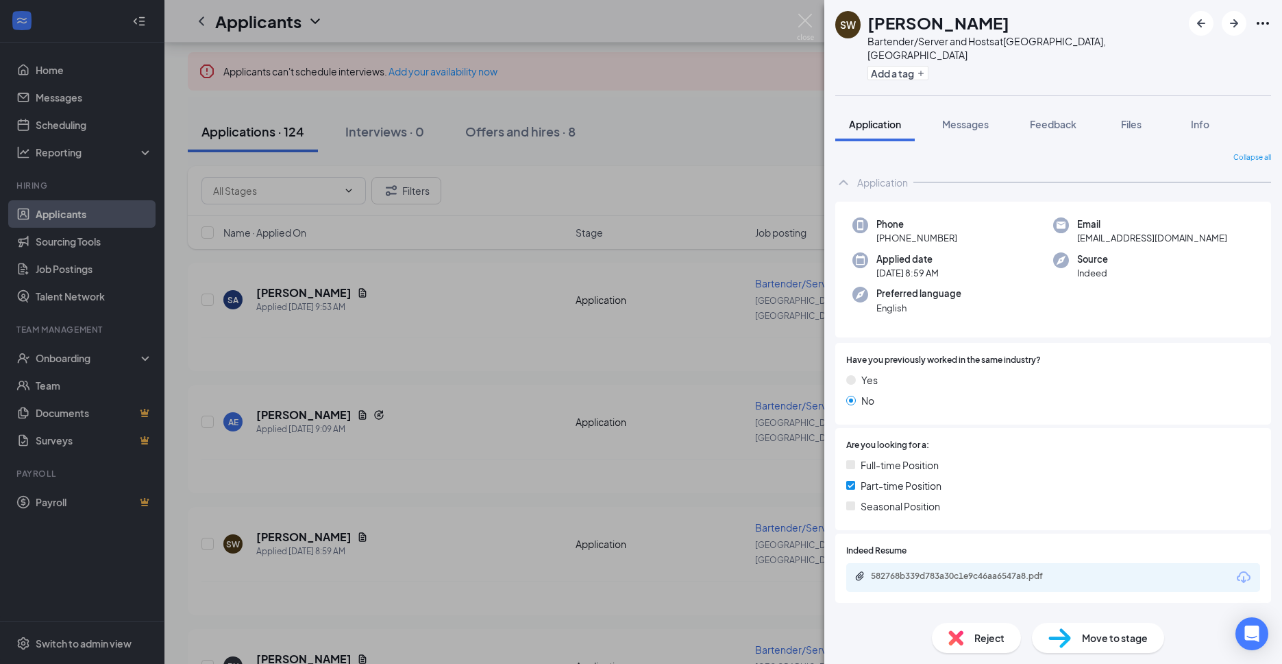
click at [670, 219] on div "SW [PERSON_NAME] Bartender/Server and Hosts at [GEOGRAPHIC_DATA], [GEOGRAPHIC_D…" at bounding box center [641, 332] width 1282 height 664
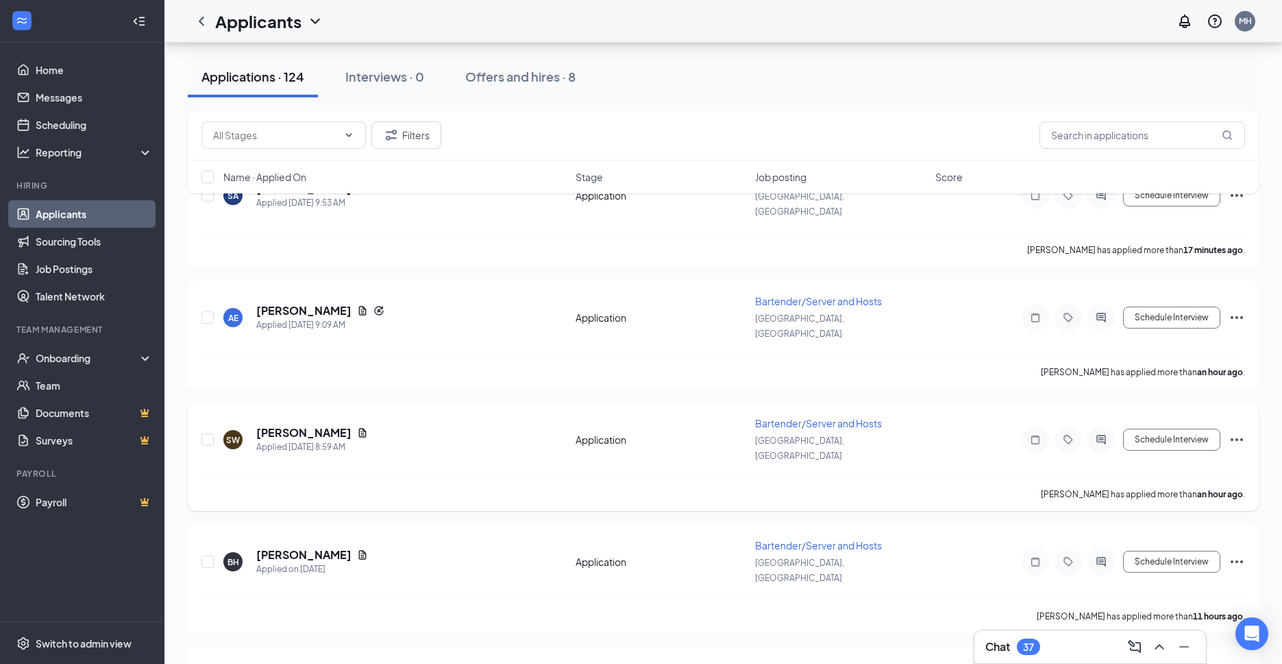
scroll to position [199, 0]
click at [357, 550] on icon "Document" at bounding box center [362, 555] width 11 height 11
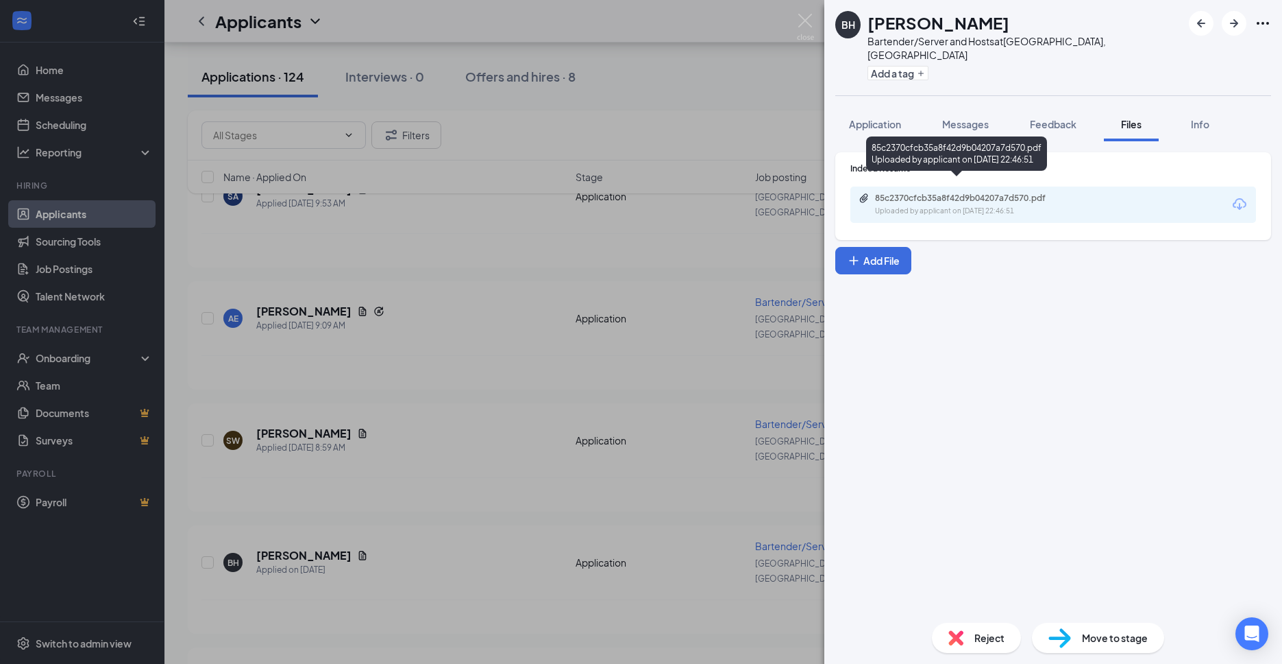
click at [975, 193] on div "85c2370cfcb35a8f42d9b04207a7d570.pdf" at bounding box center [971, 198] width 192 height 11
click at [589, 140] on div "BH [PERSON_NAME] Bartender/Server and Hosts at [GEOGRAPHIC_DATA], [GEOGRAPHIC_D…" at bounding box center [641, 332] width 1282 height 664
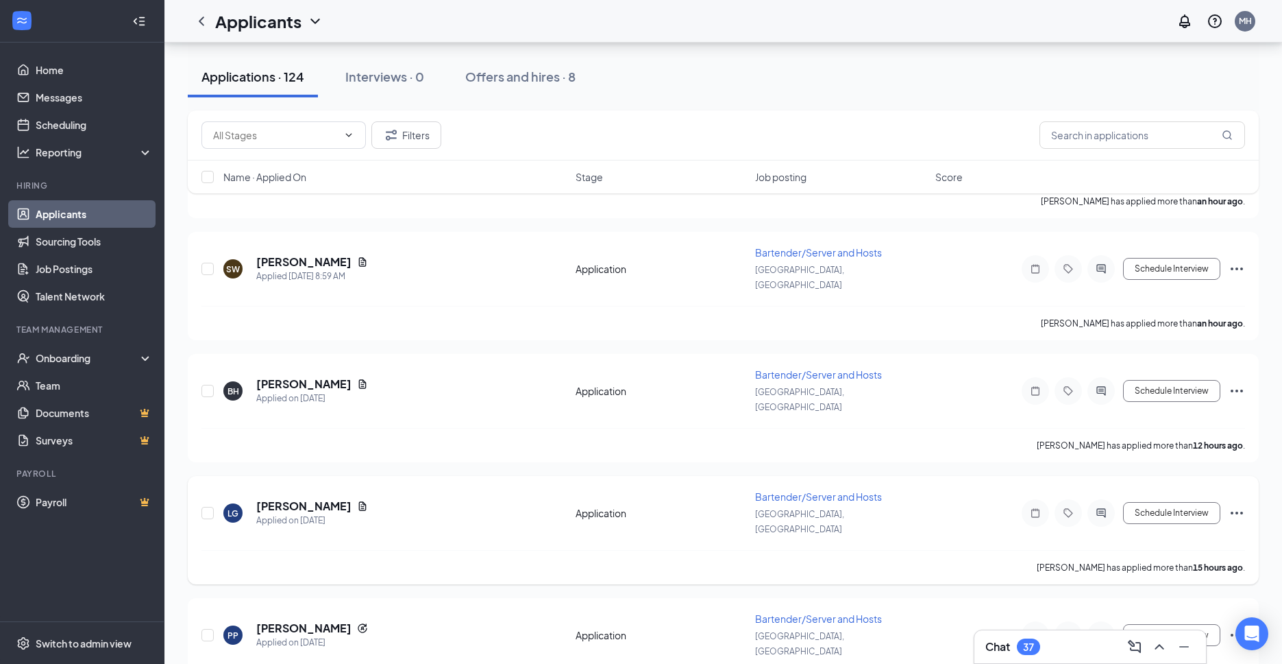
scroll to position [373, 0]
click at [359, 499] on icon "Document" at bounding box center [363, 503] width 8 height 9
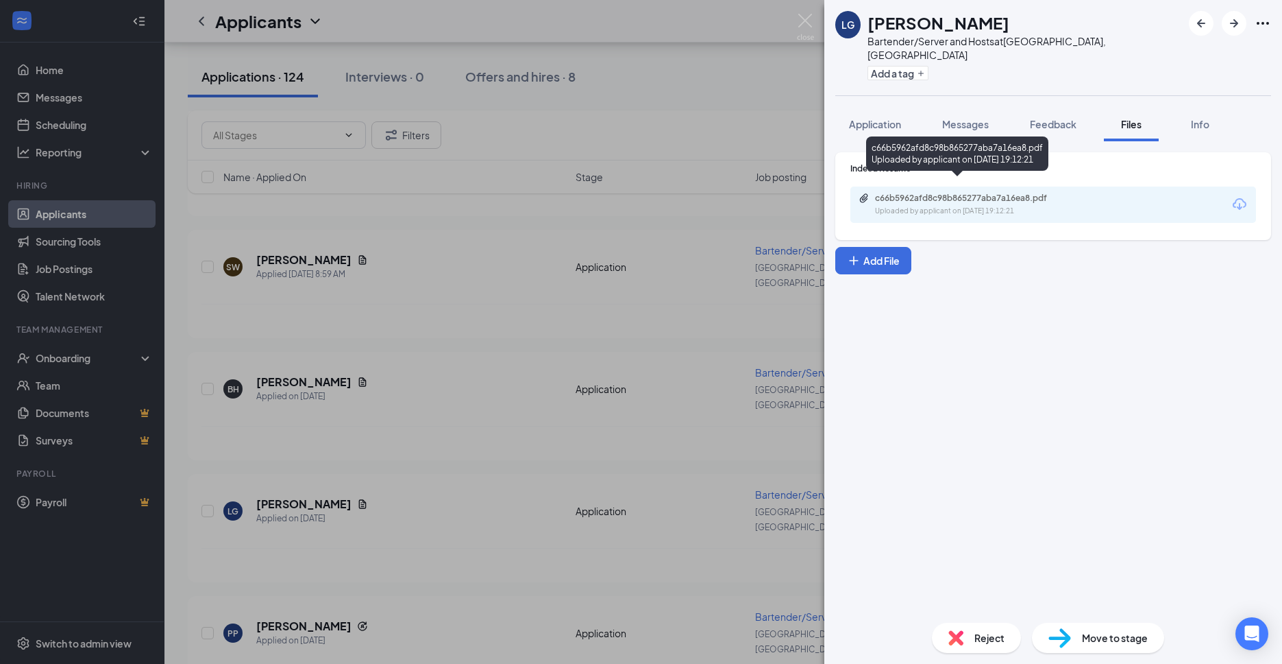
click at [986, 193] on div "c66b5962afd8c98b865277aba7a16ea8.pdf" at bounding box center [971, 198] width 192 height 11
click at [389, 276] on div "LG [PERSON_NAME] Bartender/Server and Hosts at [GEOGRAPHIC_DATA], [GEOGRAPHIC_D…" at bounding box center [641, 332] width 1282 height 664
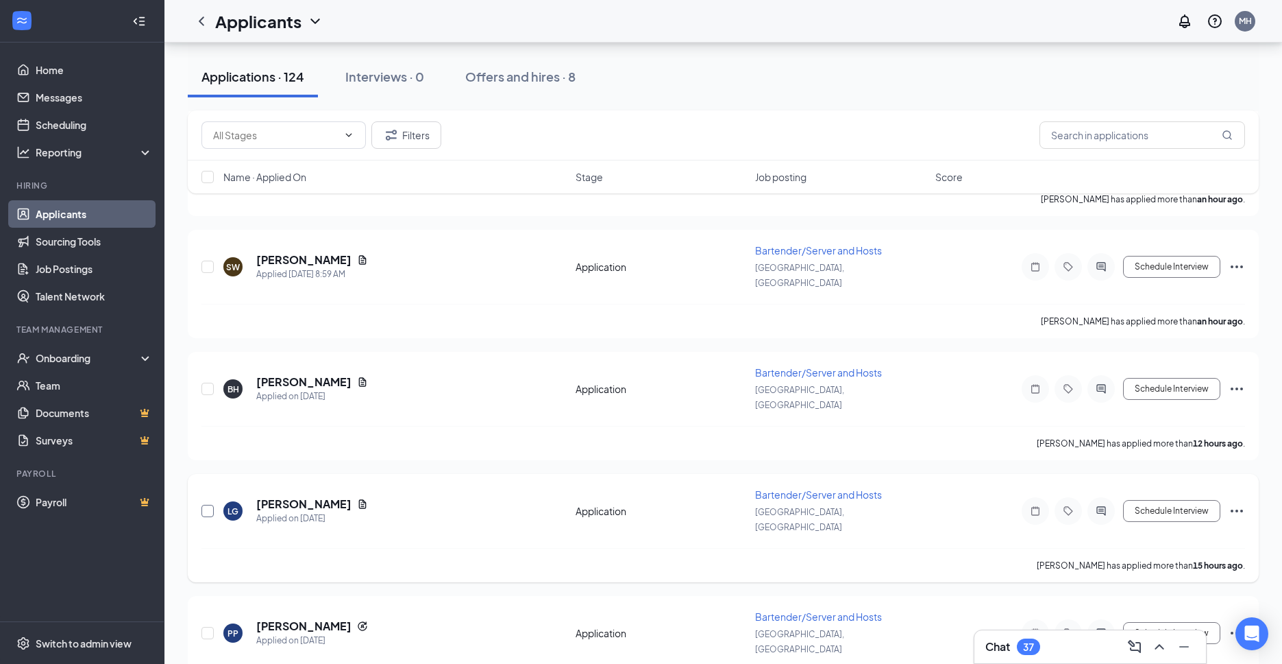
click at [208, 504] on input "checkbox" at bounding box center [208, 510] width 12 height 12
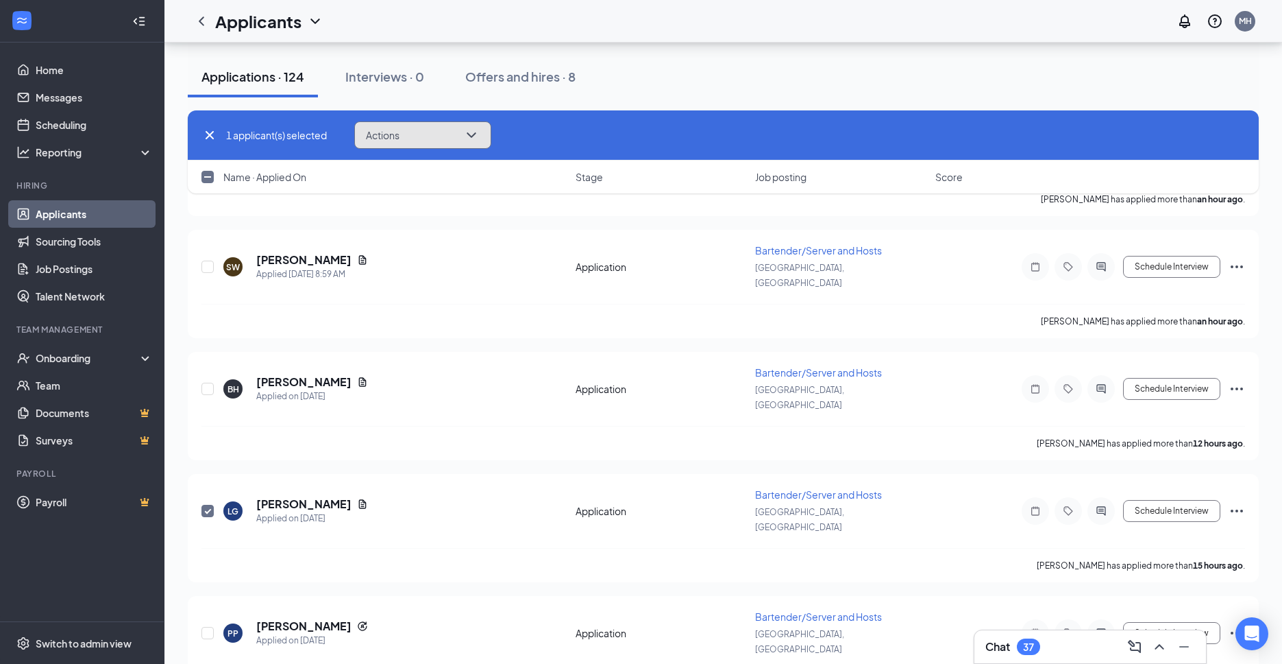
click at [470, 141] on icon "ChevronDown" at bounding box center [471, 135] width 16 height 16
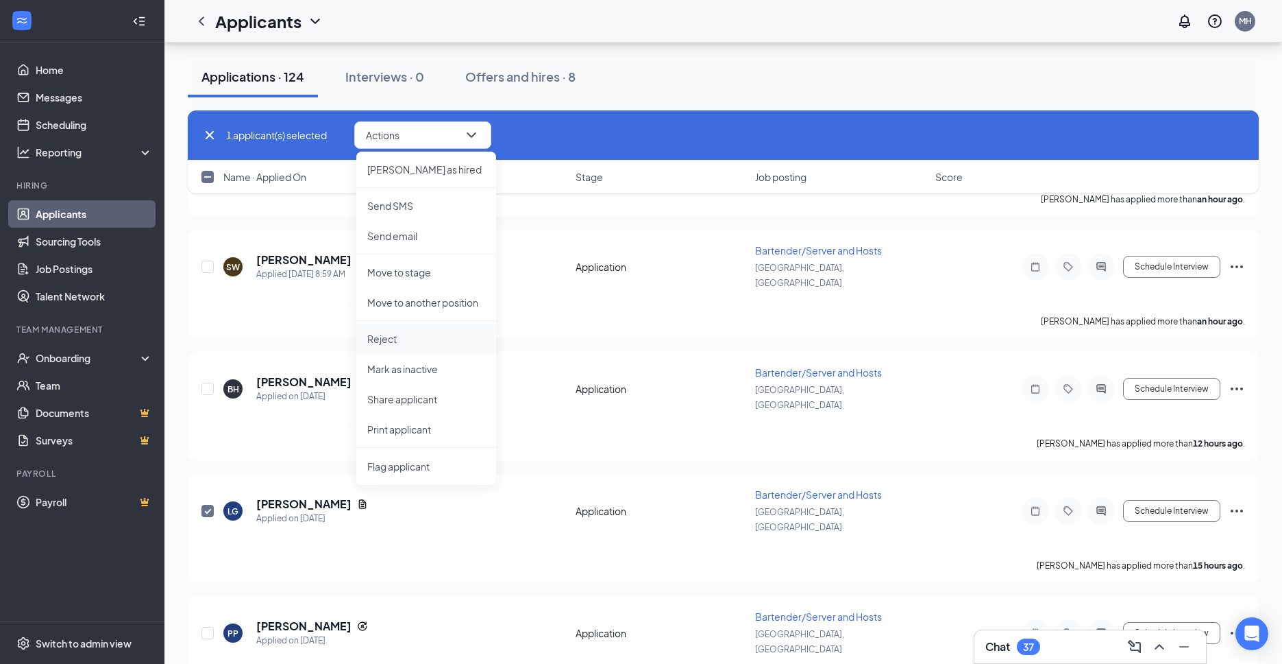
click at [415, 340] on p "Reject" at bounding box center [426, 339] width 118 height 14
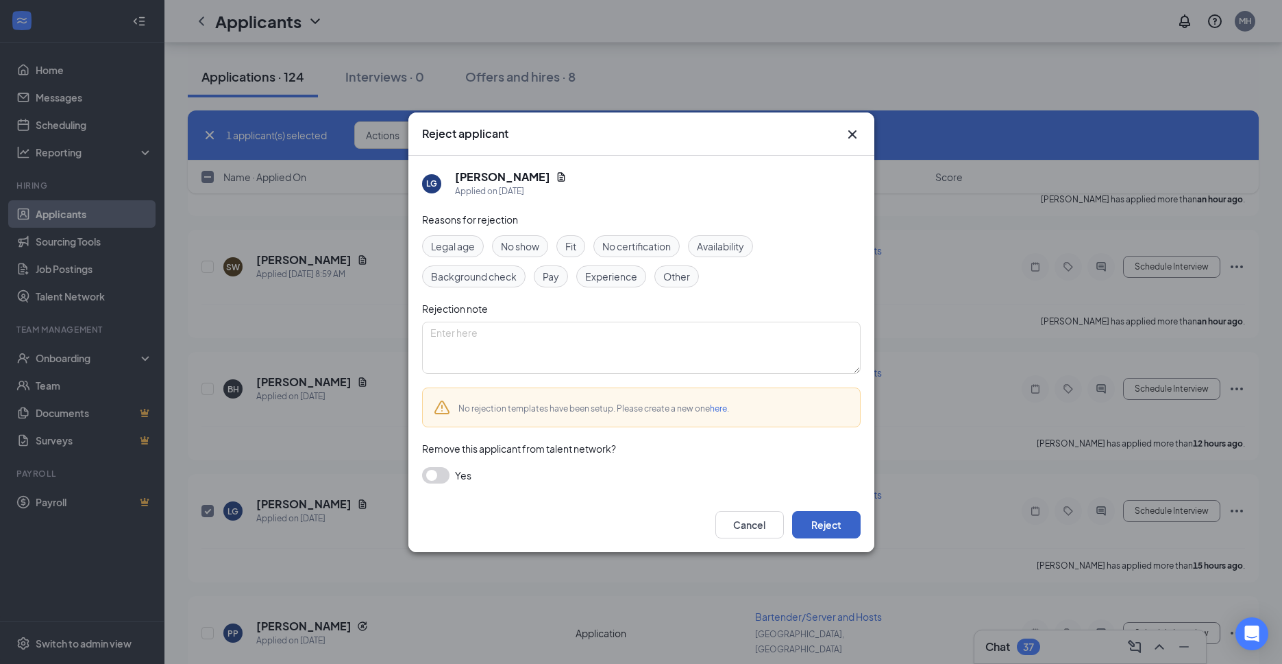
click at [828, 531] on button "Reject" at bounding box center [826, 524] width 69 height 27
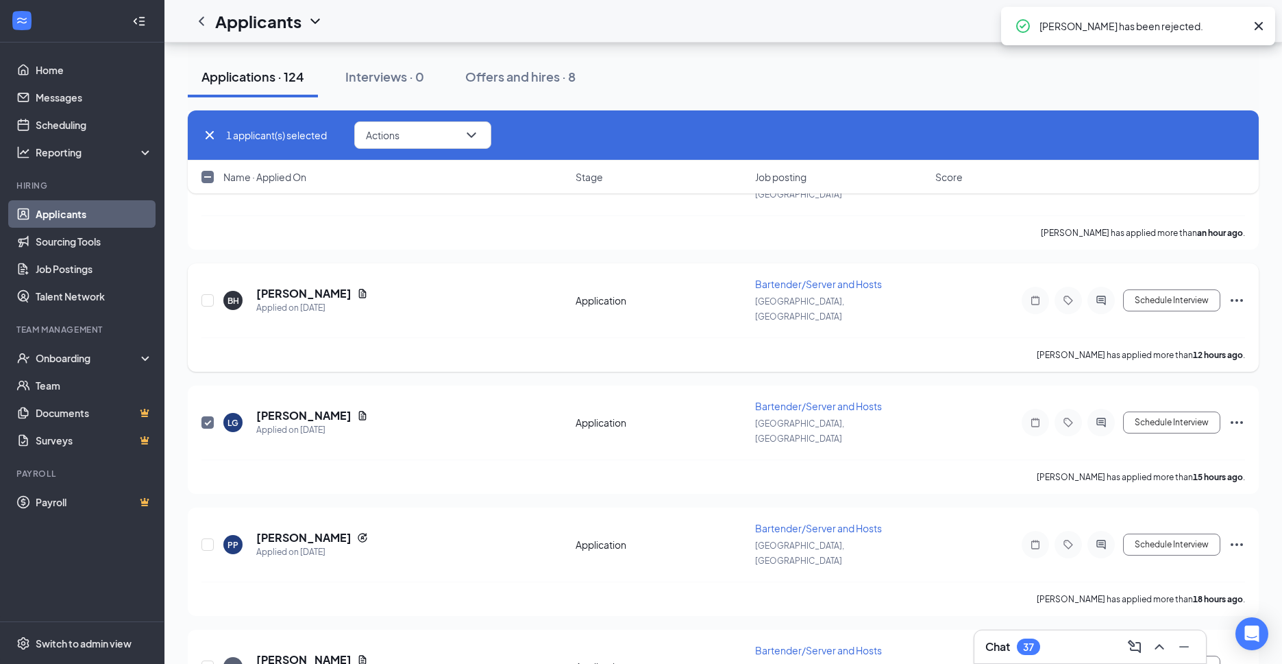
checkbox input "false"
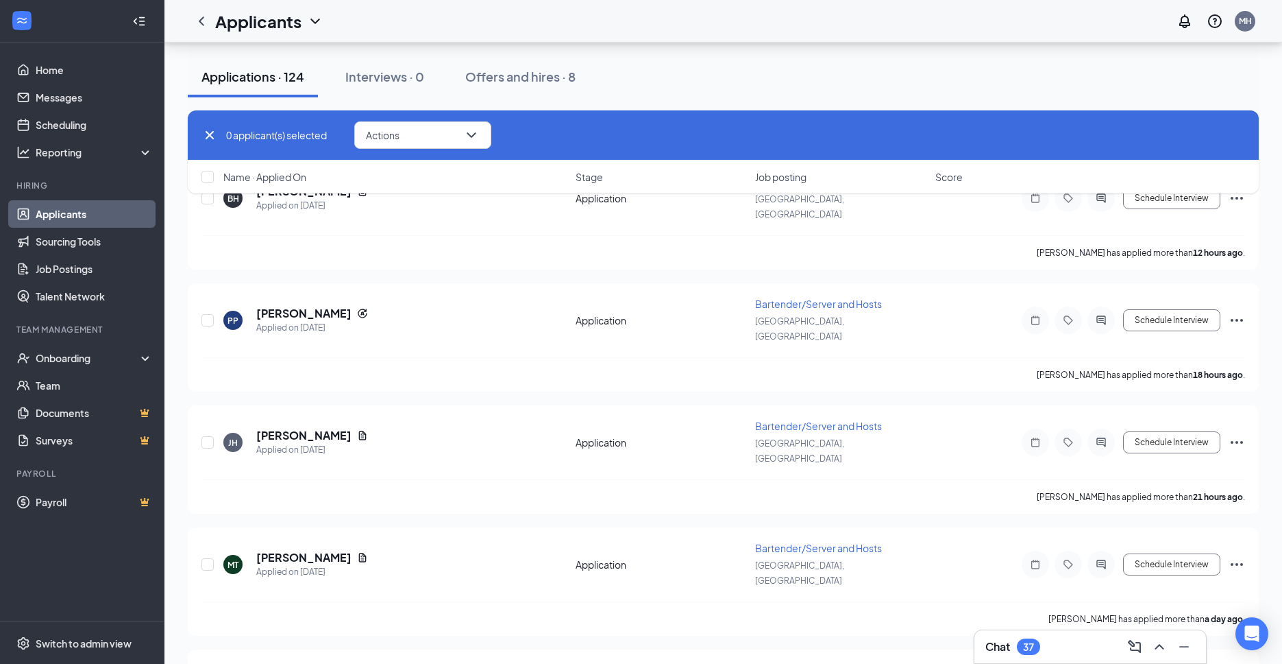
scroll to position [564, 0]
click at [359, 552] on icon "Document" at bounding box center [363, 556] width 8 height 9
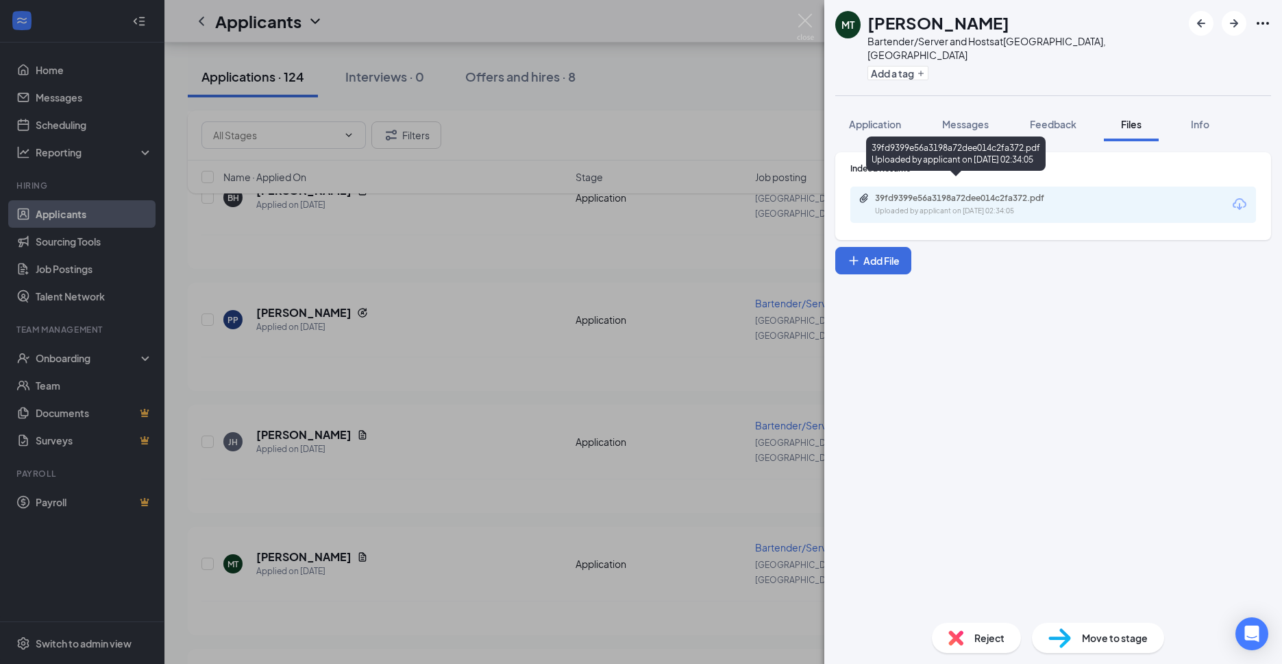
click at [942, 193] on div "39fd9399e56a3198a72dee014c2fa372.pdf" at bounding box center [971, 198] width 192 height 11
click at [615, 240] on div "MT [PERSON_NAME] Bartender/Server and Hosts at [GEOGRAPHIC_DATA], [GEOGRAPHIC_D…" at bounding box center [641, 332] width 1282 height 664
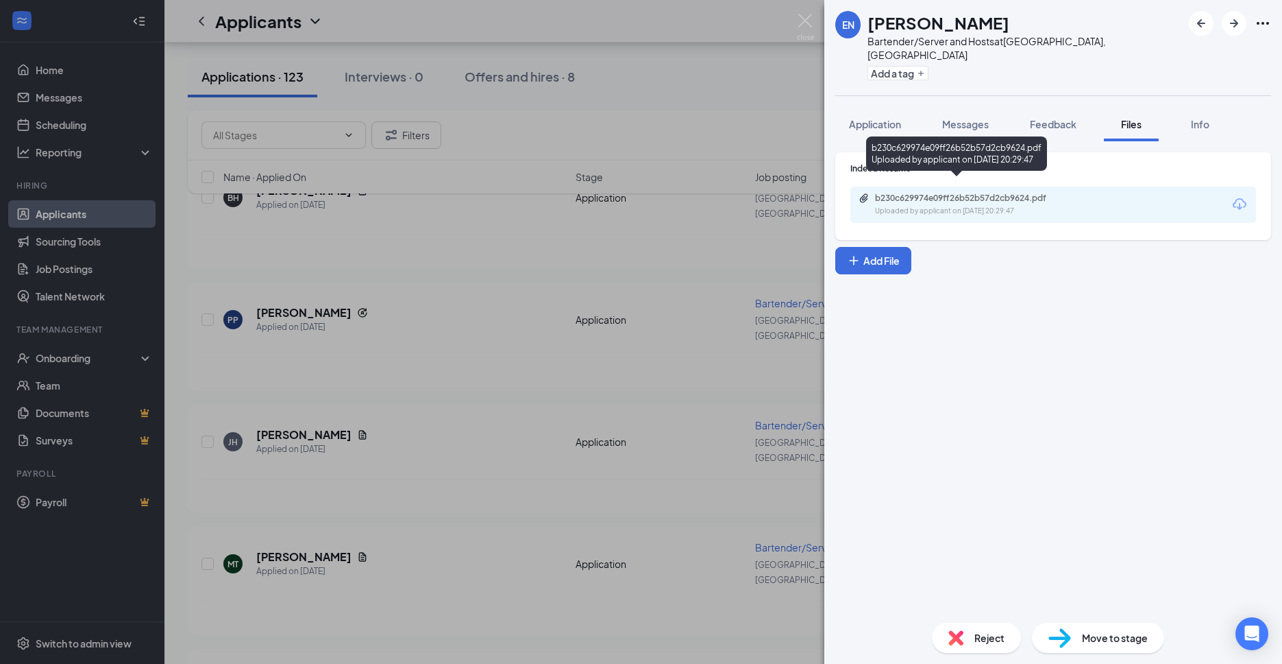
click at [951, 193] on div "b230c629974e09ff26b52b57d2cb9624.pdf" at bounding box center [971, 198] width 192 height 11
click at [454, 280] on div "EN [PERSON_NAME] Bartender/Server and Hosts at [GEOGRAPHIC_DATA], [GEOGRAPHIC_D…" at bounding box center [641, 332] width 1282 height 664
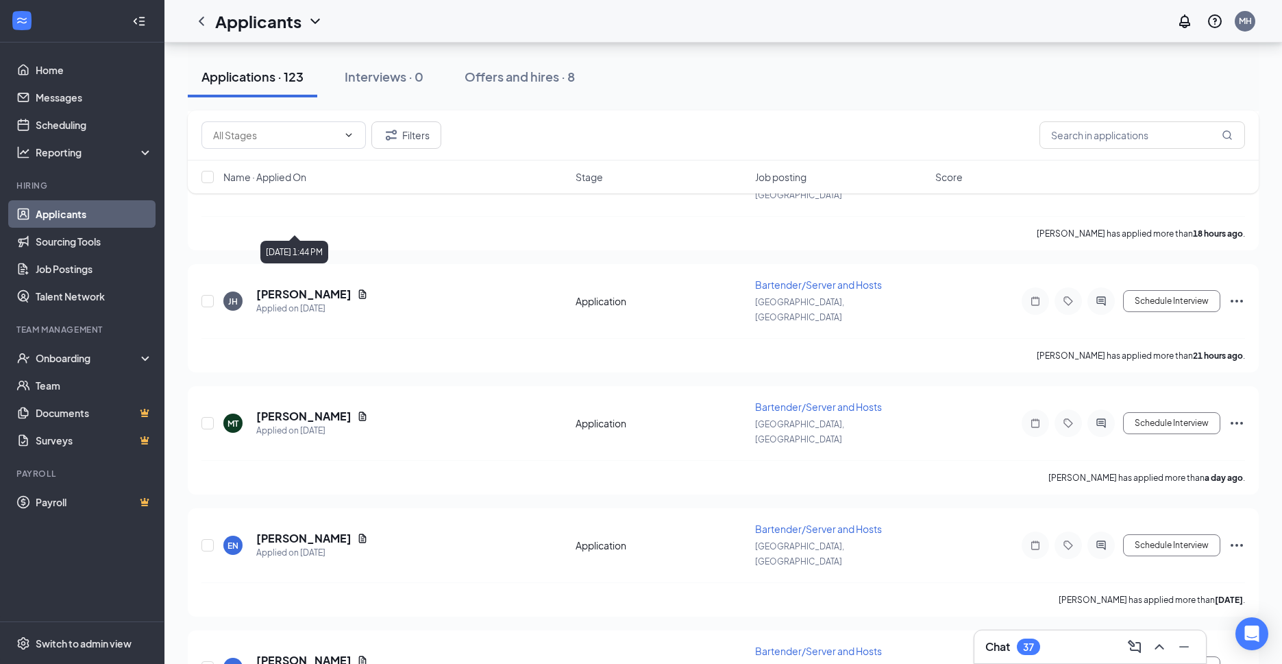
scroll to position [711, 0]
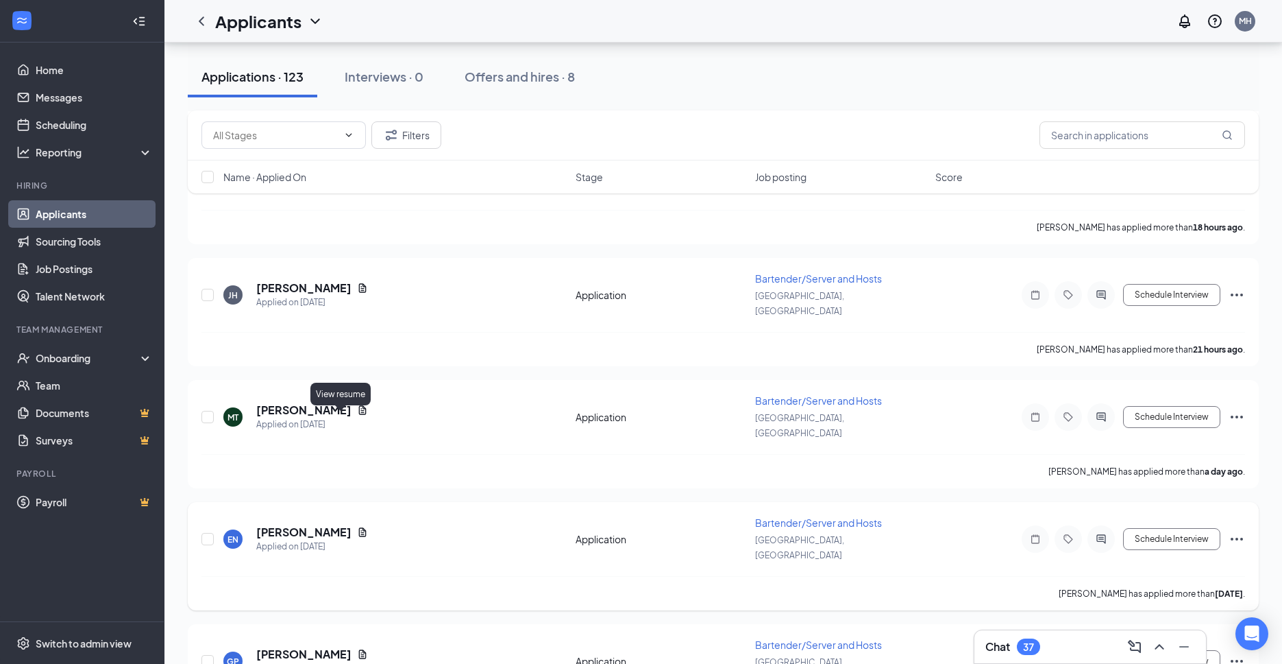
click at [357, 526] on icon "Document" at bounding box center [362, 531] width 11 height 11
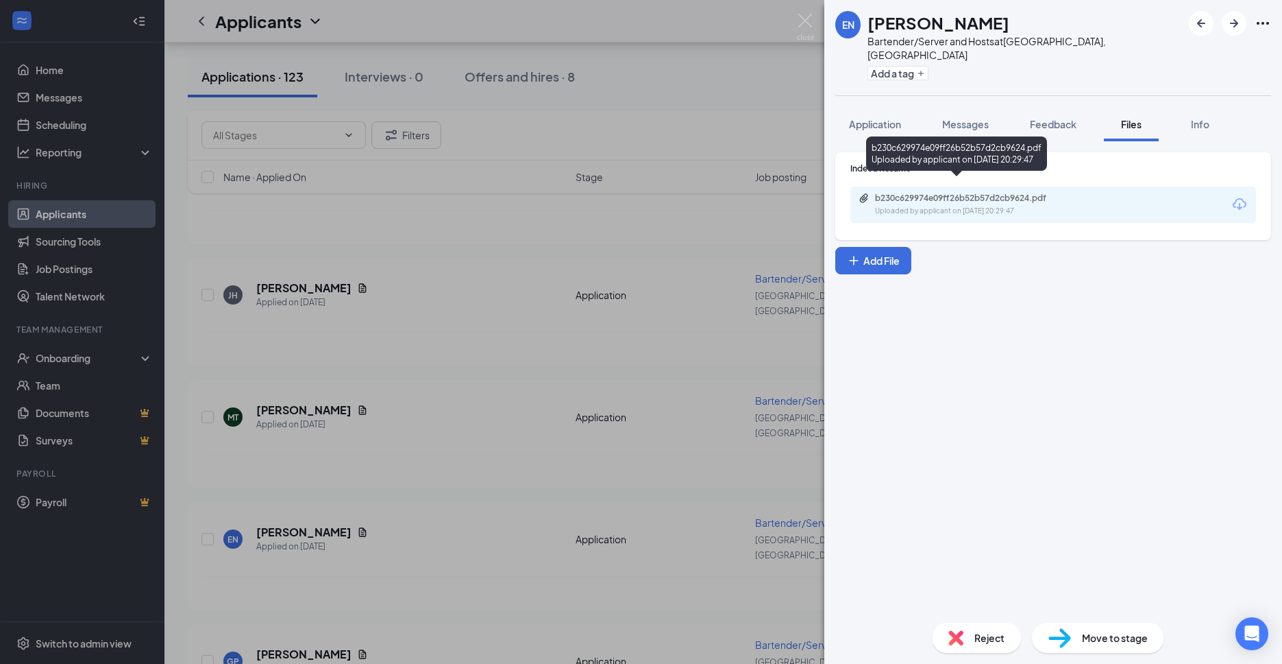
click at [1019, 193] on div "b230c629974e09ff26b52b57d2cb9624.pdf" at bounding box center [971, 198] width 192 height 11
click at [530, 295] on div "EN [PERSON_NAME] Bartender/Server and Hosts at [GEOGRAPHIC_DATA], [GEOGRAPHIC_D…" at bounding box center [641, 332] width 1282 height 664
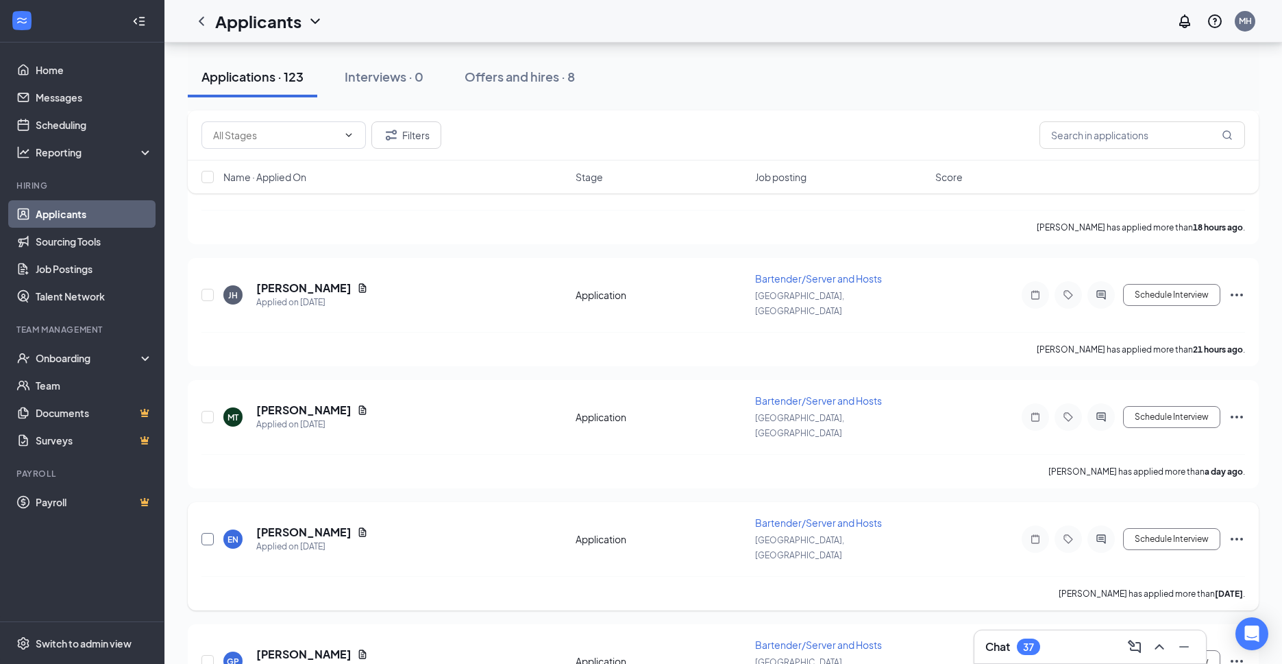
click at [203, 533] on input "checkbox" at bounding box center [208, 539] width 12 height 12
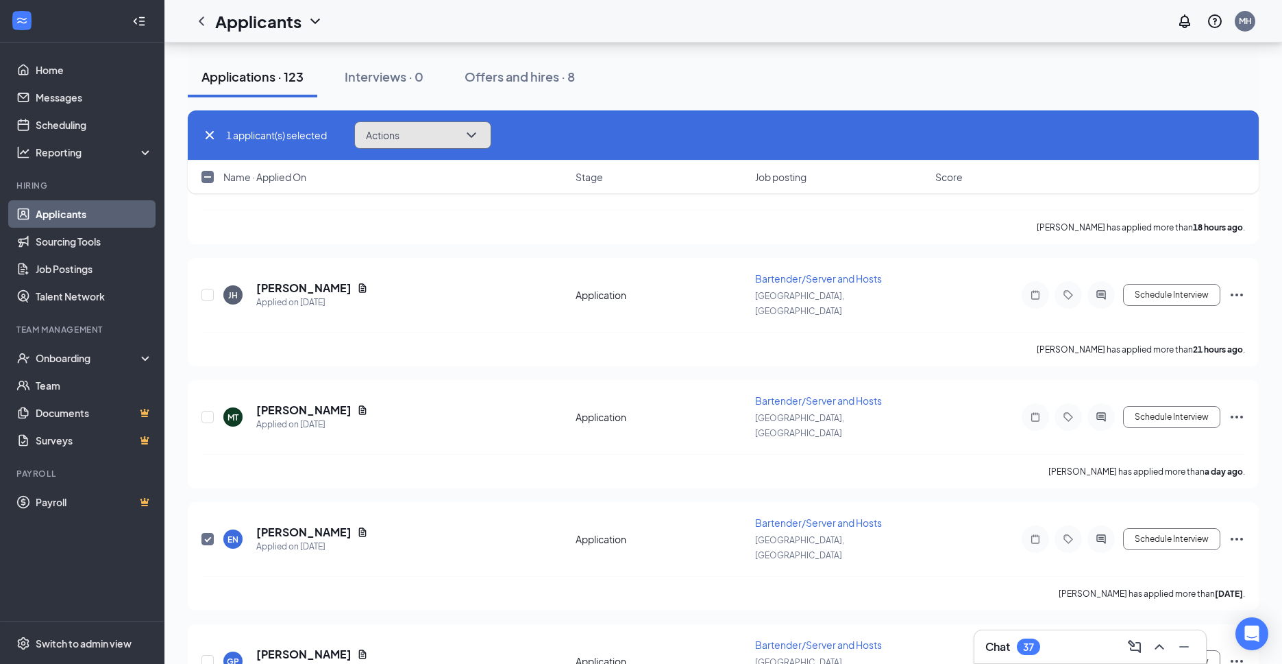
click at [472, 132] on icon "ChevronDown" at bounding box center [471, 135] width 16 height 16
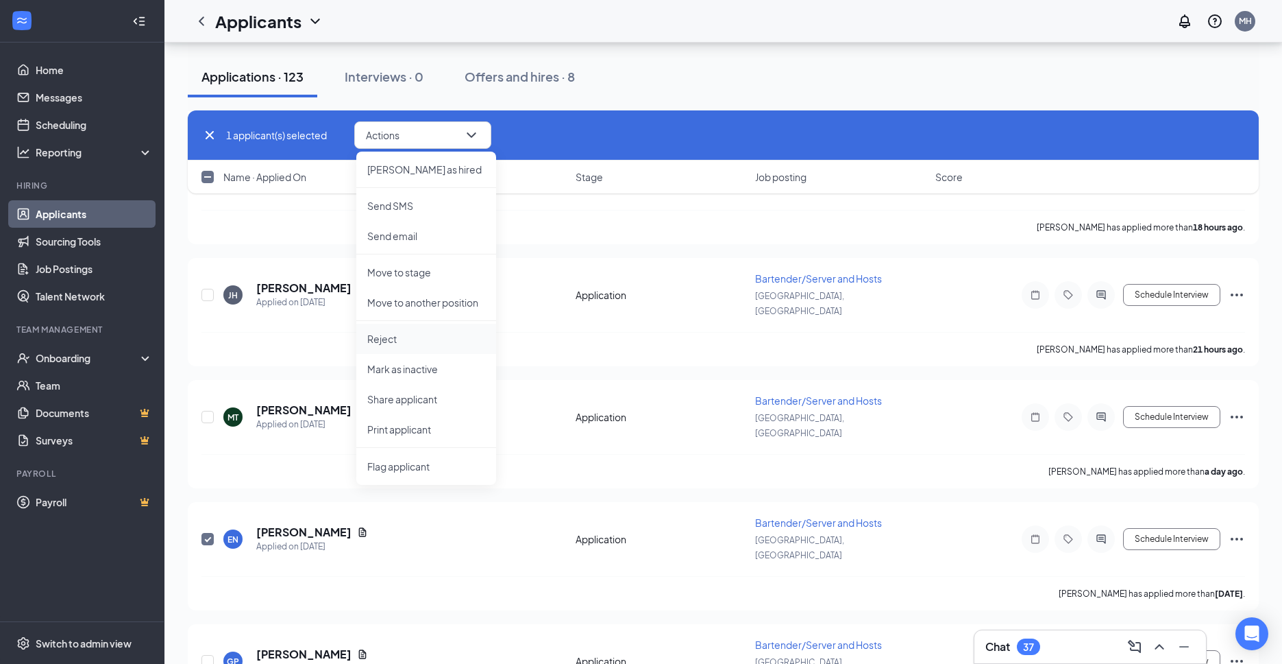
click at [428, 334] on p "Reject" at bounding box center [426, 339] width 118 height 14
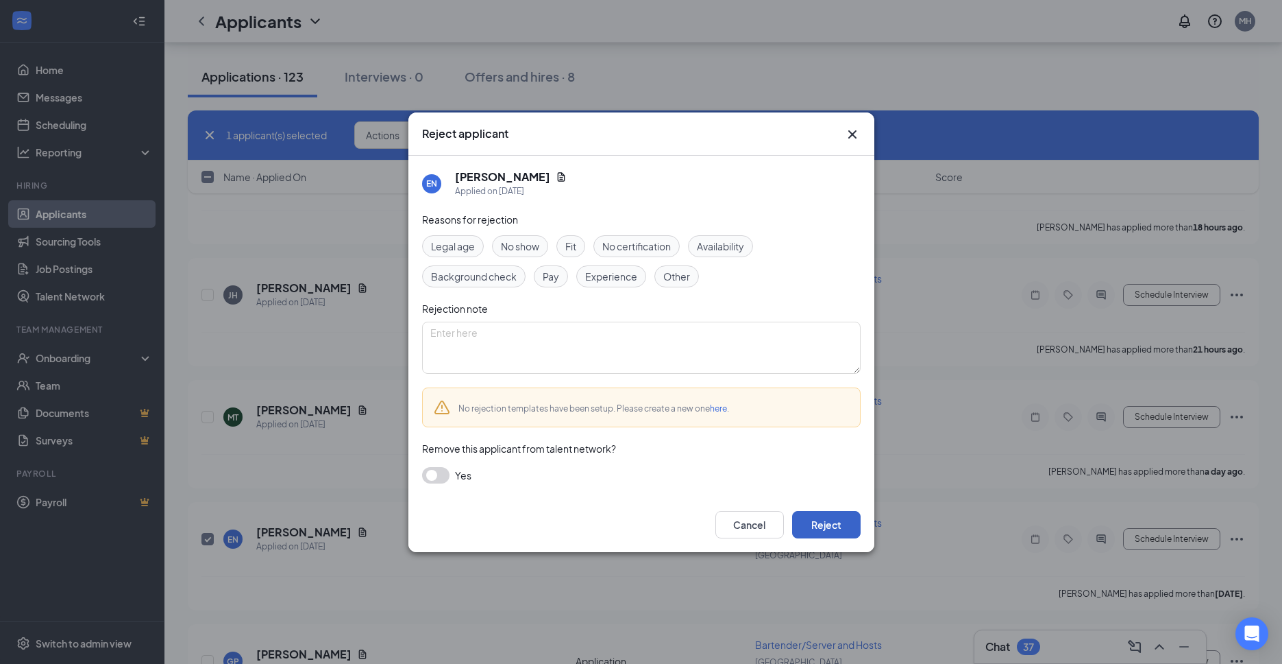
click at [836, 525] on button "Reject" at bounding box center [826, 524] width 69 height 27
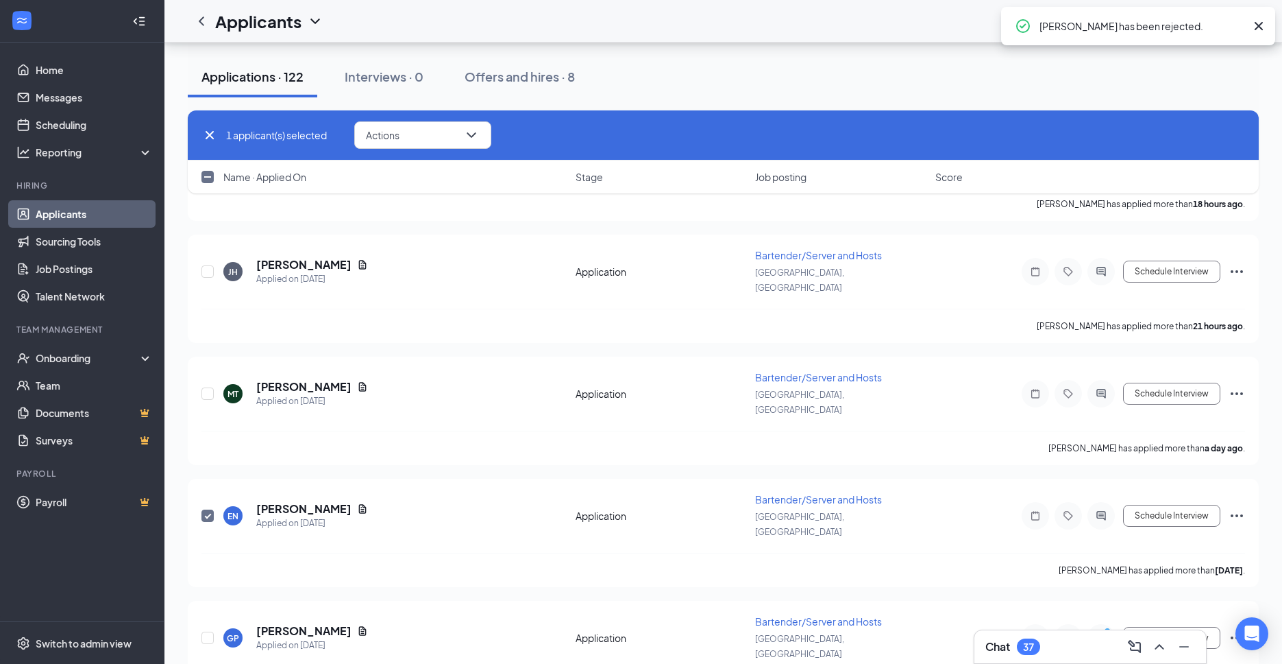
checkbox input "false"
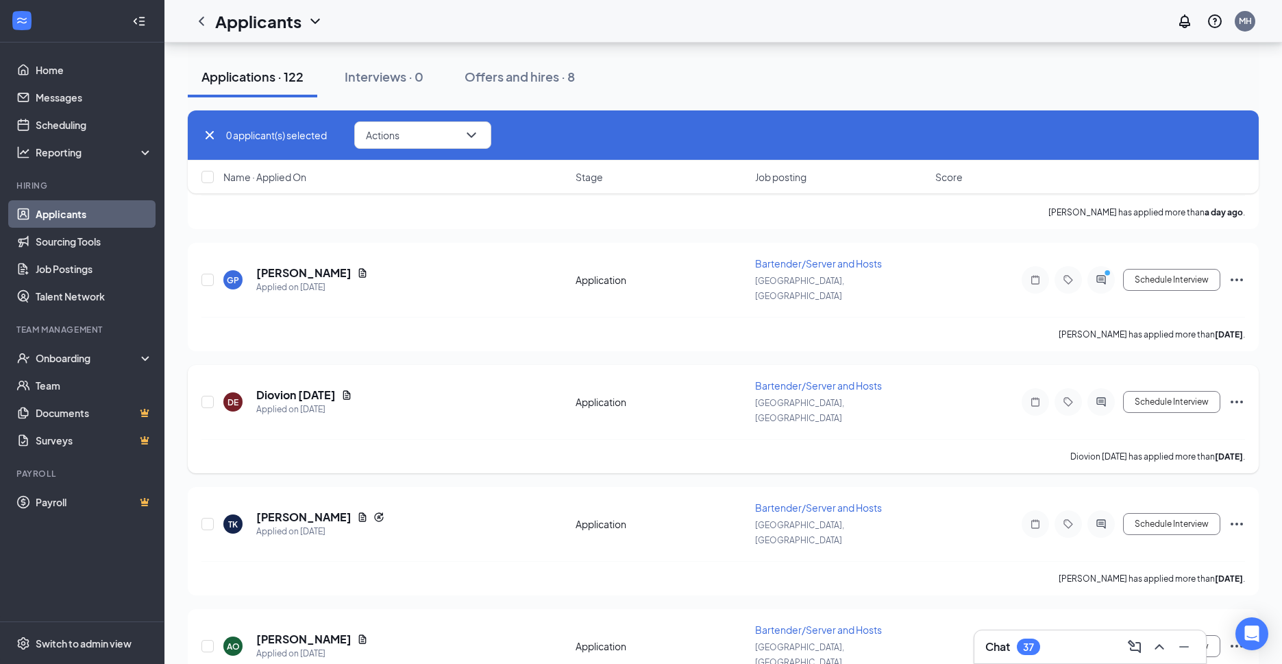
scroll to position [971, 0]
click at [357, 633] on icon "Document" at bounding box center [362, 638] width 11 height 11
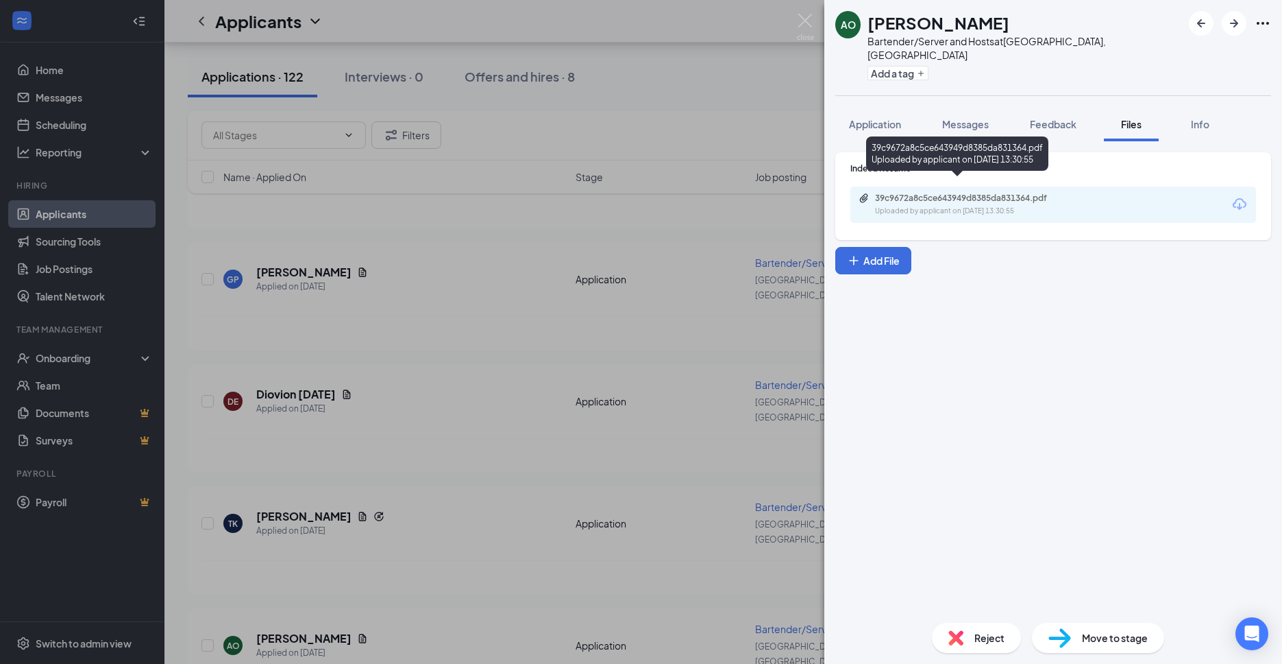
click at [968, 193] on div "39c9672a8c5ce643949d8385da831364.pdf" at bounding box center [971, 198] width 192 height 11
click at [783, 117] on div "AO [PERSON_NAME] Bartender/Server and Hosts at [GEOGRAPHIC_DATA], [GEOGRAPHIC_D…" at bounding box center [641, 332] width 1282 height 664
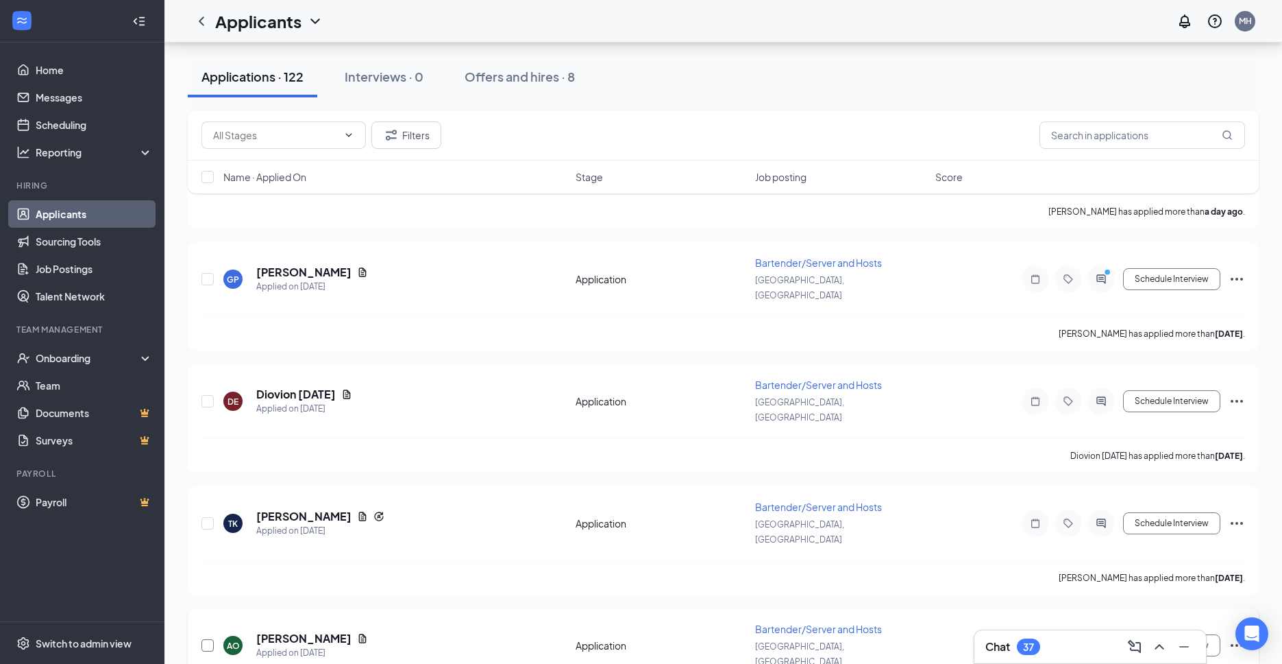
click at [206, 639] on input "checkbox" at bounding box center [208, 645] width 12 height 12
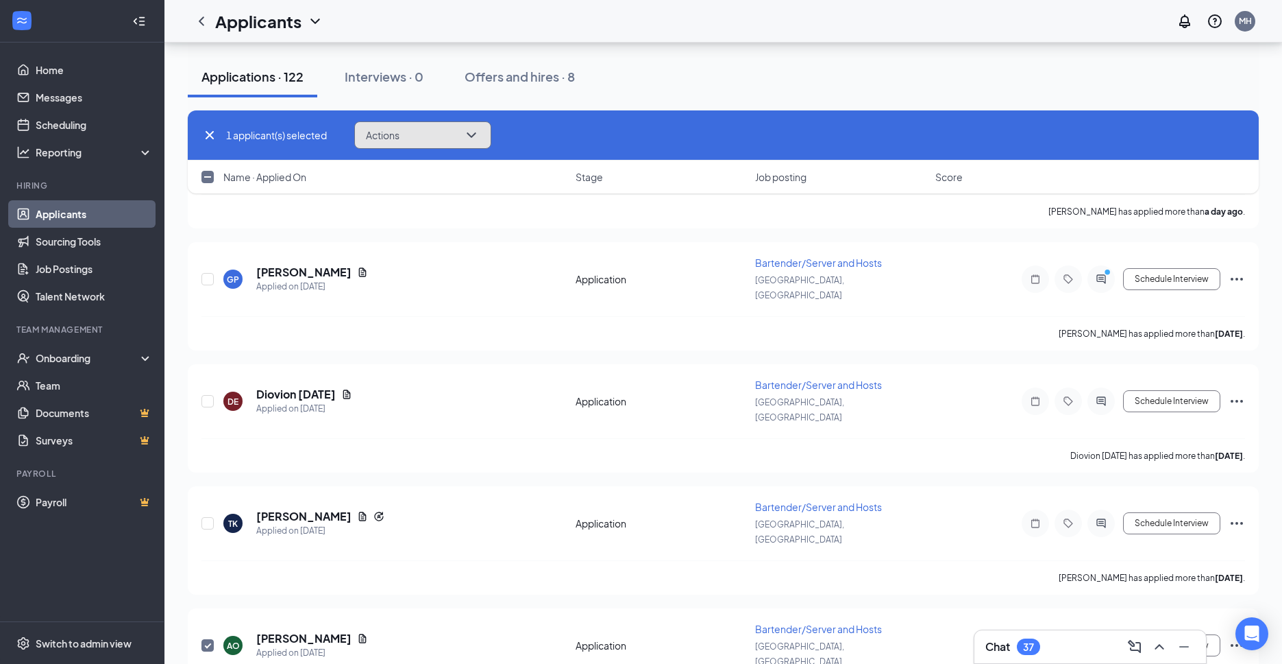
click at [428, 136] on button "Actions" at bounding box center [422, 134] width 137 height 27
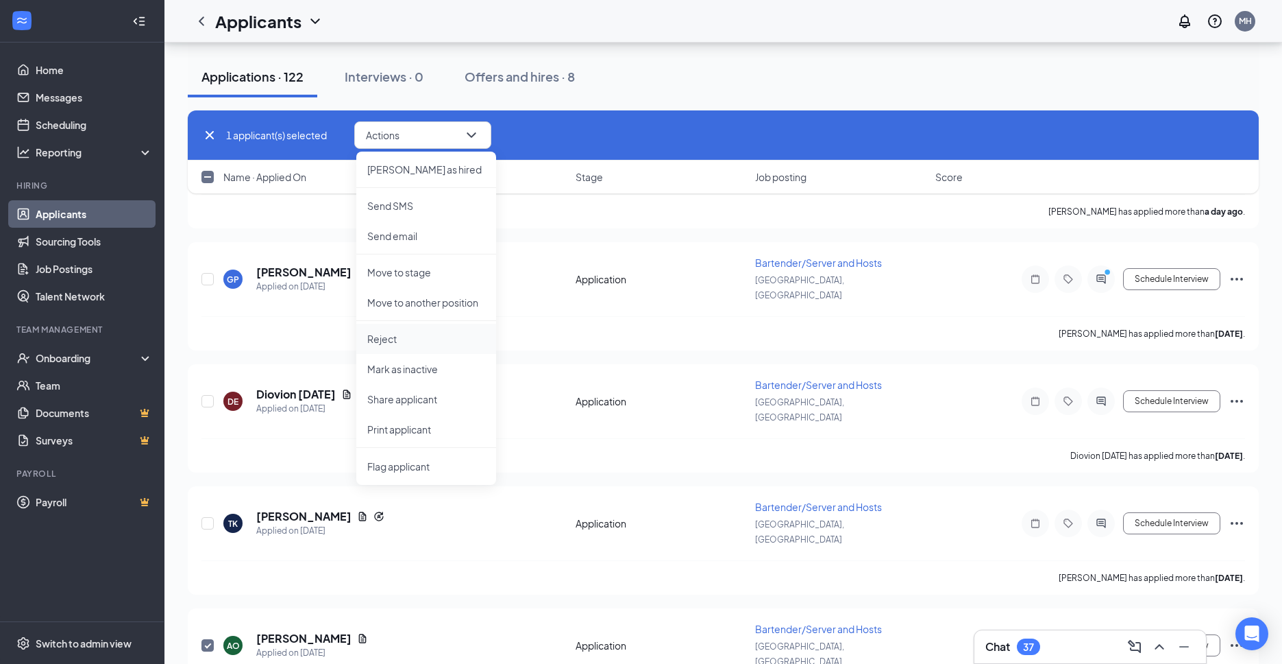
click at [427, 343] on p "Reject" at bounding box center [426, 339] width 118 height 14
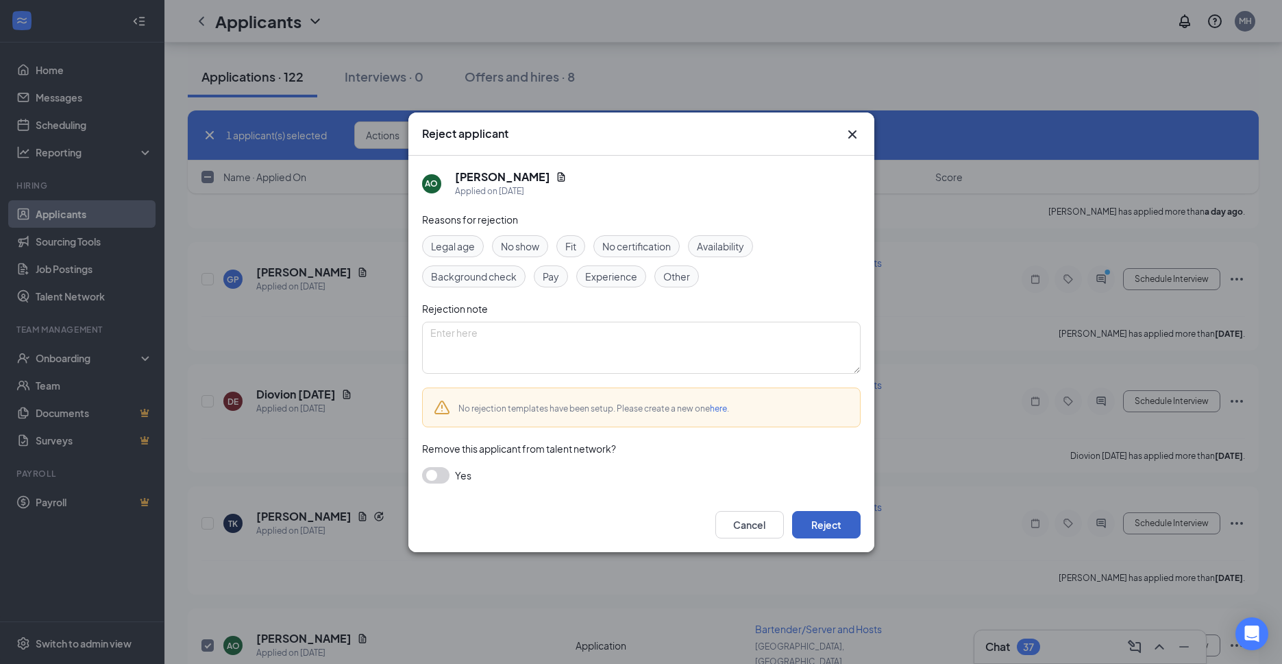
click at [812, 520] on button "Reject" at bounding box center [826, 524] width 69 height 27
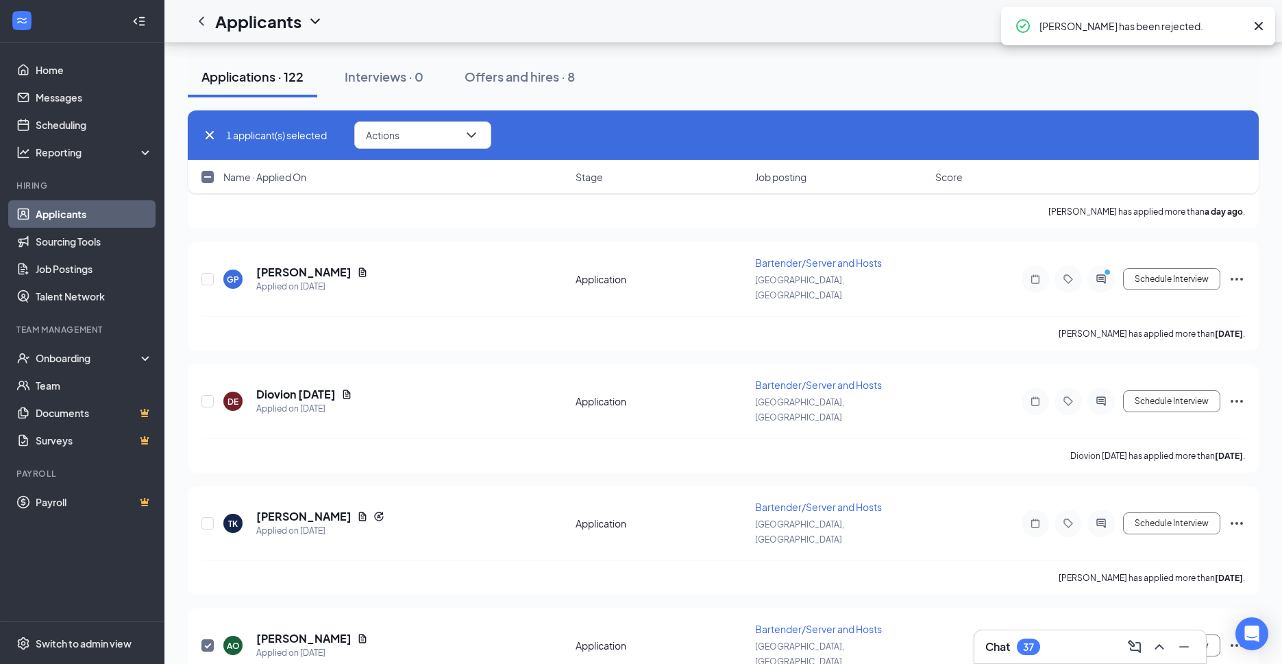
checkbox input "false"
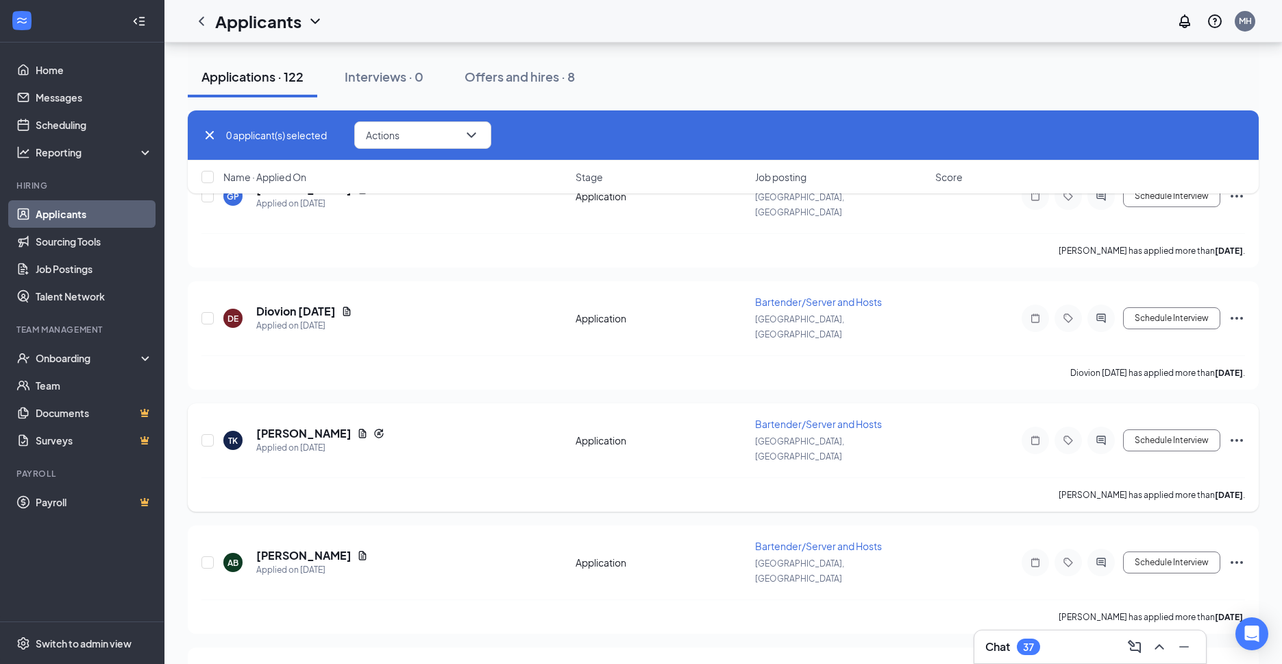
scroll to position [1070, 0]
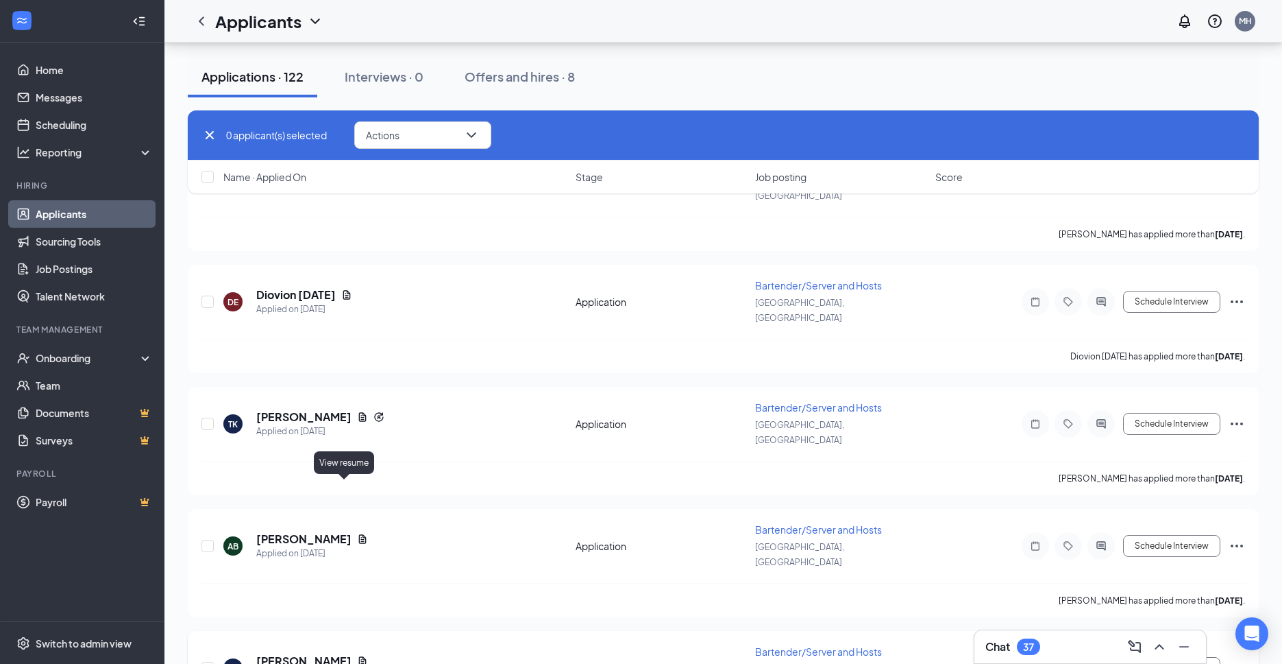
click at [357, 655] on icon "Document" at bounding box center [362, 660] width 11 height 11
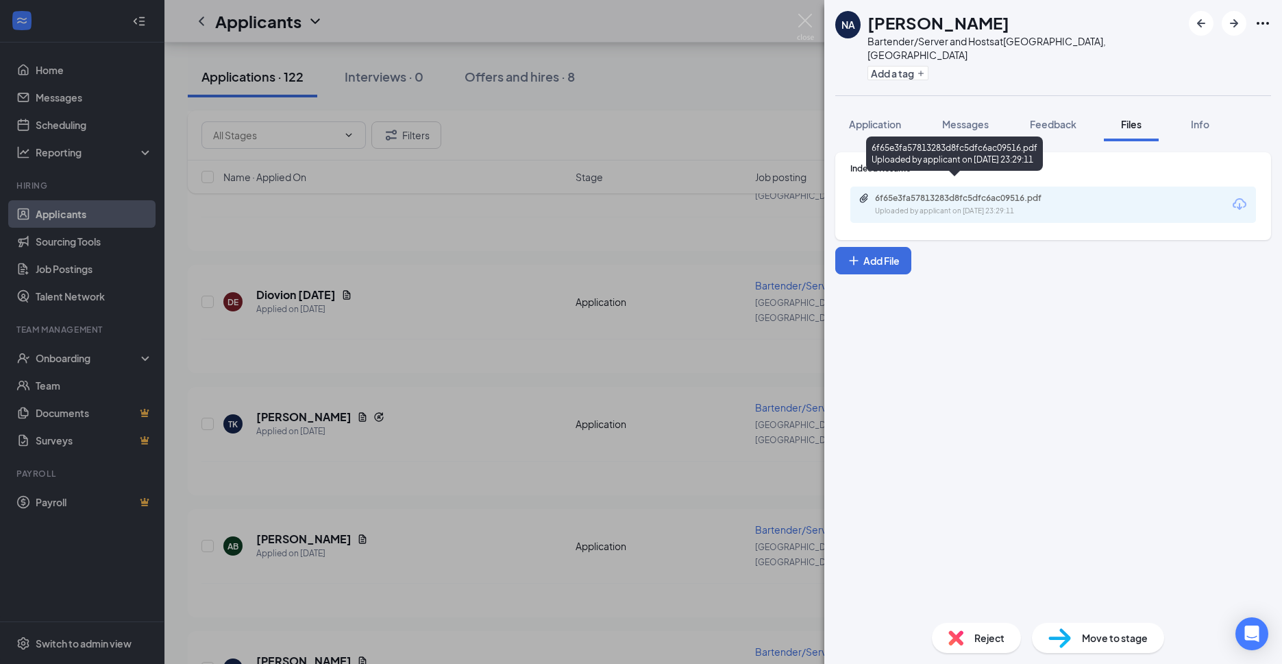
click at [958, 193] on div "6f65e3fa57813283d8fc5dfc6ac09516.pdf" at bounding box center [971, 198] width 192 height 11
click at [454, 370] on div "NA [PERSON_NAME] Bartender/Server and Hosts at [GEOGRAPHIC_DATA], [GEOGRAPHIC_D…" at bounding box center [641, 332] width 1282 height 664
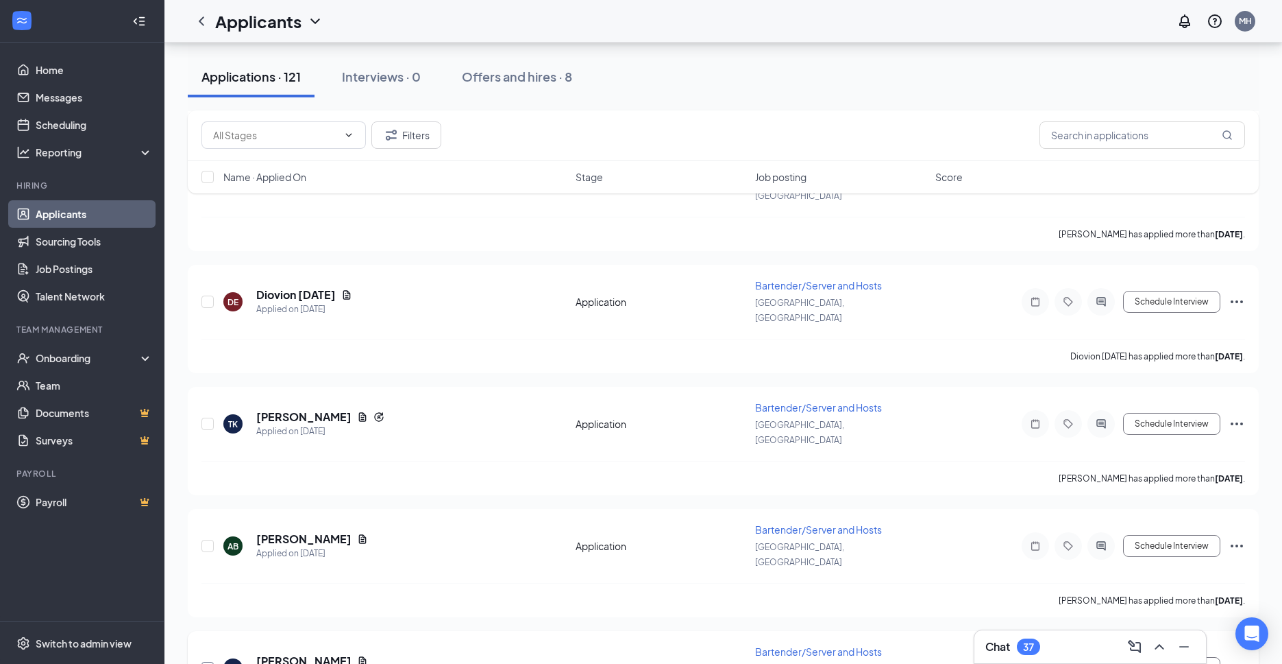
click at [204, 661] on input "checkbox" at bounding box center [208, 667] width 12 height 12
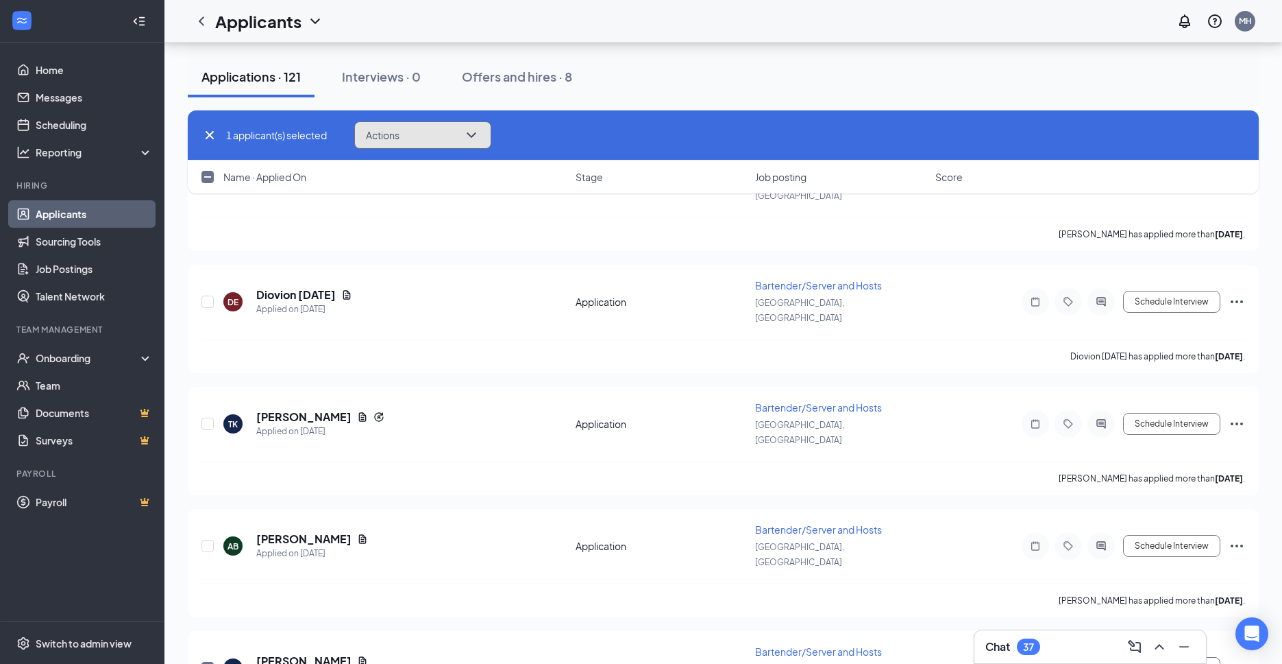
click at [457, 138] on button "Actions" at bounding box center [422, 134] width 137 height 27
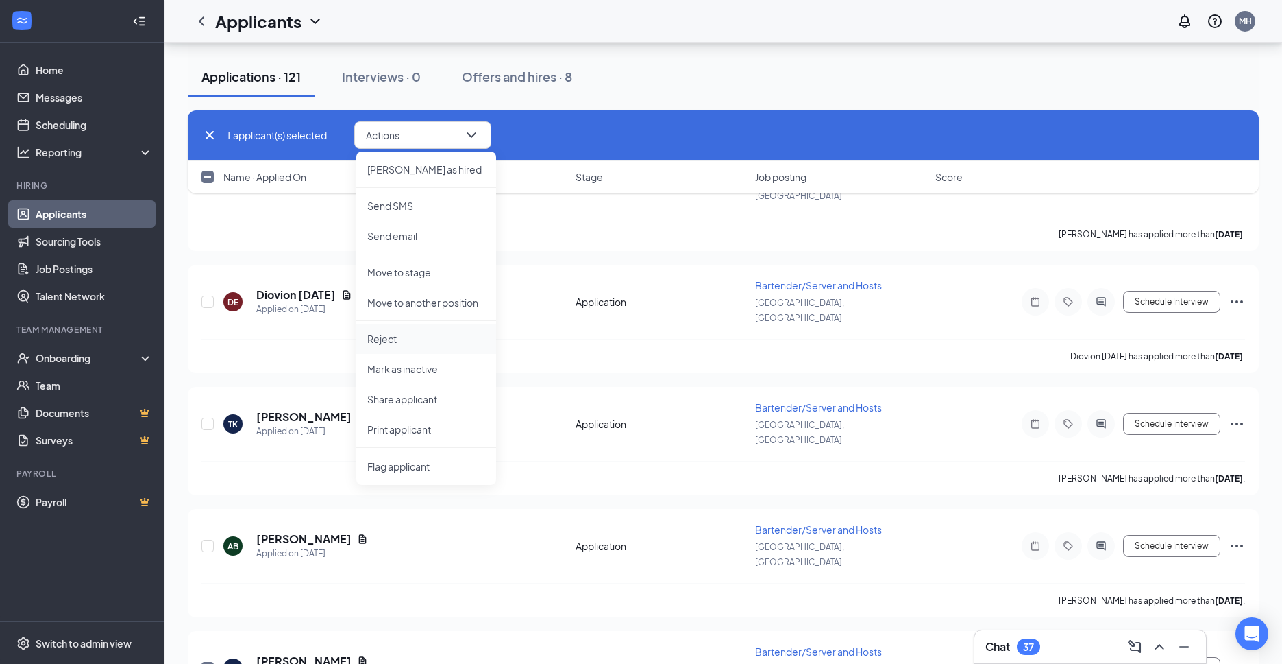
click at [407, 341] on p "Reject" at bounding box center [426, 339] width 118 height 14
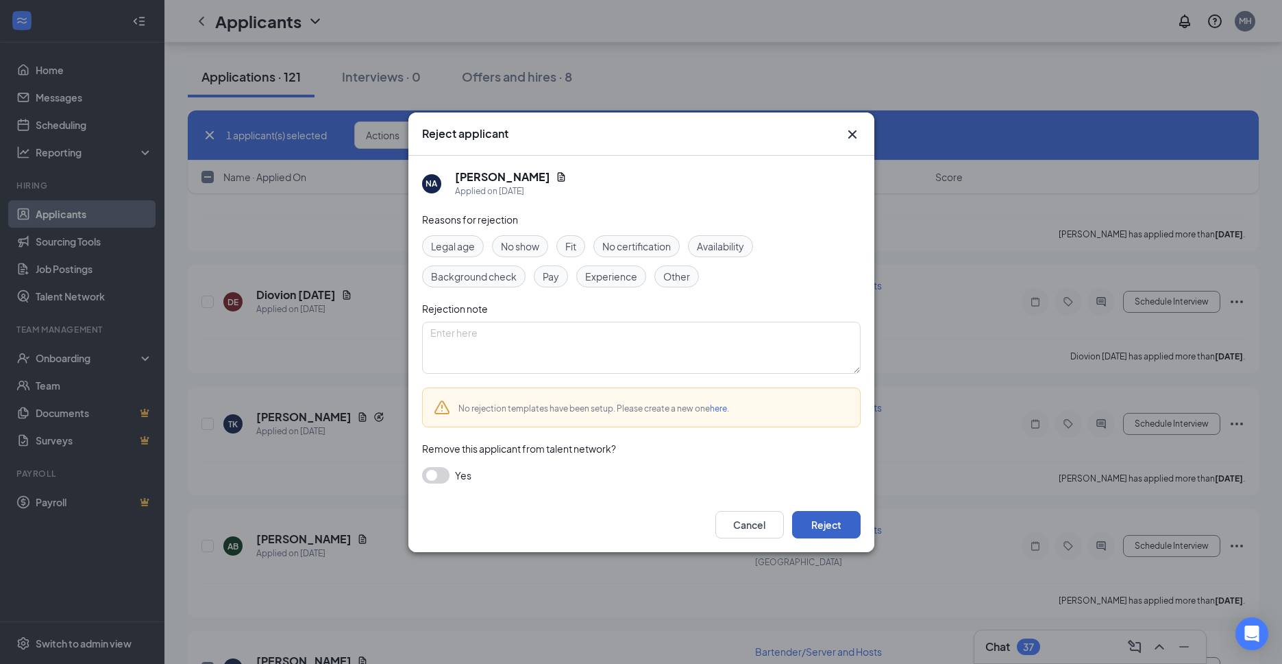
click at [831, 528] on button "Reject" at bounding box center [826, 524] width 69 height 27
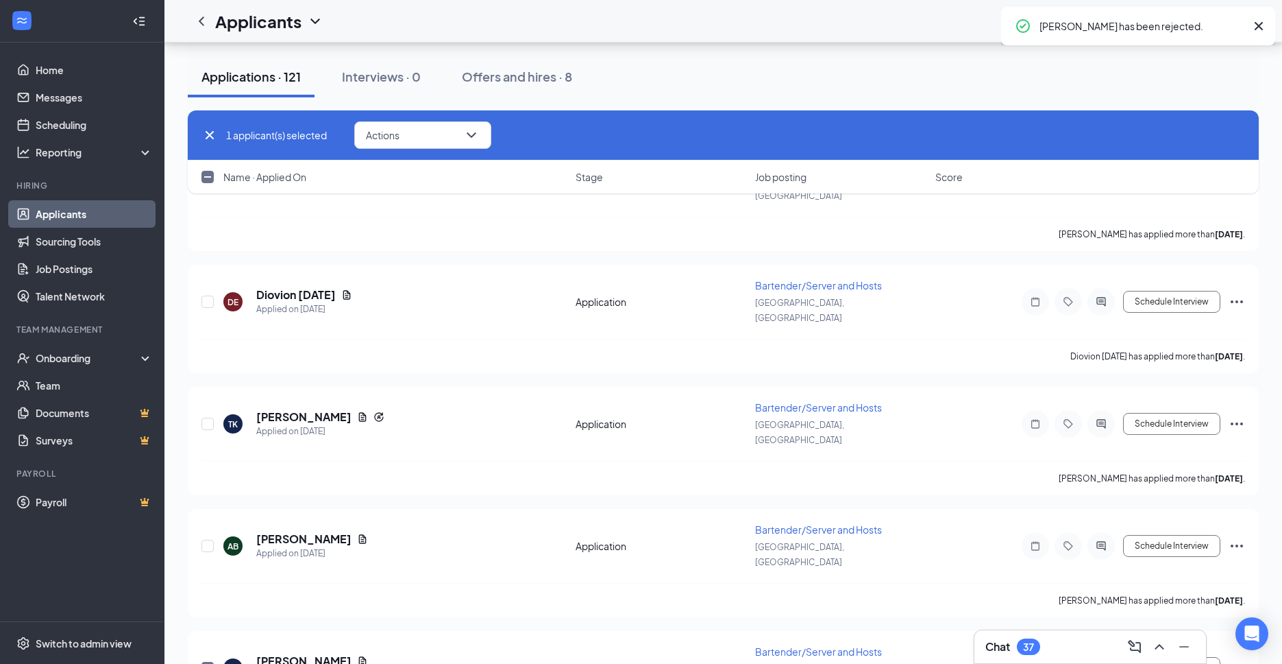
checkbox input "false"
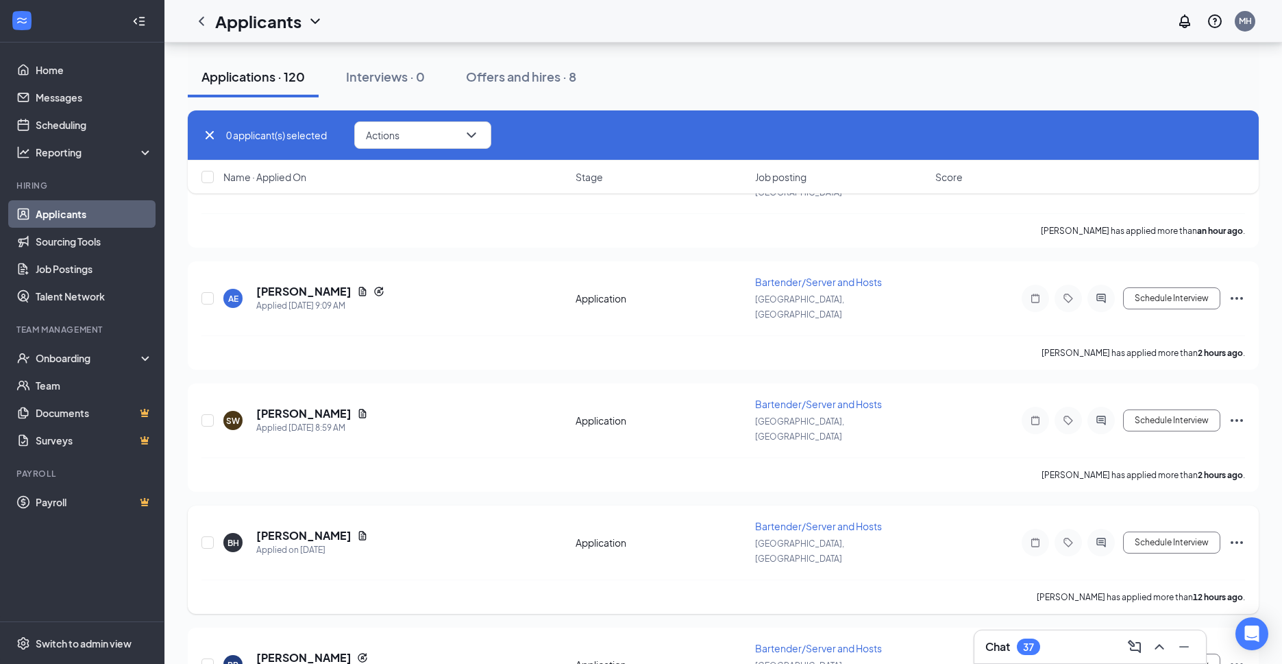
scroll to position [228, 0]
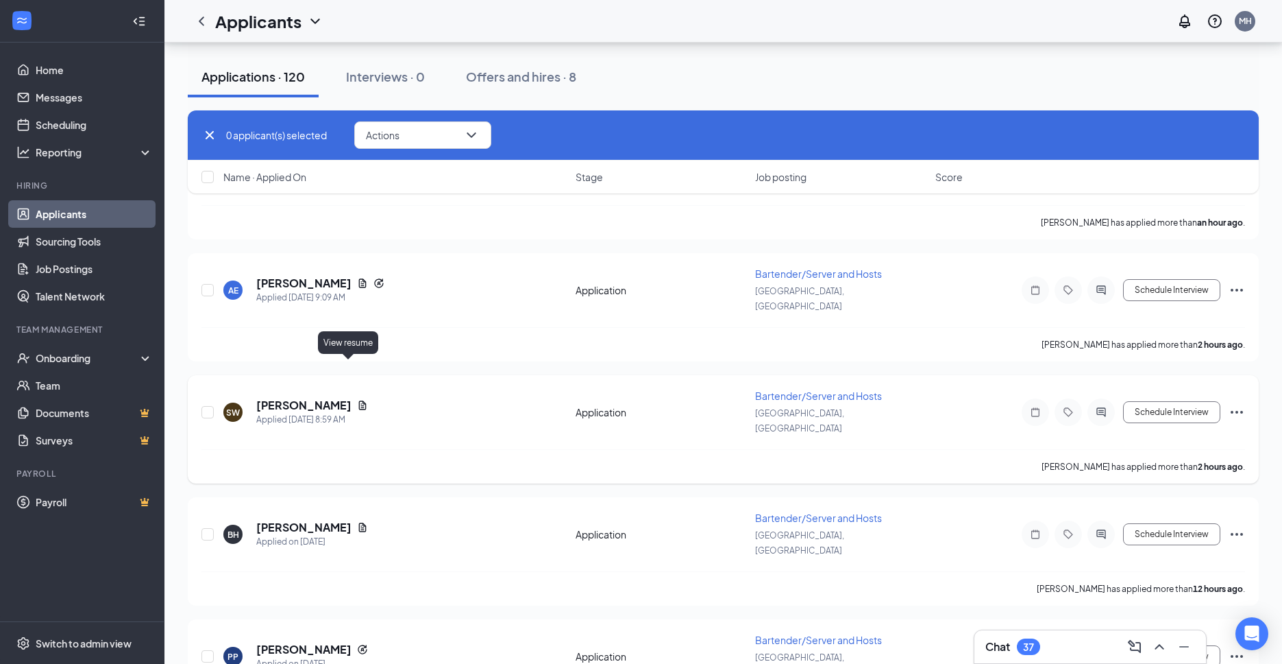
click at [359, 400] on icon "Document" at bounding box center [363, 404] width 8 height 9
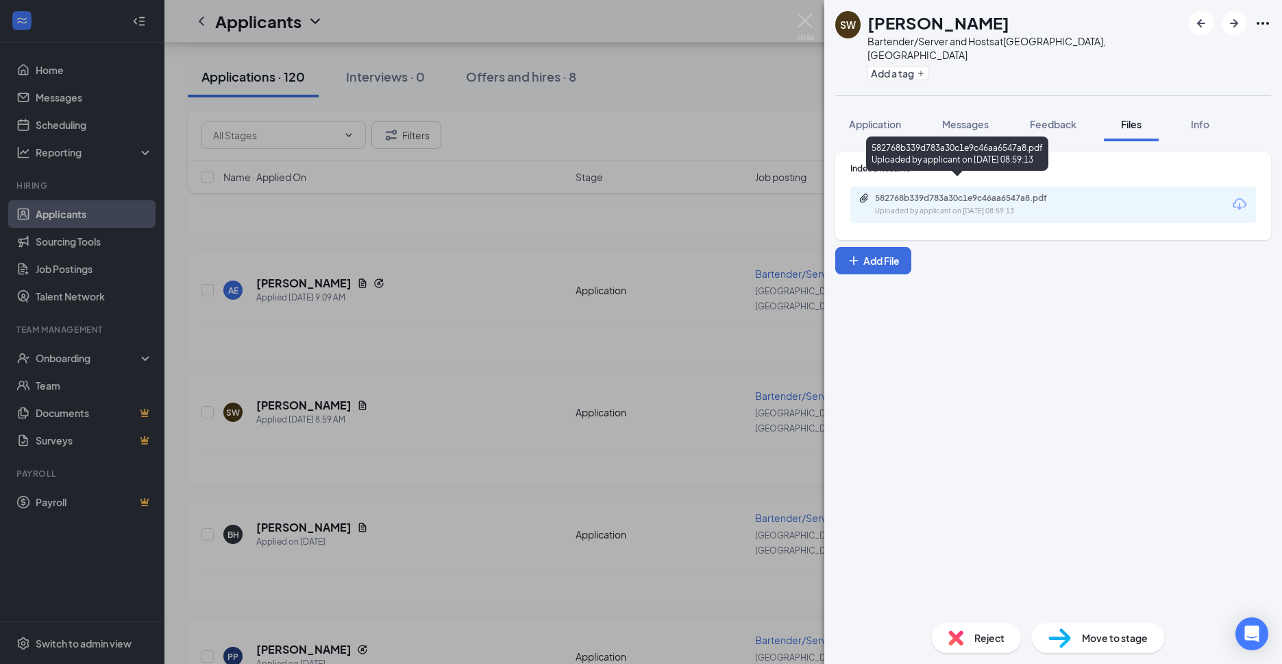
click at [948, 206] on div "Uploaded by applicant on [DATE] 08:59:13" at bounding box center [978, 211] width 206 height 11
click at [787, 60] on div "SW [PERSON_NAME] Bartender/Server and Hosts at [GEOGRAPHIC_DATA], [GEOGRAPHIC_D…" at bounding box center [641, 332] width 1282 height 664
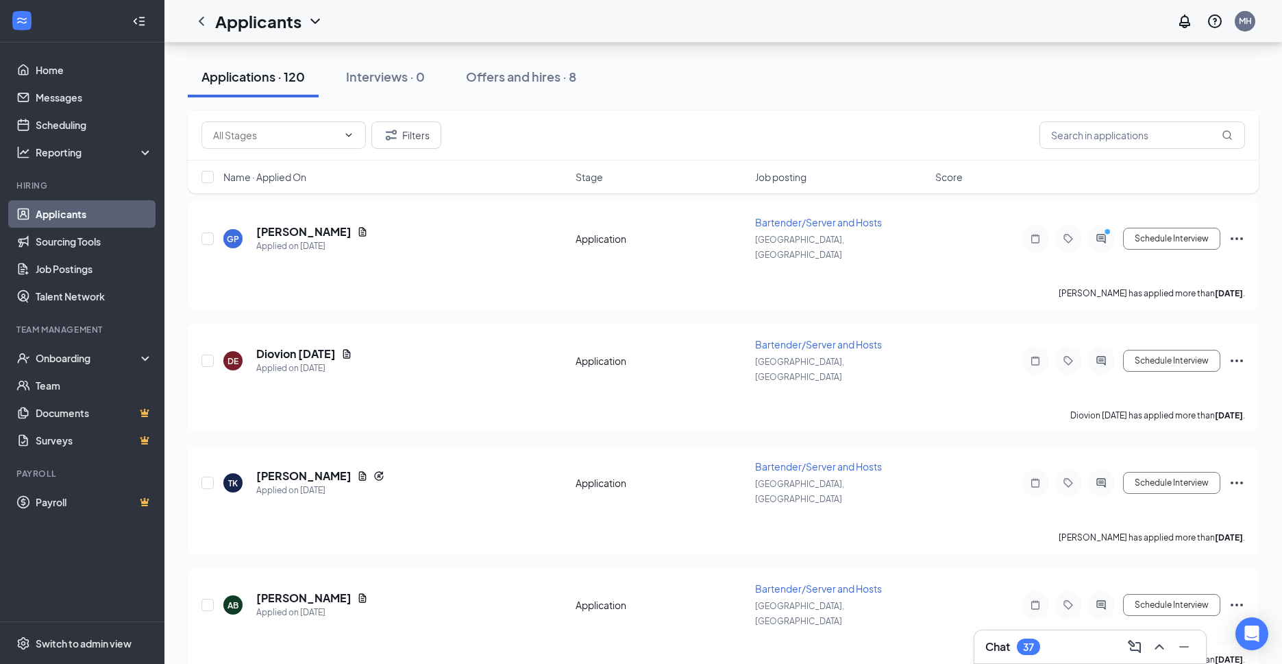
scroll to position [1367, 0]
